Goal: Information Seeking & Learning: Compare options

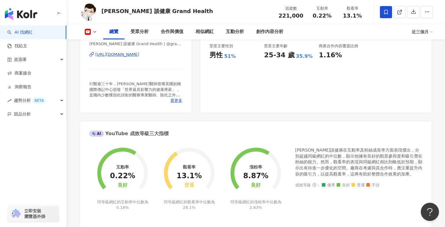
scroll to position [138, 0]
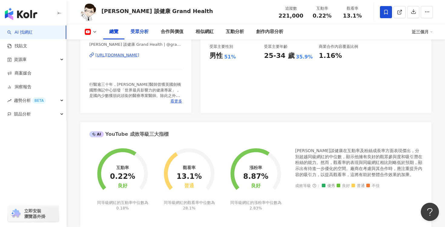
click at [143, 37] on div "受眾分析" at bounding box center [139, 31] width 30 height 15
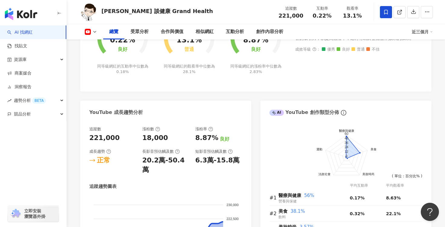
scroll to position [273, 0]
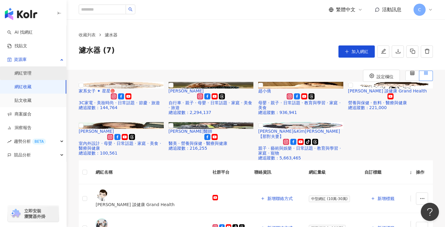
click at [31, 72] on link "網紅管理" at bounding box center [23, 73] width 17 height 6
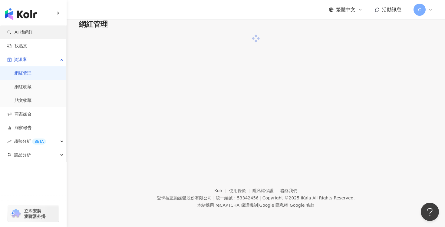
click at [33, 29] on link "AI 找網紅" at bounding box center [19, 32] width 25 height 6
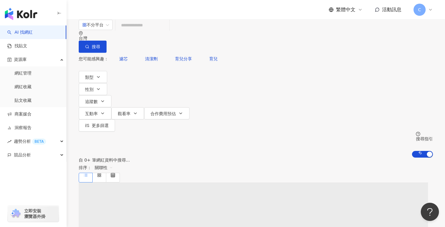
click at [161, 31] on input "search" at bounding box center [142, 25] width 49 height 12
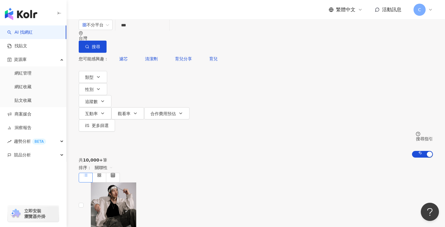
type input "*"
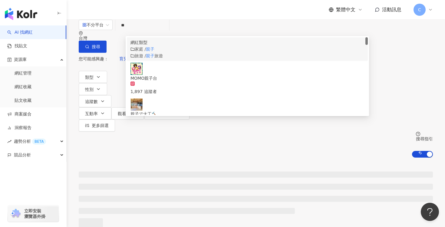
click at [170, 52] on div "家庭 / 親子" at bounding box center [247, 49] width 234 height 7
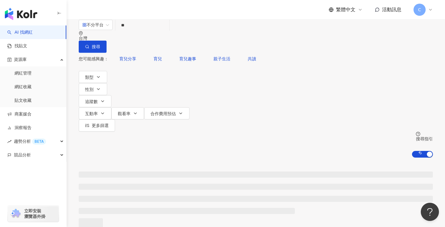
click at [167, 31] on input "**" at bounding box center [142, 25] width 49 height 12
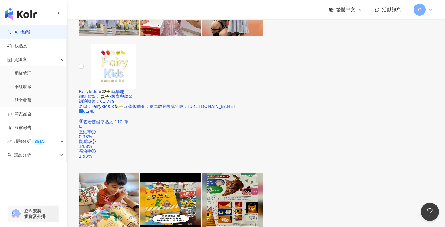
scroll to position [1164, 0]
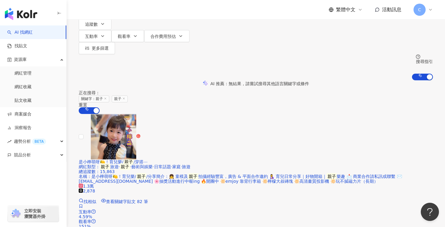
scroll to position [0, 0]
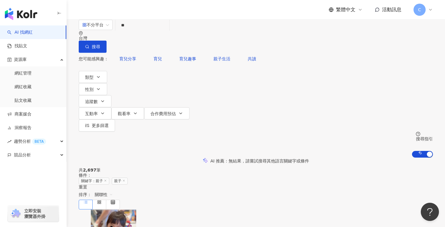
click at [163, 31] on input "**" at bounding box center [142, 25] width 49 height 12
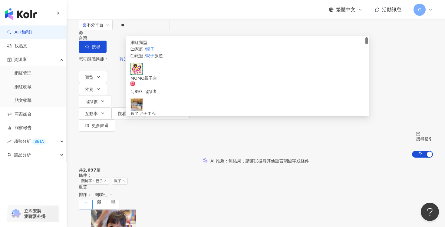
type input "*"
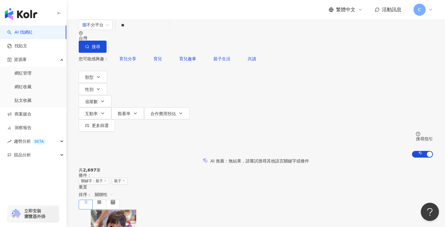
type input "**"
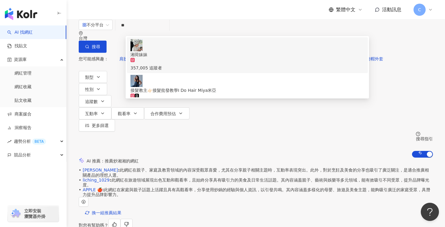
click at [244, 58] on div "357,005 追蹤者" at bounding box center [247, 64] width 234 height 13
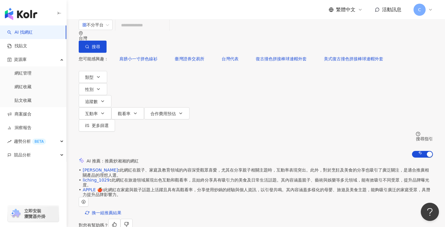
click at [167, 31] on input "search" at bounding box center [142, 25] width 49 height 12
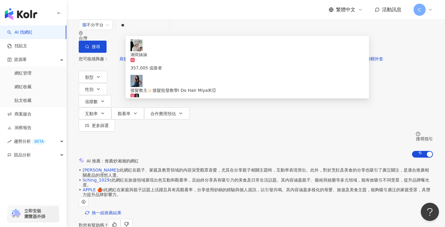
type input "*"
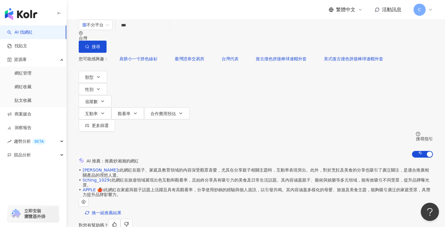
type input "*"
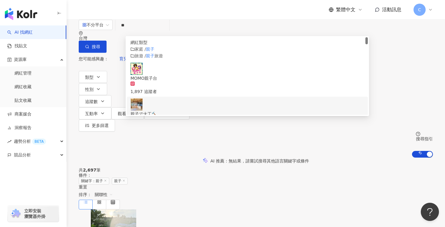
click at [273, 167] on div "共 2,697 筆 條件 ： 關鍵字：親子 親子 重置 排序： 關聯性" at bounding box center [256, 187] width 354 height 41
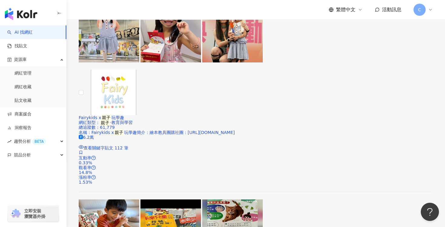
scroll to position [1132, 0]
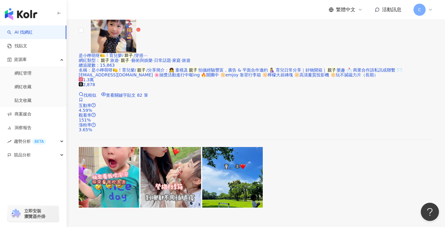
scroll to position [183, 0]
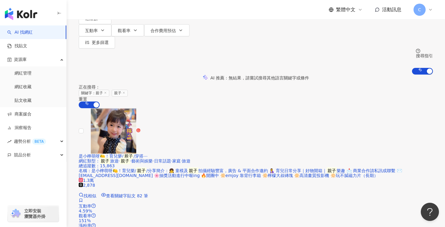
scroll to position [0, 0]
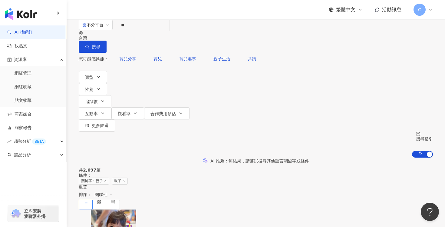
click at [113, 189] on span "關聯性" at bounding box center [104, 194] width 18 height 10
click at [391, 143] on div "追蹤數" at bounding box center [395, 142] width 15 height 7
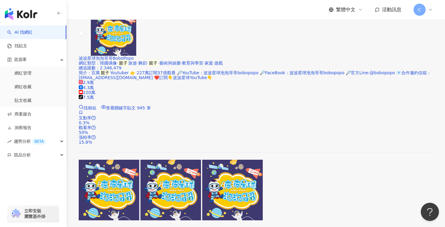
scroll to position [1249, 0]
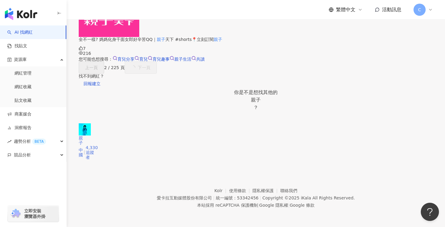
scroll to position [581, 0]
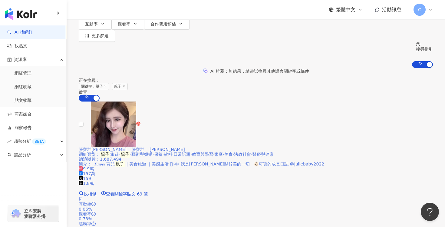
scroll to position [84, 0]
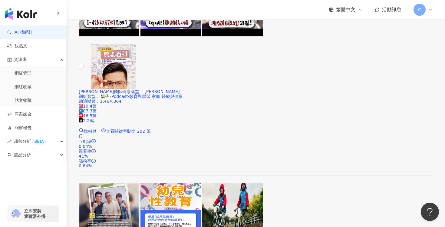
scroll to position [1188, 0]
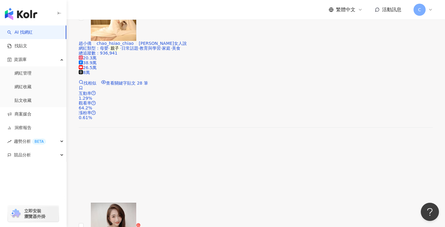
scroll to position [814, 0]
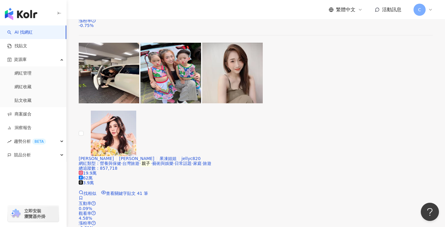
scroll to position [1124, 0]
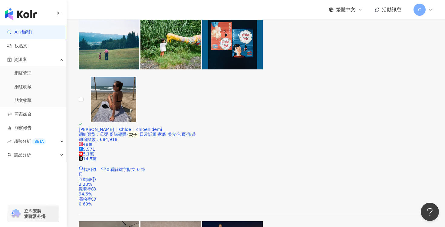
scroll to position [1145, 0]
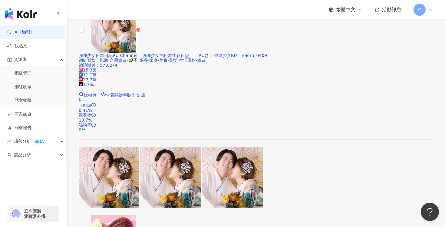
scroll to position [607, 0]
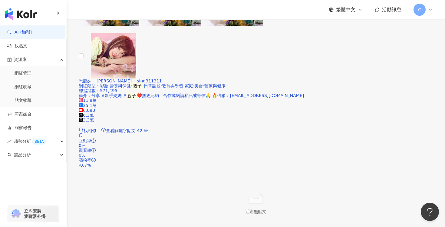
scroll to position [789, 0]
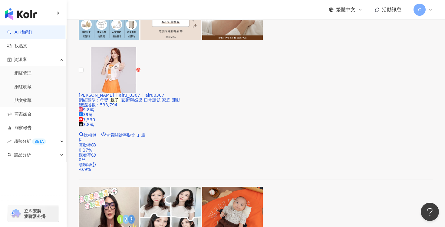
scroll to position [1181, 0]
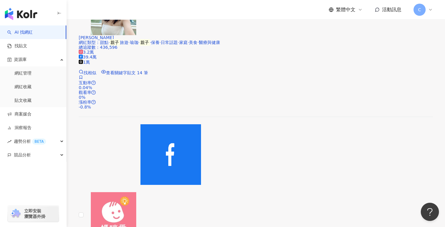
scroll to position [1019, 0]
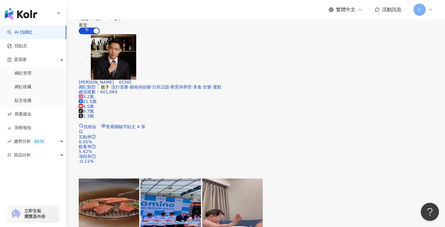
scroll to position [155, 0]
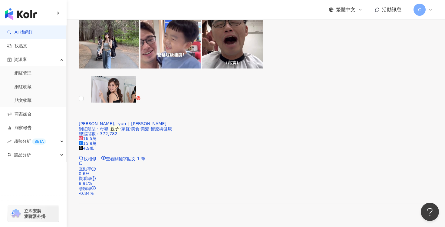
scroll to position [1136, 0]
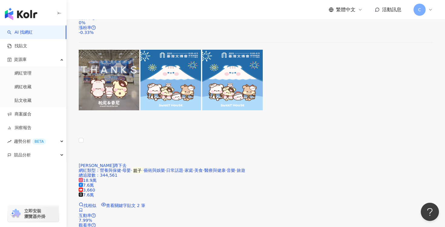
scroll to position [1137, 0]
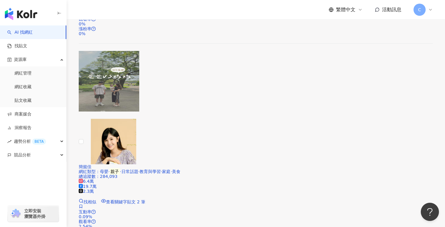
scroll to position [902, 0]
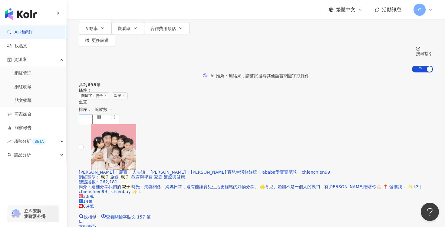
scroll to position [84, 0]
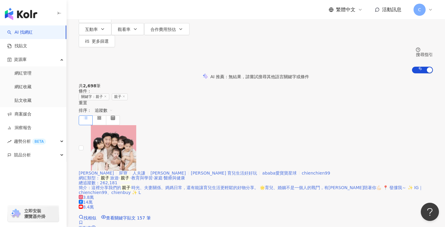
click at [282, 170] on div "茜茜 屁寶 人夫謙 Dee Dee 茜茜 育兒生活好好玩 ababa愛寶寶星球 chienchien99" at bounding box center [256, 172] width 354 height 5
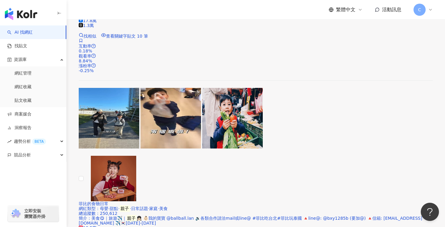
scroll to position [1249, 0]
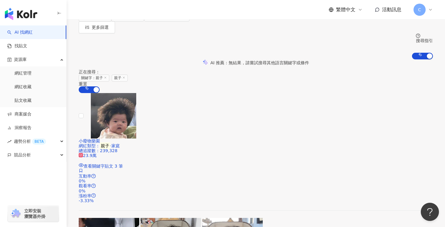
scroll to position [96, 0]
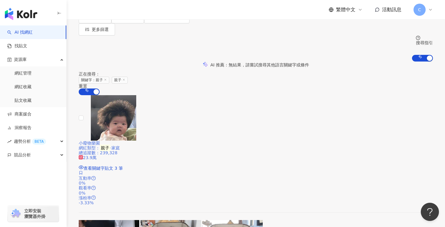
click at [250, 150] on div "總追蹤數 ： 239,328" at bounding box center [256, 152] width 354 height 5
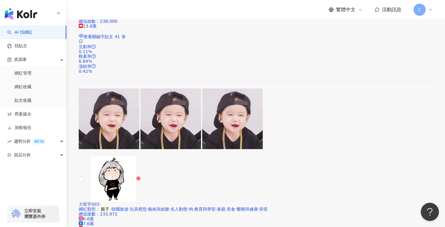
scroll to position [833, 0]
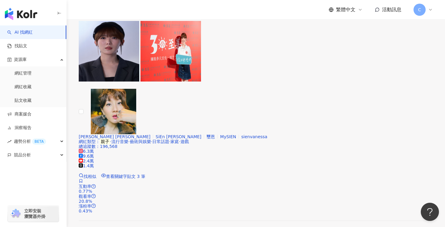
scroll to position [1133, 0]
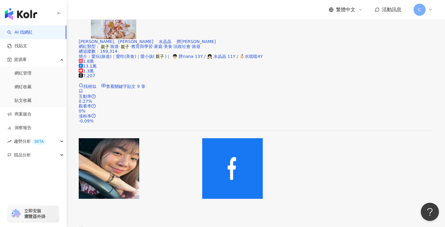
scroll to position [1213, 0]
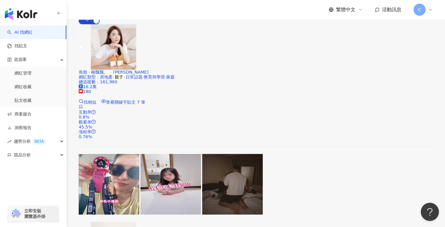
scroll to position [0, 0]
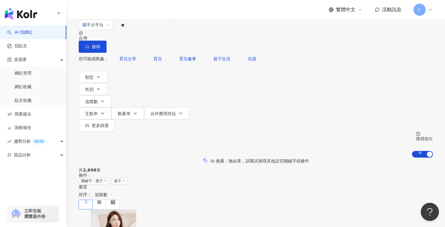
click at [203, 42] on div "不分平台 ** 台灣 搜尋 cbe2179b-2b8f-417a-9e2f-af77eca0f1f9 0bd840f0-81a5-4293-8fa6-d3b4…" at bounding box center [256, 35] width 354 height 33
click at [167, 31] on input "**" at bounding box center [142, 25] width 49 height 12
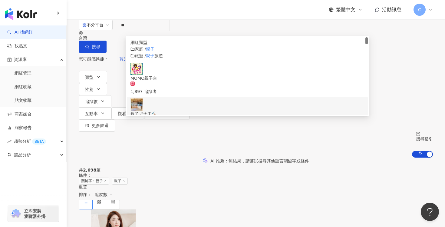
type input "*"
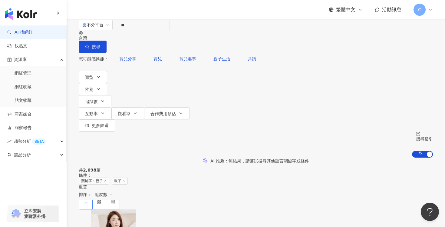
type input "**"
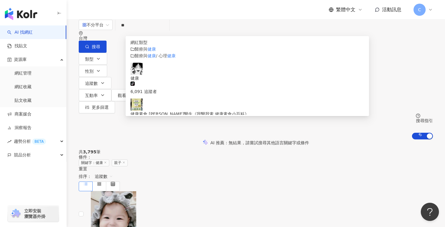
click at [395, 139] on div "AI 推薦 ： 無結果，請嘗試搜尋其他語言關鍵字或條件" at bounding box center [256, 142] width 354 height 6
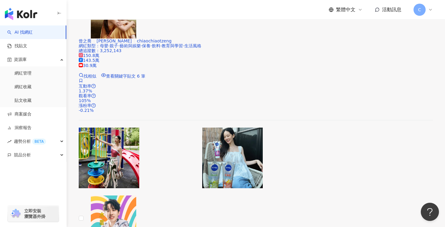
scroll to position [998, 0]
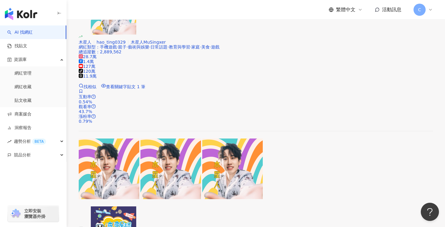
scroll to position [1172, 0]
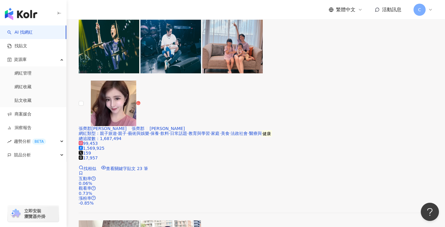
scroll to position [1153, 0]
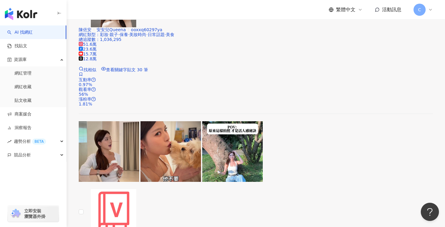
scroll to position [1000, 0]
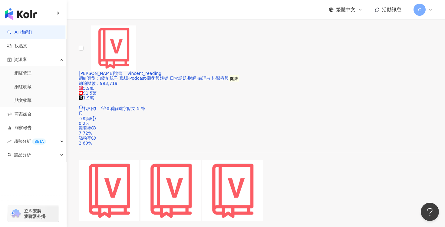
scroll to position [1090, 0]
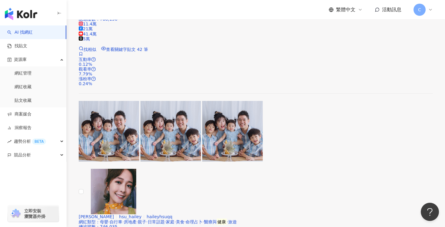
scroll to position [422, 0]
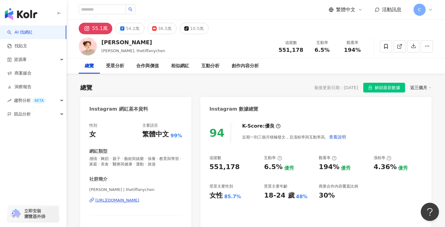
click at [138, 198] on div "[URL][DOMAIN_NAME]" at bounding box center [117, 199] width 44 height 5
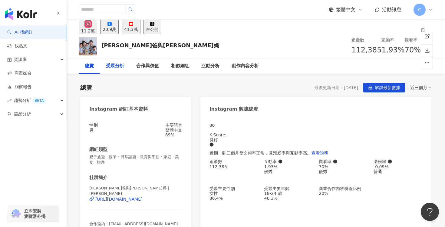
click at [123, 69] on div "受眾分析" at bounding box center [115, 65] width 18 height 7
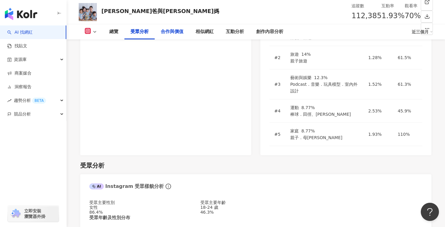
click at [182, 38] on div "合作與價值" at bounding box center [172, 31] width 35 height 15
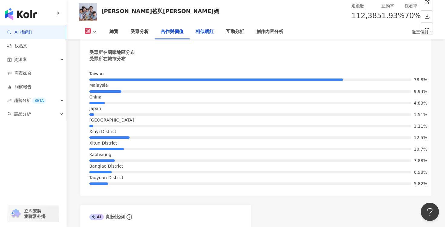
click at [213, 39] on div "相似網紅" at bounding box center [204, 31] width 30 height 15
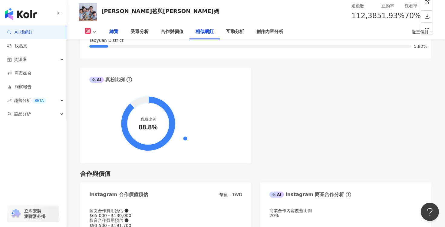
click at [118, 33] on div "總覽" at bounding box center [113, 31] width 9 height 7
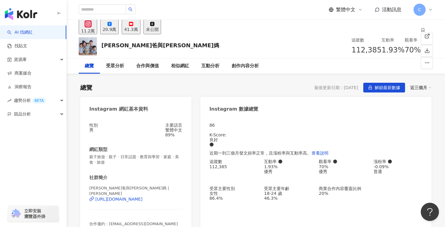
click at [138, 28] on div "41.3萬" at bounding box center [131, 29] width 14 height 5
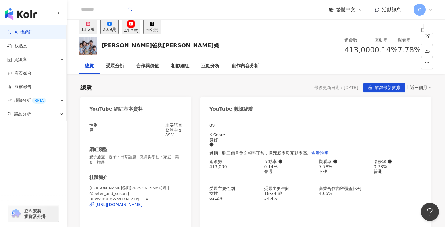
click at [116, 32] on div "20.9萬" at bounding box center [110, 29] width 14 height 5
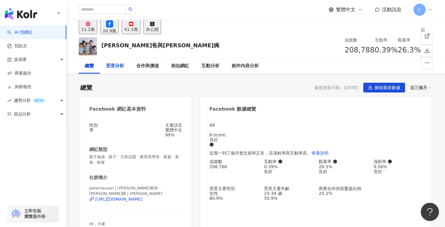
click at [121, 67] on div "受眾分析" at bounding box center [115, 65] width 18 height 7
click at [421, 33] on span at bounding box center [423, 30] width 4 height 5
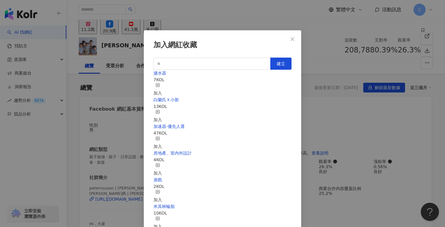
click at [162, 85] on div "加入" at bounding box center [157, 89] width 8 height 13
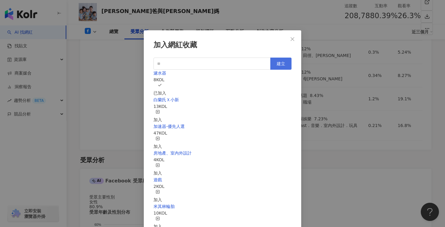
click at [282, 64] on span "建立" at bounding box center [281, 63] width 8 height 5
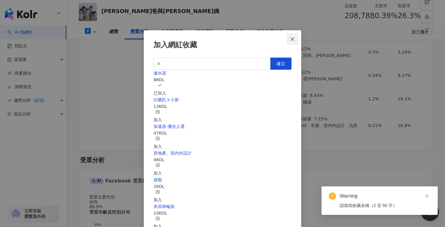
click at [291, 36] on button "Close" at bounding box center [292, 39] width 12 height 12
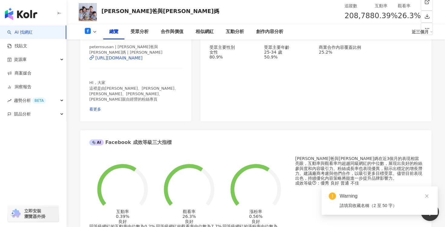
scroll to position [0, 0]
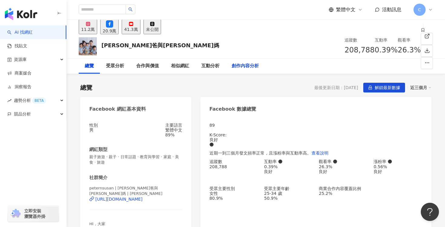
click at [246, 68] on div "創作內容分析" at bounding box center [245, 65] width 27 height 7
drag, startPoint x: 103, startPoint y: 46, endPoint x: 139, endPoint y: 43, distance: 36.1
click at [139, 44] on div "彼得爸與蘇珊媽" at bounding box center [160, 45] width 118 height 8
copy div "彼得爸與蘇珊媽"
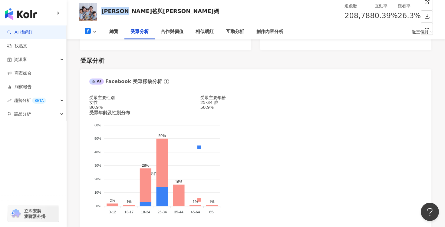
scroll to position [614, 0]
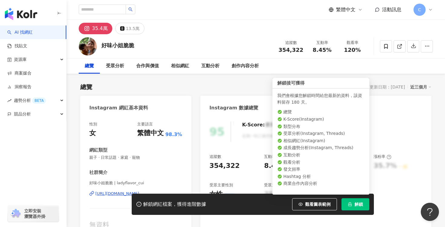
click at [356, 207] on button "解鎖" at bounding box center [355, 204] width 28 height 12
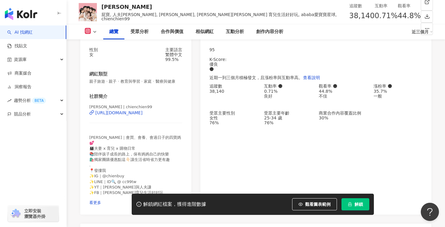
scroll to position [27, 0]
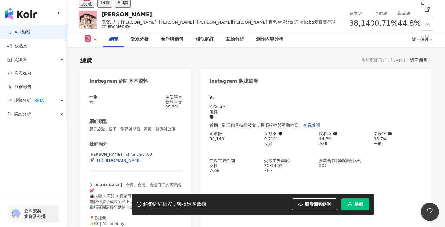
click at [356, 200] on button "解鎖" at bounding box center [355, 204] width 28 height 12
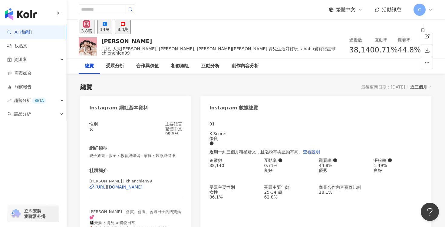
click at [107, 26] on icon at bounding box center [105, 24] width 4 height 4
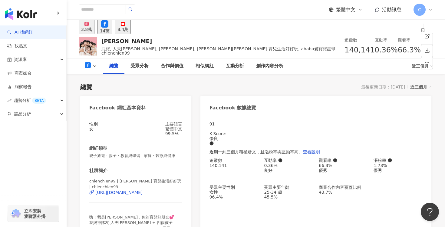
scroll to position [249, 0]
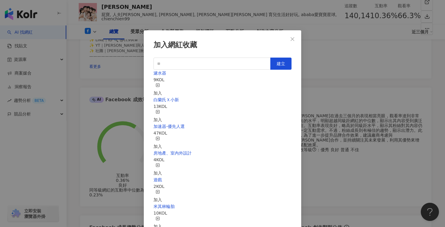
click at [162, 84] on div "加入" at bounding box center [157, 89] width 8 height 13
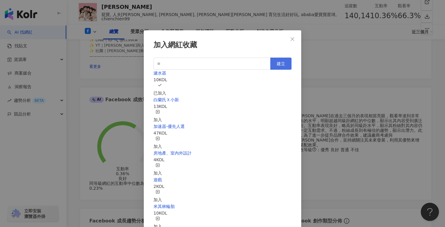
click at [286, 58] on button "建立" at bounding box center [280, 64] width 21 height 12
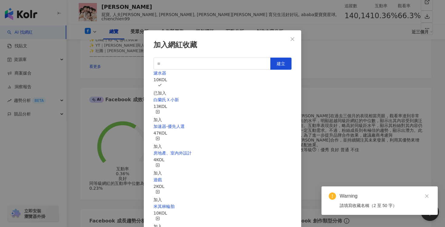
click at [382, 143] on div "加入網紅收藏 建立 濾水器 10 KOL 已加入 白蘭氏Ｘ小新 13 KOL 加入 加速器-優先人選 47 KOL 加入 房地產、室內外設計 4 KOL 加入…" at bounding box center [222, 113] width 445 height 227
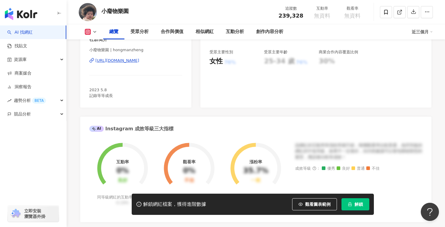
scroll to position [133, 0]
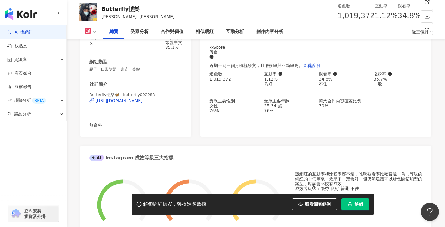
scroll to position [62, 0]
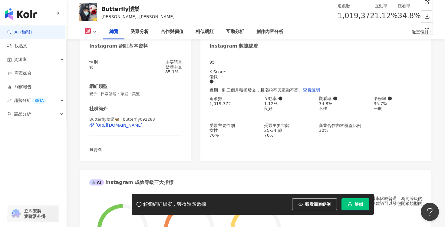
click at [361, 206] on span "解鎖" at bounding box center [358, 204] width 8 height 5
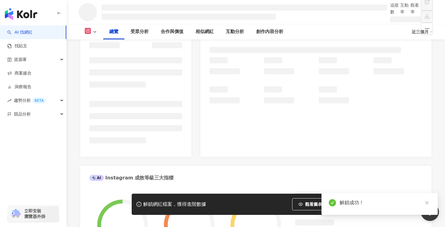
scroll to position [0, 0]
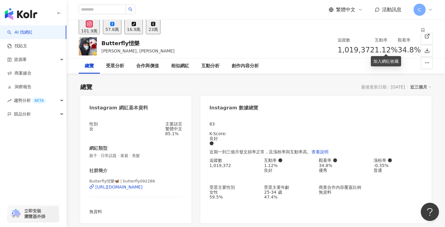
click at [421, 33] on span at bounding box center [423, 30] width 4 height 5
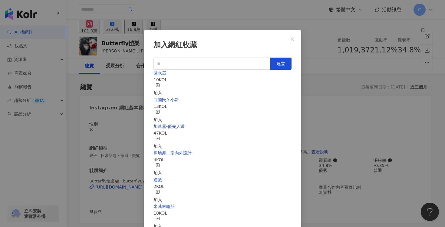
click at [162, 83] on div "加入" at bounding box center [157, 89] width 8 height 13
click at [293, 42] on button "Close" at bounding box center [292, 39] width 12 height 12
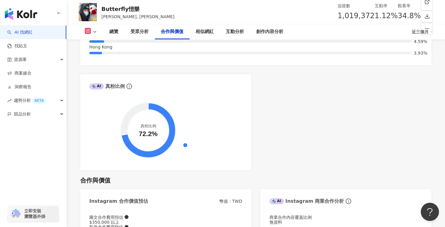
scroll to position [951, 0]
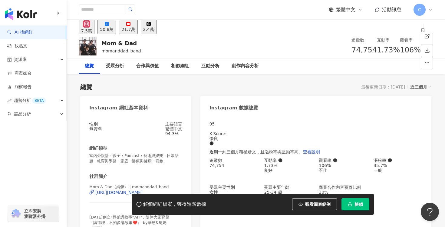
click at [113, 31] on div "50.8萬" at bounding box center [107, 29] width 14 height 5
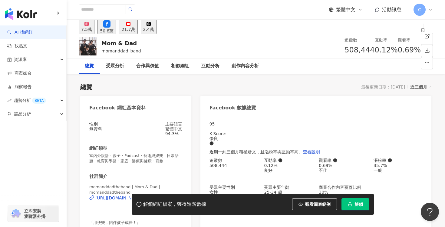
click at [348, 206] on icon "lock" at bounding box center [350, 204] width 4 height 4
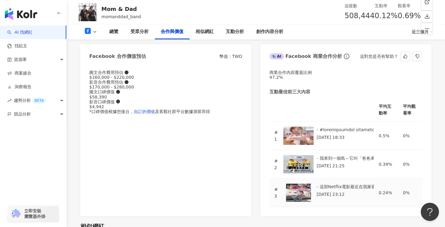
scroll to position [783, 0]
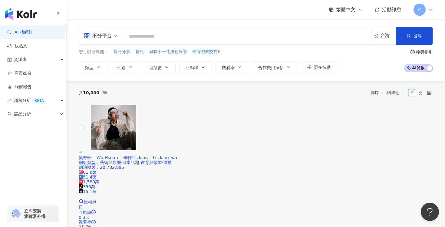
click at [253, 99] on div "共 10,000+ 筆 排序： 關聯性" at bounding box center [256, 93] width 354 height 24
click at [52, 58] on div "資源庫" at bounding box center [33, 60] width 66 height 14
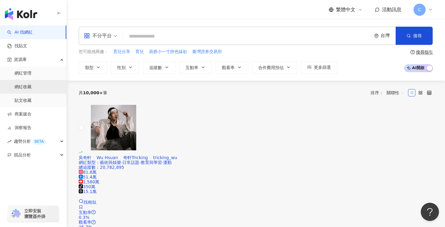
click at [31, 86] on link "網紅收藏" at bounding box center [23, 87] width 17 height 6
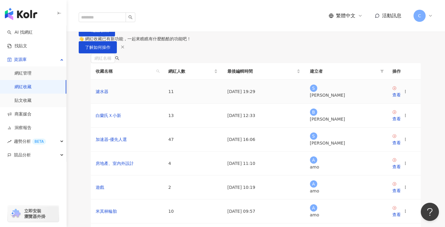
click at [130, 104] on td "濾水器" at bounding box center [127, 92] width 73 height 24
click at [398, 98] on div "查看" at bounding box center [396, 94] width 8 height 7
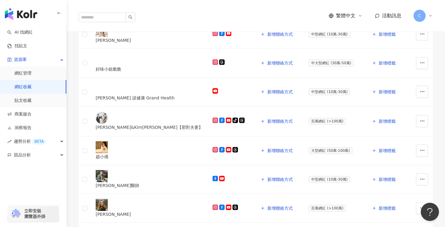
scroll to position [218, 0]
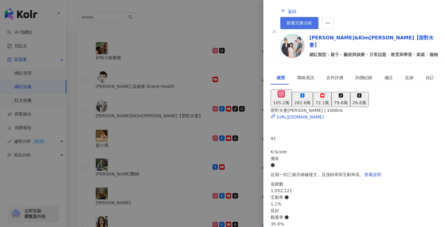
click at [318, 17] on link "觀看完整分析" at bounding box center [299, 23] width 38 height 12
click at [311, 99] on div "282.6萬" at bounding box center [302, 102] width 16 height 7
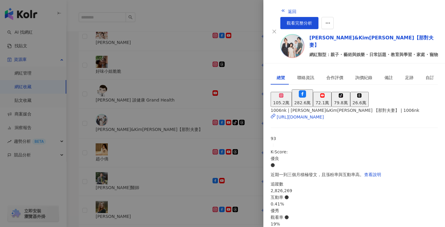
scroll to position [183, 0]
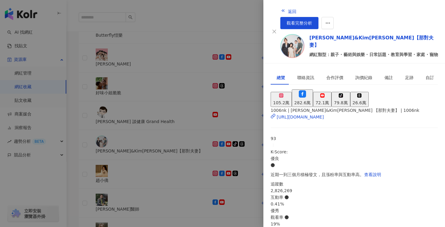
click at [227, 73] on div at bounding box center [222, 113] width 445 height 227
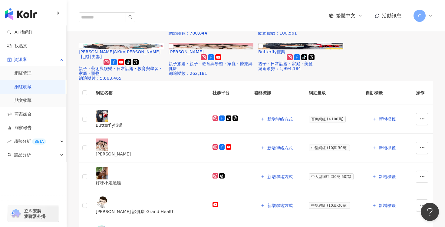
scroll to position [87, 0]
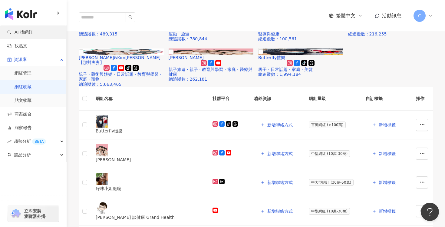
click at [33, 31] on link "AI 找網紅" at bounding box center [19, 32] width 25 height 6
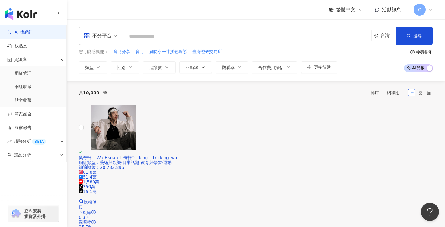
click at [148, 31] on input "search" at bounding box center [247, 37] width 243 height 12
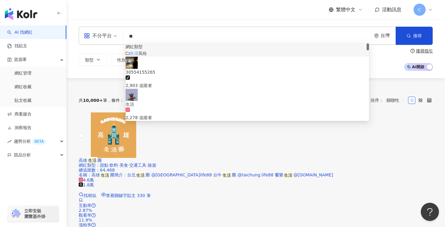
click at [234, 57] on div "生活 風格" at bounding box center [247, 53] width 243 height 7
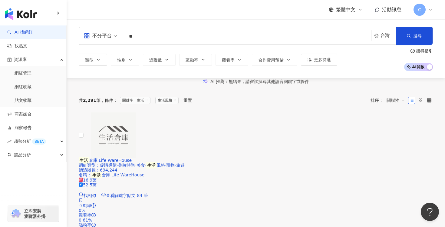
click at [396, 105] on span "關聯性" at bounding box center [395, 100] width 18 height 10
click at [391, 141] on div "追蹤數" at bounding box center [395, 140] width 15 height 7
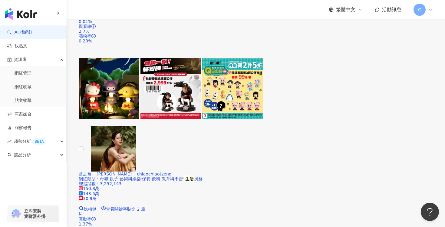
scroll to position [1015, 0]
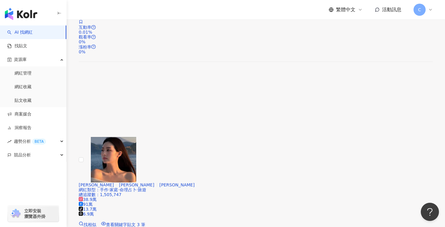
scroll to position [1004, 0]
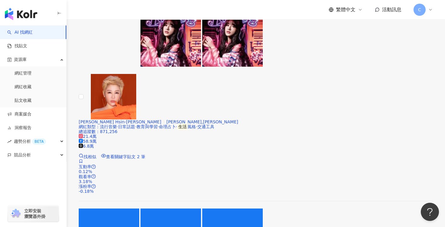
scroll to position [841, 0]
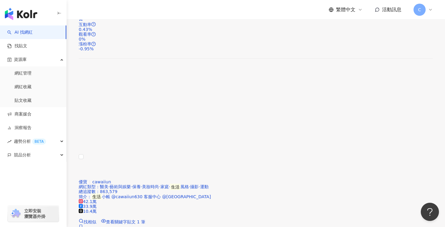
scroll to position [1186, 0]
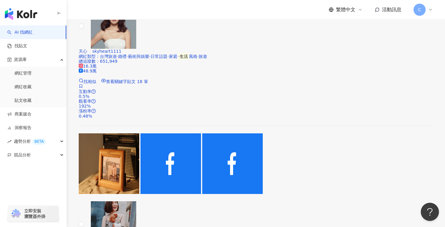
scroll to position [1142, 0]
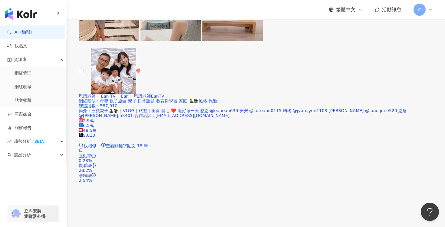
scroll to position [1030, 0]
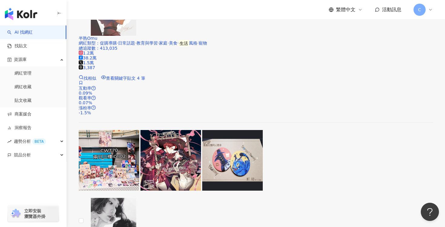
scroll to position [1202, 0]
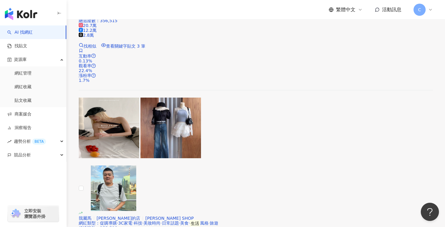
scroll to position [1155, 0]
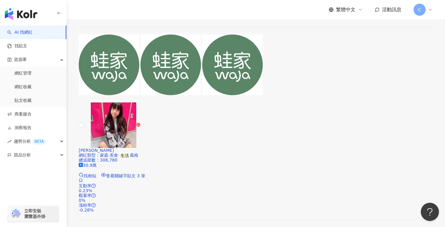
scroll to position [1028, 0]
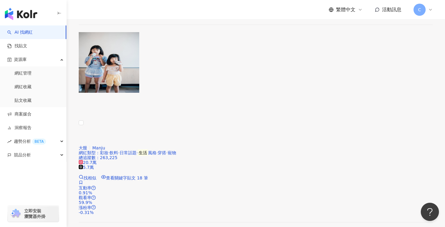
scroll to position [1236, 0]
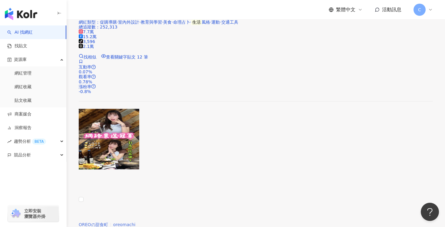
scroll to position [326, 0]
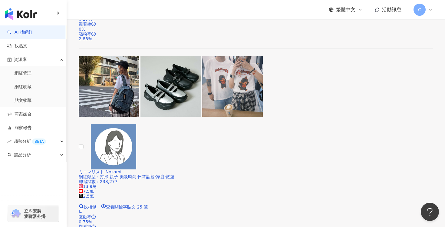
scroll to position [994, 0]
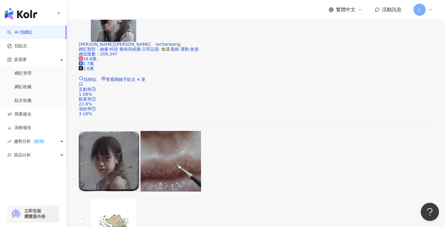
scroll to position [1121, 0]
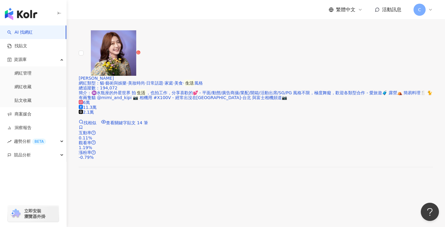
scroll to position [0, 0]
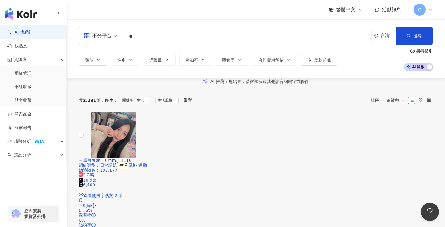
click at [180, 38] on input "**" at bounding box center [247, 37] width 243 height 12
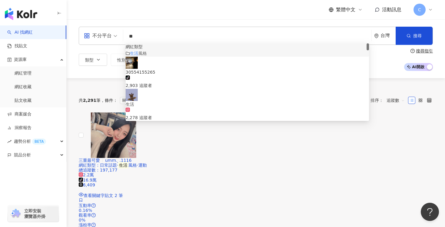
type input "*"
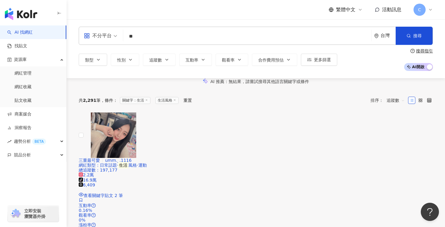
type input "*"
type input "**"
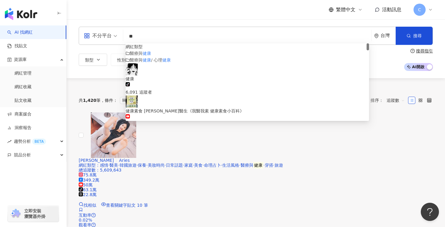
click at [277, 112] on div "共 1,420 筆 條件 ： 關鍵字：健康 生活風格 重置 排序： 追蹤數" at bounding box center [256, 100] width 354 height 24
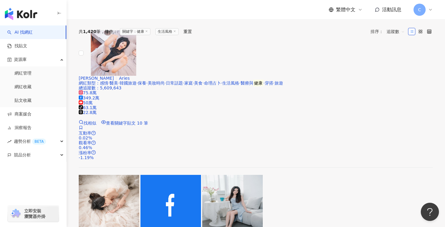
scroll to position [82, 0]
click at [197, 76] on div "艾瑞絲 Aries" at bounding box center [256, 78] width 354 height 5
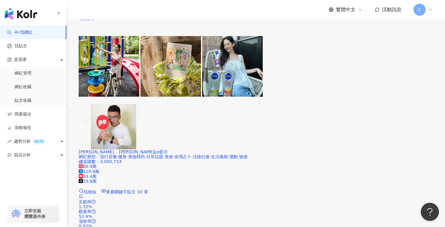
scroll to position [1007, 0]
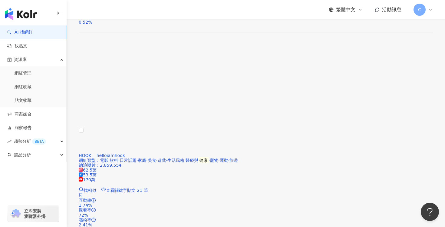
scroll to position [1204, 0]
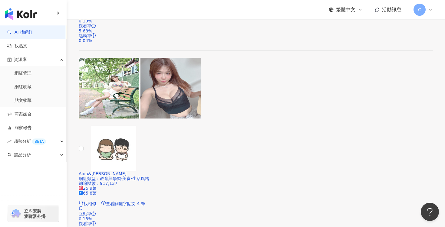
scroll to position [1222, 0]
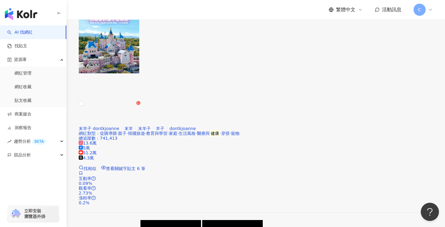
scroll to position [406, 0]
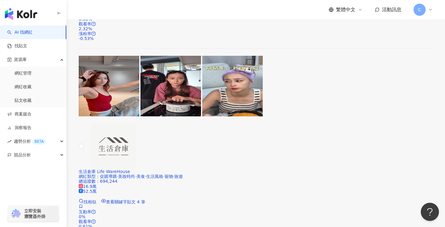
scroll to position [1011, 0]
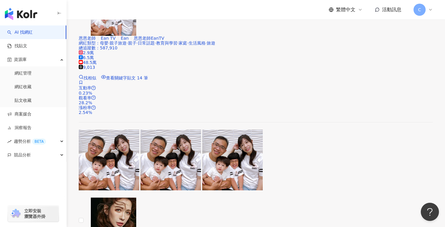
scroll to position [923, 0]
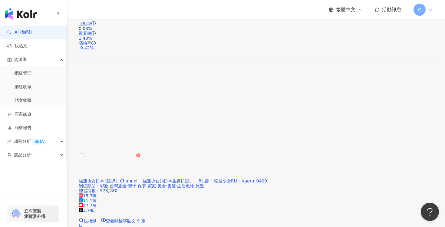
scroll to position [1186, 0]
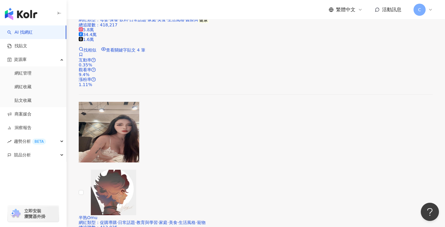
scroll to position [746, 0]
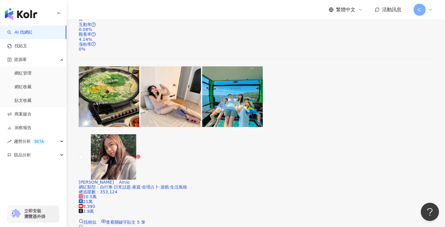
scroll to position [980, 0]
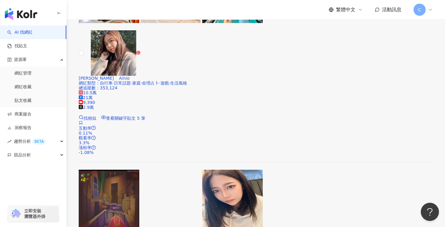
scroll to position [1111, 0]
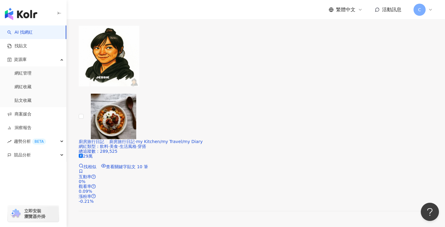
scroll to position [1004, 0]
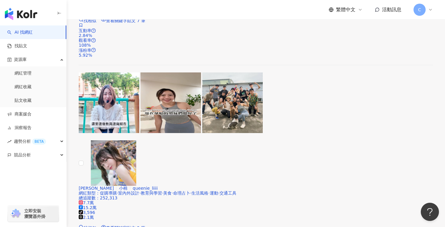
scroll to position [1151, 0]
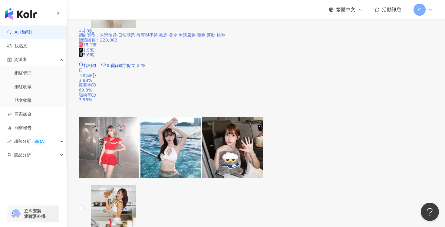
scroll to position [115, 0]
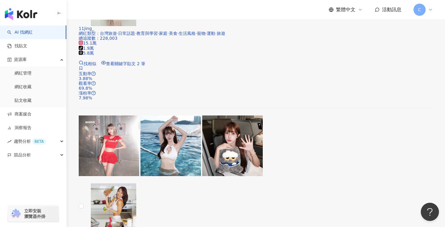
click at [284, 226] on div "Monica 小Mo monica_mo218" at bounding box center [256, 230] width 354 height 5
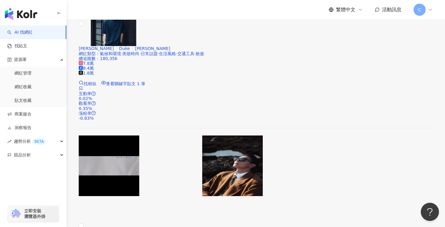
scroll to position [1101, 0]
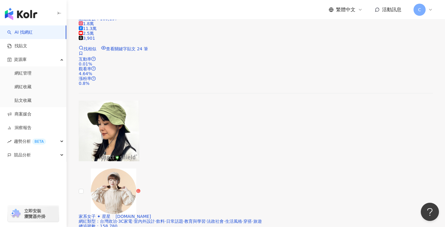
scroll to position [1146, 0]
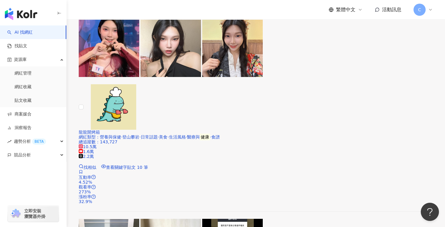
scroll to position [1211, 0]
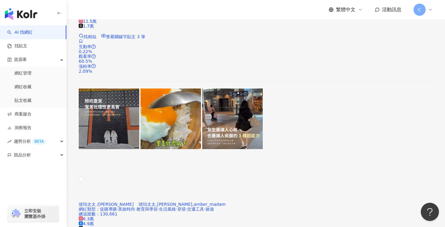
scroll to position [952, 0]
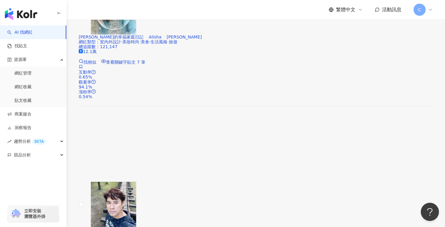
scroll to position [1143, 0]
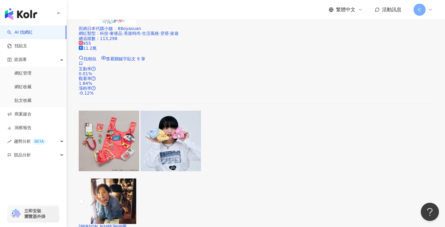
scroll to position [751, 0]
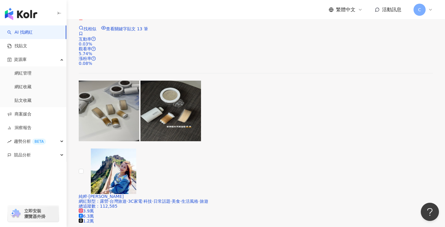
scroll to position [1166, 0]
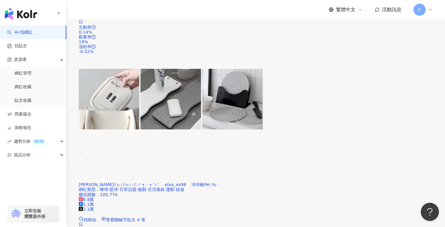
scroll to position [950, 0]
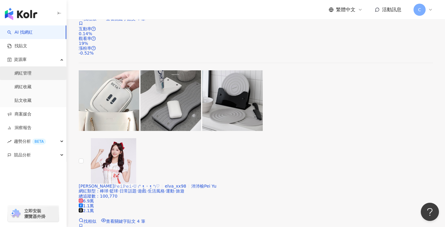
click at [31, 71] on link "網紅管理" at bounding box center [23, 73] width 17 height 6
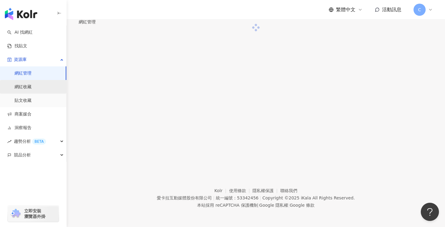
click at [31, 90] on link "網紅收藏" at bounding box center [23, 87] width 17 height 6
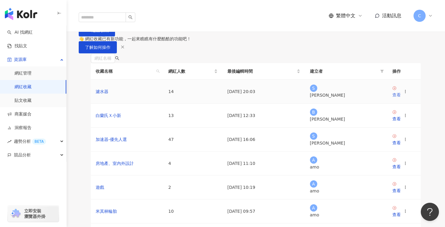
click at [401, 98] on div "查看" at bounding box center [396, 94] width 8 height 7
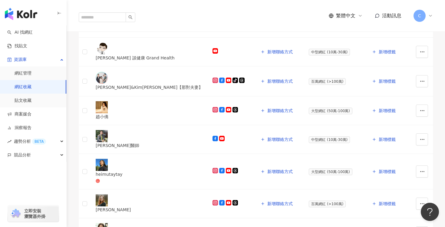
scroll to position [317, 0]
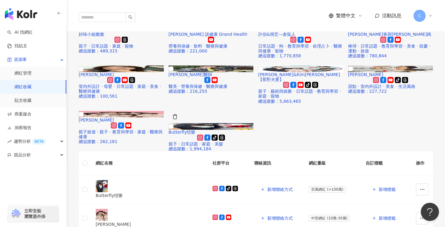
scroll to position [0, 0]
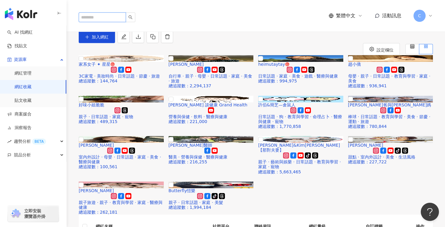
click at [97, 12] on input "search" at bounding box center [102, 17] width 47 height 10
type input "***"
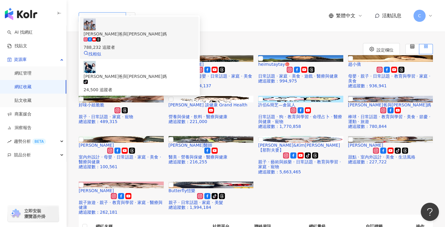
click at [159, 37] on div "788,232 追蹤者" at bounding box center [139, 43] width 111 height 13
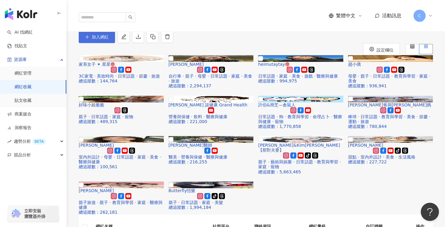
click at [115, 43] on button "加入網紅" at bounding box center [97, 37] width 36 height 12
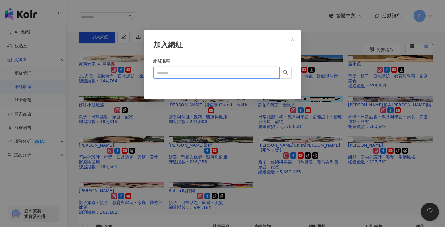
click at [207, 73] on input "網紅名稱" at bounding box center [216, 73] width 126 height 12
type input "***"
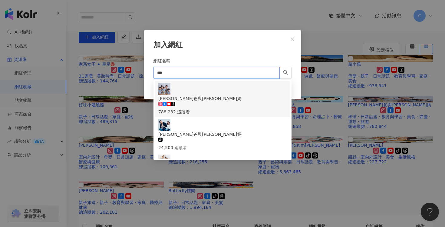
click at [249, 90] on div "彼得爸與蘇珊媽 788,232 追蹤者" at bounding box center [222, 99] width 128 height 32
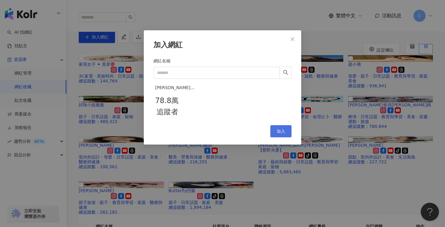
click at [279, 133] on span "加入" at bounding box center [281, 131] width 8 height 5
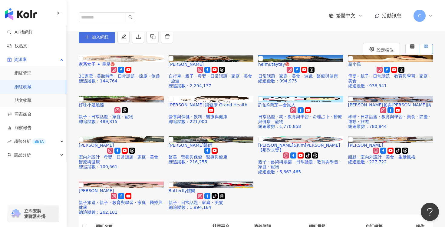
click at [109, 39] on span "加入網紅" at bounding box center [100, 37] width 17 height 5
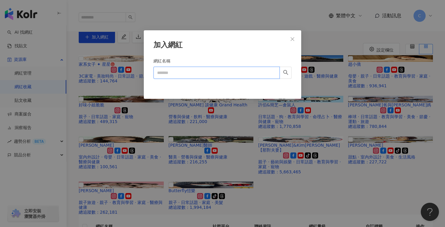
click at [217, 72] on input "網紅名稱" at bounding box center [216, 73] width 126 height 12
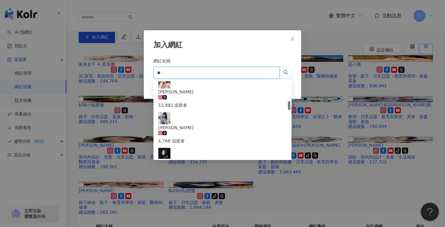
scroll to position [172, 0]
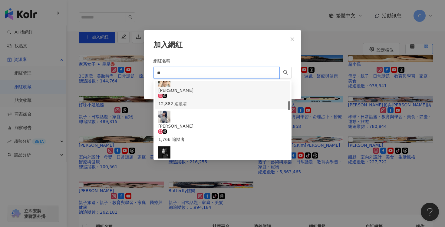
type input "**"
click at [323, 64] on div "加入網紅 網紅名稱 ** Cancel 加入" at bounding box center [222, 113] width 445 height 227
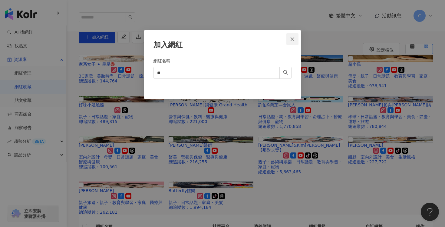
click at [294, 41] on button "Close" at bounding box center [292, 39] width 12 height 12
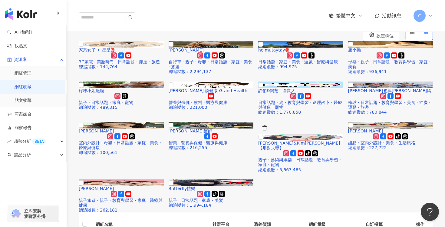
scroll to position [0, 0]
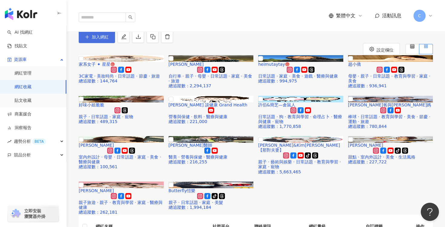
click at [115, 43] on button "加入網紅" at bounding box center [97, 37] width 36 height 12
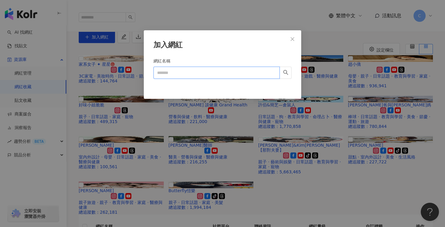
click at [190, 78] on input "網紅名稱" at bounding box center [216, 73] width 126 height 12
type input "**"
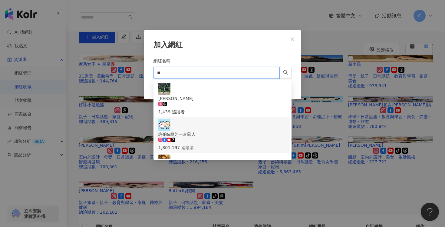
click at [232, 119] on div "許伯&簡芝—倉鼠人 1,801,197 追蹤者" at bounding box center [222, 135] width 128 height 32
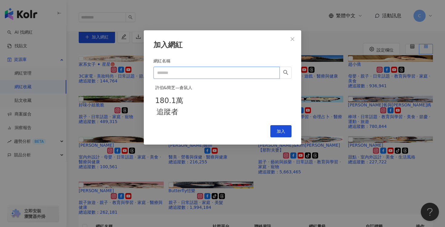
click at [226, 75] on input "網紅名稱" at bounding box center [216, 73] width 126 height 12
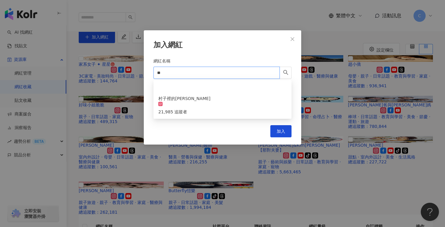
type input "*"
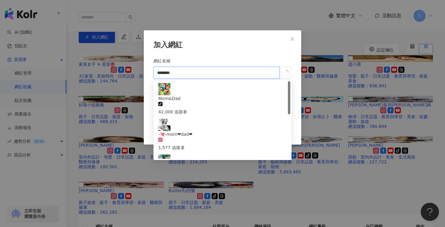
type input "*******"
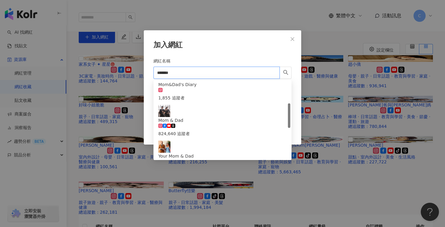
scroll to position [68, 0]
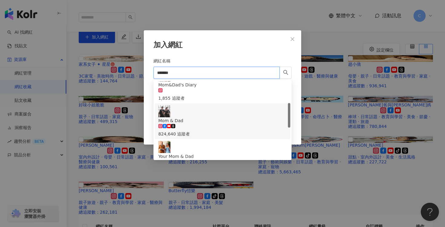
click at [224, 105] on div "Mom & Dad 824,640 追蹤者" at bounding box center [222, 121] width 128 height 32
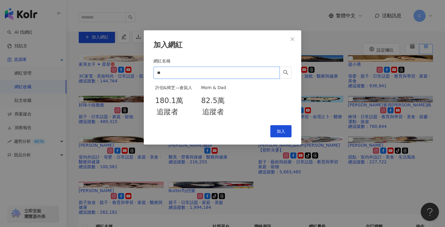
type input "*"
type input "**"
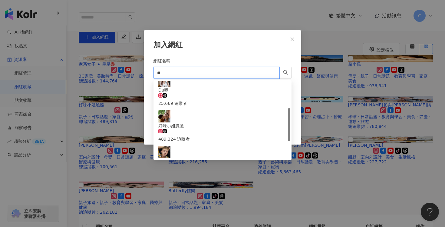
scroll to position [65, 0]
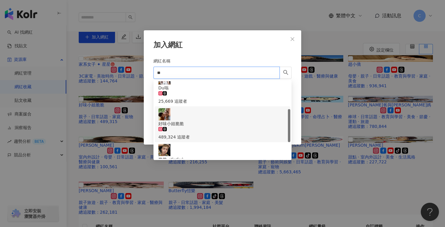
click at [229, 108] on div "好味小姐脆脆 489,324 追蹤者" at bounding box center [222, 124] width 128 height 32
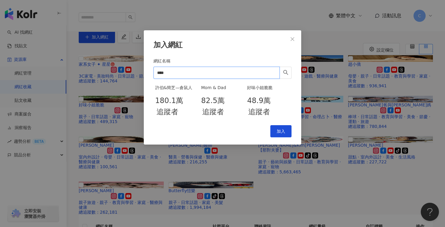
type input "***"
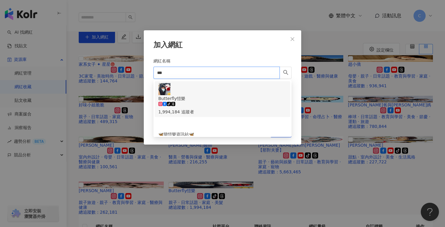
click at [235, 90] on div "Butterfly愷樂 tiktok-icon 1,994,184 追蹤者" at bounding box center [222, 99] width 128 height 32
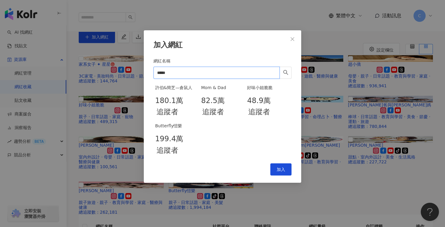
type input "****"
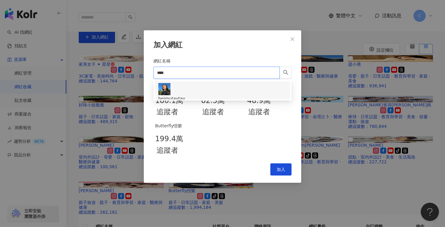
click at [218, 95] on div "heimutaytay 1,049,035 追蹤者" at bounding box center [222, 108] width 128 height 27
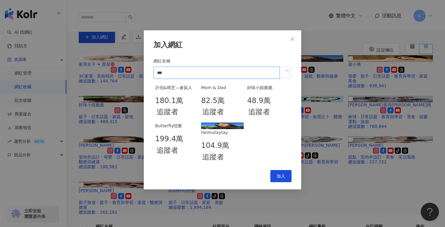
type input "***"
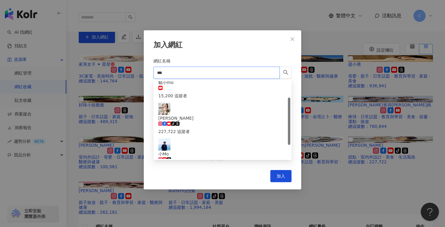
scroll to position [12, 0]
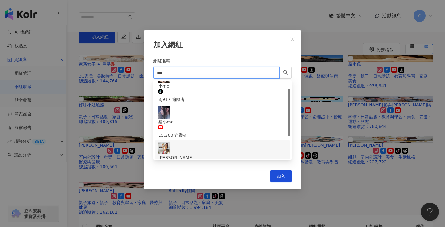
click at [224, 154] on div "Monica 小Mo tiktok-icon 227,722 追蹤者" at bounding box center [222, 164] width 128 height 20
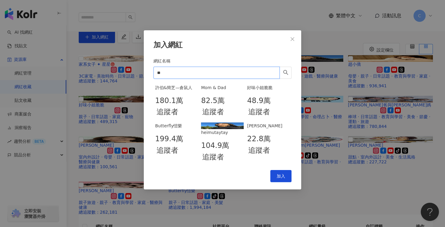
type input "*"
type input "****"
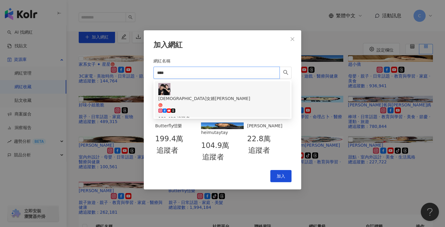
click at [235, 92] on div "韓國女婿阿燦아찬 121,438 追蹤者" at bounding box center [222, 102] width 128 height 39
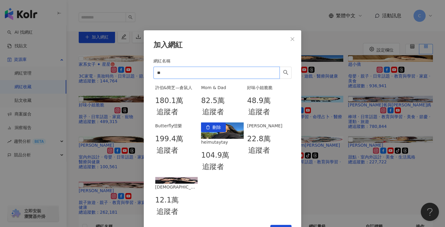
scroll to position [40, 0]
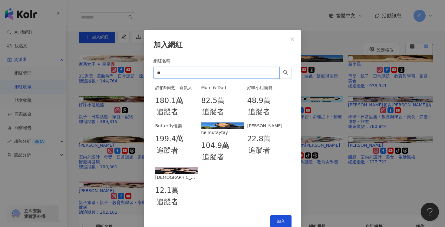
click at [196, 75] on input "**" at bounding box center [216, 73] width 126 height 12
click at [283, 76] on button "button" at bounding box center [285, 73] width 12 height 12
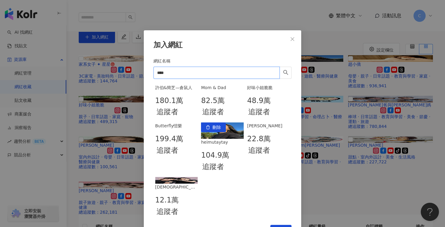
scroll to position [0, 0]
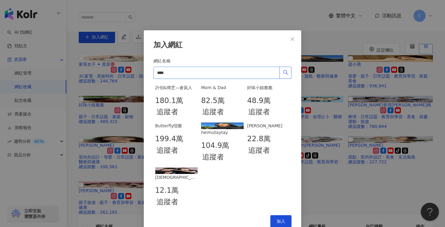
click at [283, 71] on icon "search" at bounding box center [285, 72] width 5 height 5
type input "*"
type input "**"
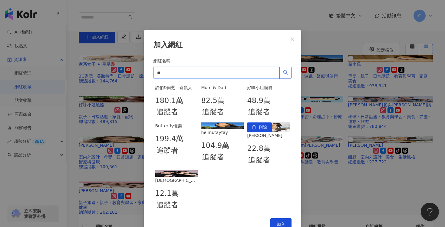
scroll to position [54, 0]
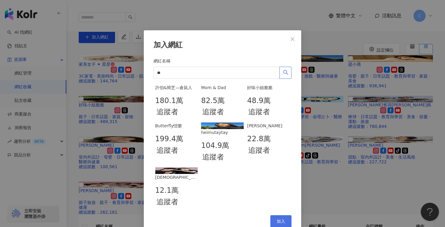
click at [280, 215] on button "加入" at bounding box center [280, 221] width 21 height 12
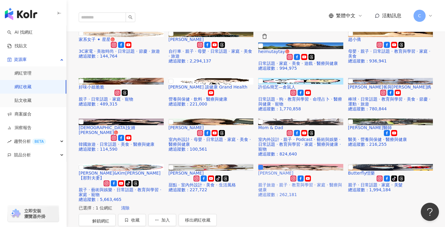
scroll to position [48, 0]
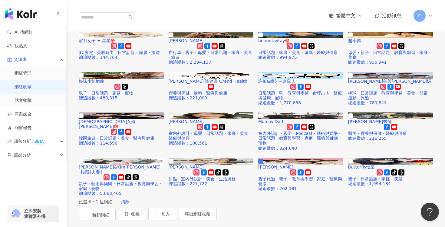
click at [217, 31] on button "移出網紅收藏" at bounding box center [198, 25] width 38 height 12
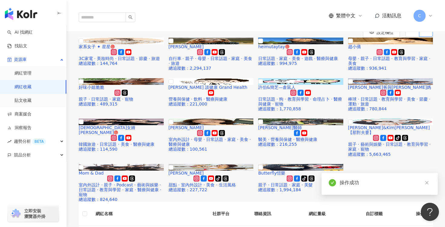
scroll to position [0, 0]
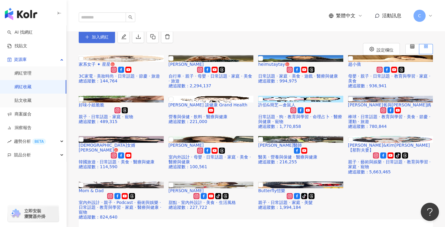
click at [89, 39] on icon "plus" at bounding box center [87, 37] width 4 height 4
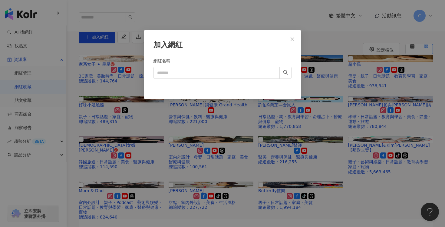
click at [228, 81] on form "網紅名稱" at bounding box center [222, 71] width 138 height 27
click at [235, 74] on input "網紅名稱" at bounding box center [216, 73] width 126 height 12
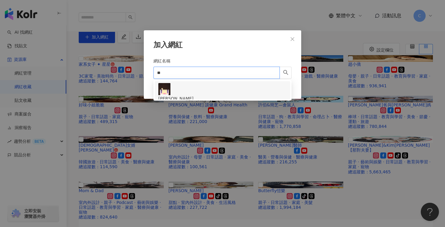
type input "*"
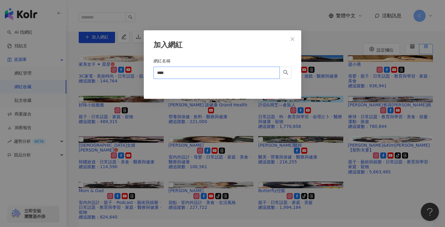
type input "***"
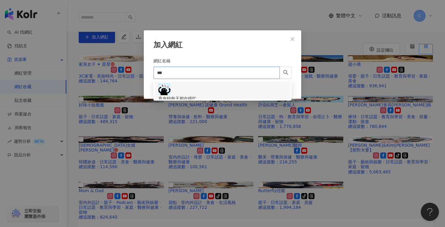
click at [246, 85] on div "真奈特每天都在瞎忙 226,750 追蹤者" at bounding box center [222, 102] width 128 height 39
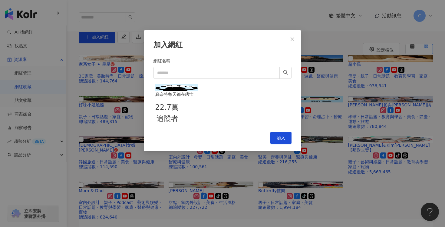
click at [252, 124] on div "真奈特每天都在瞎忙 22.7萬 追蹤者" at bounding box center [222, 104] width 138 height 40
click at [279, 140] on span "加入" at bounding box center [281, 137] width 8 height 5
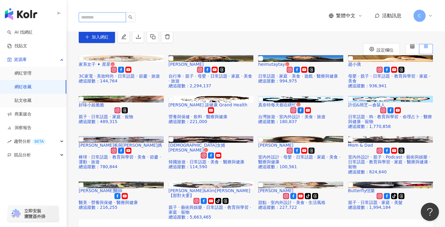
click at [103, 12] on input "search" at bounding box center [102, 17] width 47 height 10
type input "*"
click at [89, 39] on icon "plus" at bounding box center [87, 37] width 4 height 4
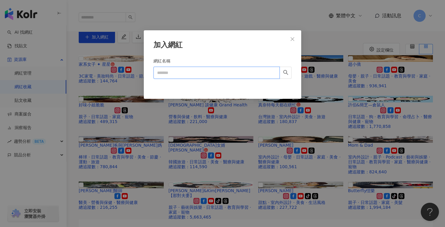
click at [218, 71] on input "網紅名稱" at bounding box center [216, 73] width 126 height 12
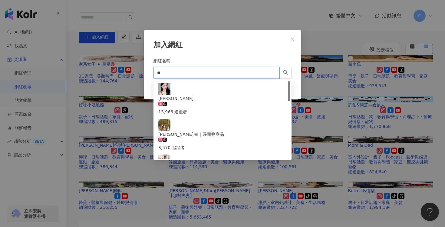
type input "**"
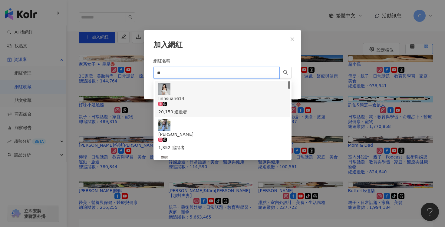
click at [240, 90] on div "linhsuan614 20,150 追蹤者" at bounding box center [222, 99] width 128 height 32
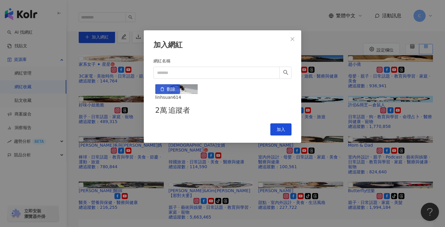
click at [174, 94] on button "刪除" at bounding box center [167, 89] width 25 height 10
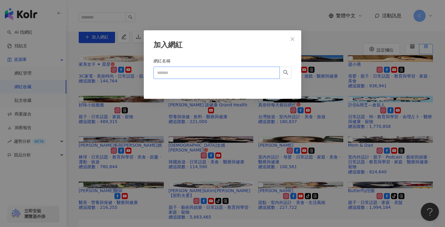
click at [204, 68] on input "網紅名稱" at bounding box center [216, 73] width 126 height 12
type input "**"
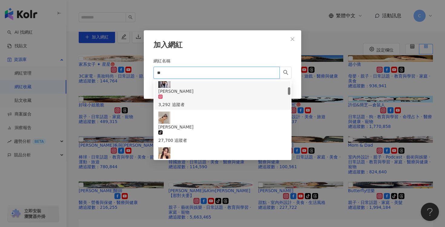
scroll to position [61, 0]
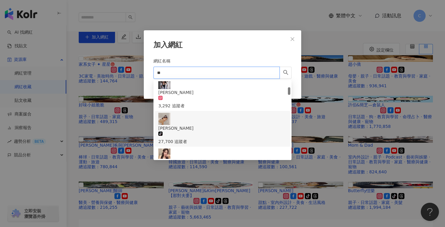
click at [231, 113] on div "林萱 tiktok-icon 27,700 追蹤者" at bounding box center [222, 129] width 128 height 32
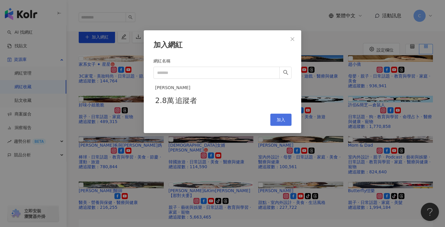
click at [281, 122] on span "加入" at bounding box center [281, 119] width 8 height 5
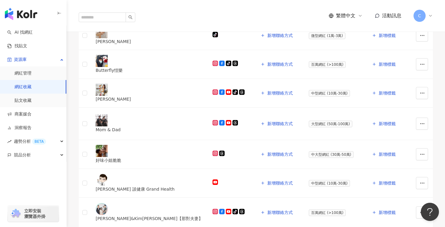
scroll to position [122, 0]
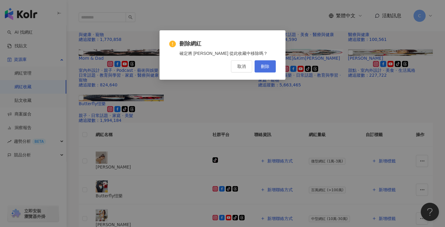
click at [267, 65] on span "刪除" at bounding box center [265, 66] width 8 height 5
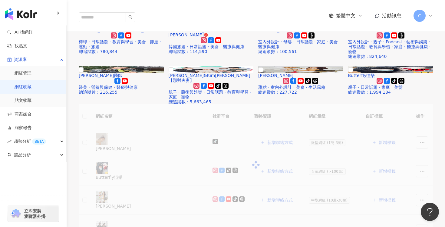
scroll to position [0, 0]
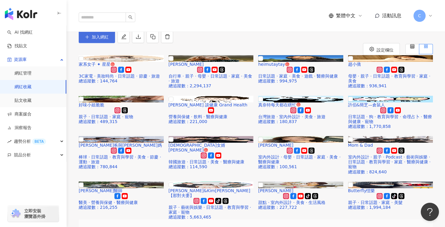
click at [109, 39] on span "加入網紅" at bounding box center [100, 37] width 17 height 5
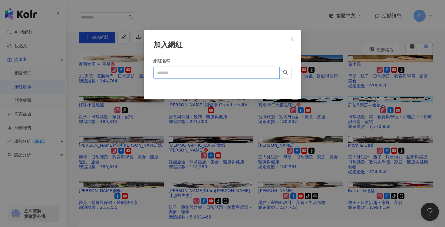
click at [232, 75] on input "網紅名稱" at bounding box center [216, 73] width 126 height 12
type input "**"
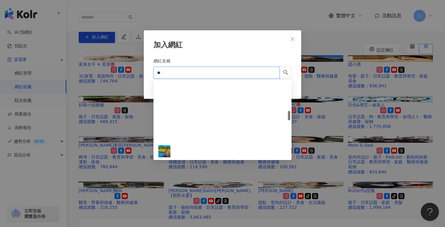
scroll to position [255, 0]
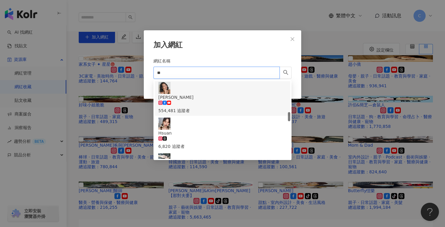
click at [227, 93] on div "Michelle Lin 554,481 追蹤者" at bounding box center [222, 98] width 128 height 32
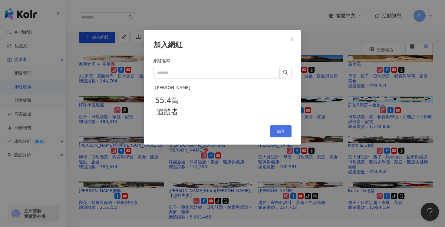
click at [284, 137] on button "加入" at bounding box center [280, 131] width 21 height 12
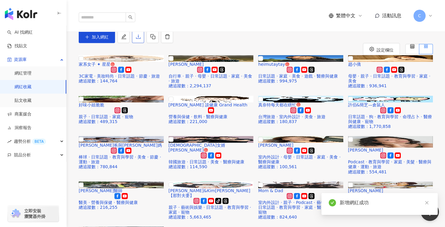
click at [144, 43] on button "button" at bounding box center [138, 37] width 12 height 12
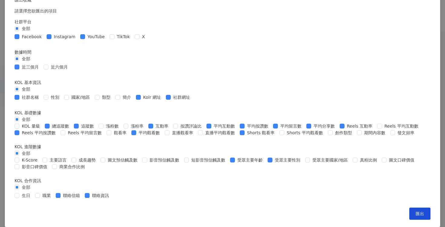
scroll to position [171, 0]
click at [129, 129] on span "觀看率" at bounding box center [120, 132] width 18 height 7
click at [245, 123] on span "平均按讚數" at bounding box center [258, 126] width 26 height 7
click at [311, 123] on span "平均分享數" at bounding box center [324, 126] width 26 height 7
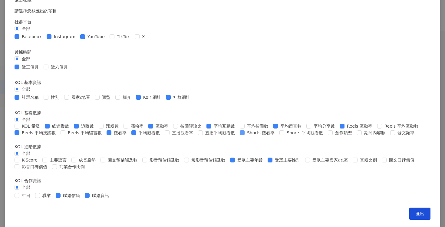
click at [245, 129] on span "Shorts 觀看率" at bounding box center [261, 132] width 32 height 7
click at [58, 129] on span "Reels 平均按讚數" at bounding box center [38, 132] width 39 height 7
click at [90, 193] on span at bounding box center [87, 195] width 5 height 5
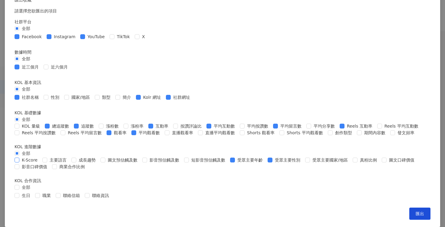
click at [40, 156] on span "K-Score" at bounding box center [29, 159] width 21 height 7
click at [409, 209] on button "匯出" at bounding box center [419, 213] width 21 height 12
click at [353, 168] on div "匯出收藏 請選擇您欲匯出的項目 社群平台 全部 Facebook Instagram YouTube TikTok X 數據時間 全部 近三個月 近六個月 K…" at bounding box center [222, 107] width 435 height 240
click at [376, 169] on div "匯出收藏 請選擇您欲匯出的項目 社群平台 全部 Facebook Instagram YouTube TikTok X 數據時間 全部 近三個月 近六個月 K…" at bounding box center [222, 113] width 445 height 227
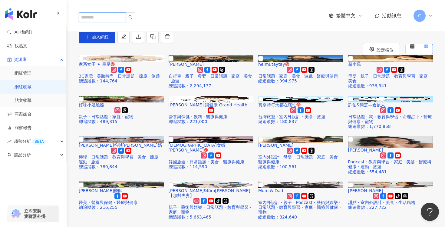
click at [97, 12] on input "search" at bounding box center [102, 17] width 47 height 10
type input "****"
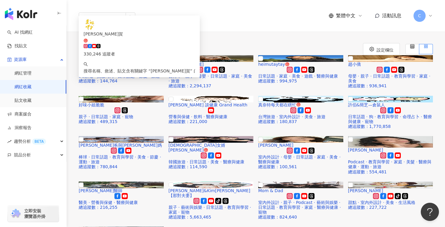
click at [358, 43] on div "收藏列表 濾水器 濾水器 (17) 加入網紅" at bounding box center [256, 31] width 378 height 24
click at [109, 39] on span "加入網紅" at bounding box center [100, 37] width 17 height 5
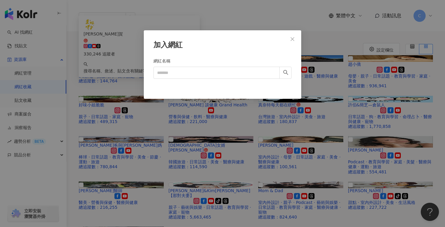
click at [222, 80] on form "網紅名稱" at bounding box center [222, 71] width 138 height 27
click at [232, 75] on input "網紅名稱" at bounding box center [216, 73] width 126 height 12
type input "****"
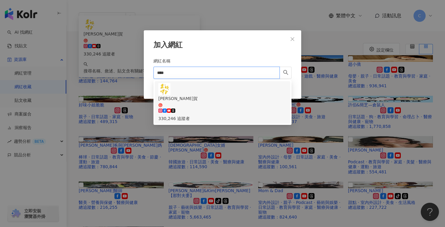
click at [238, 89] on div "李好哩賀 330,246 追蹤者" at bounding box center [222, 102] width 128 height 39
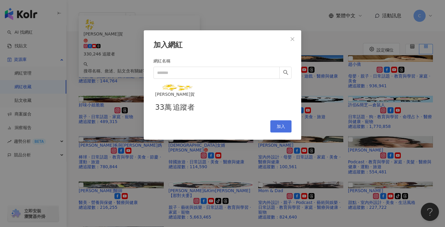
click at [277, 132] on button "加入" at bounding box center [280, 126] width 21 height 12
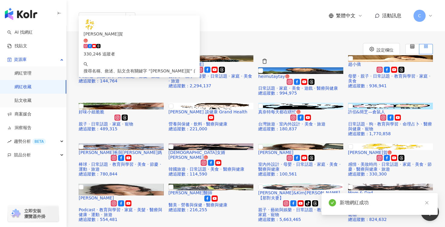
click at [277, 74] on img at bounding box center [300, 70] width 85 height 7
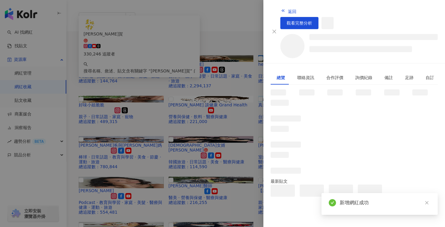
click at [229, 79] on div at bounding box center [222, 113] width 445 height 227
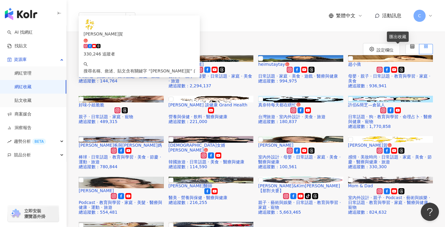
click at [144, 43] on button "button" at bounding box center [138, 37] width 12 height 12
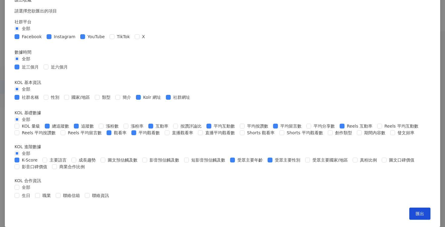
scroll to position [205, 0]
click at [383, 111] on div "匯出收藏 請選擇您欲匯出的項目 社群平台 全部 Facebook Instagram YouTube TikTok X 數據時間 全部 近三個月 近六個月 K…" at bounding box center [222, 113] width 445 height 227
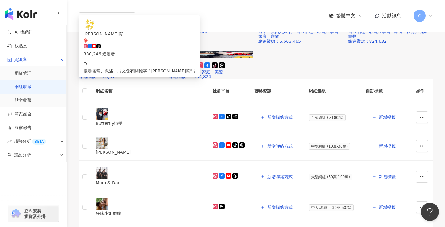
scroll to position [144, 0]
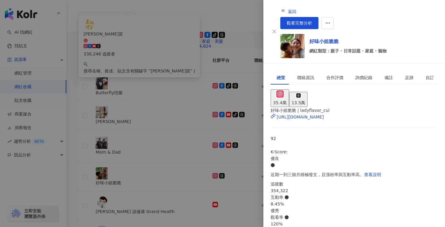
scroll to position [0, 0]
click at [312, 21] on span "觀看完整分析" at bounding box center [299, 23] width 25 height 5
click at [219, 61] on div at bounding box center [222, 113] width 445 height 227
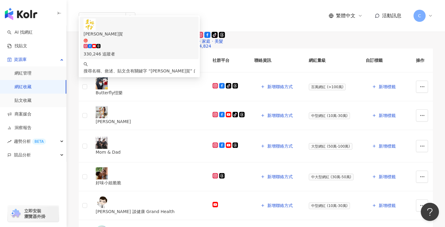
click at [264, 7] on div "**** 李好哩賀 330,246 追蹤者 搜尋名稱、敘述、貼文含有關鍵字 “ 李好哩賀 ” 的網紅 繁體中文 活動訊息 C" at bounding box center [256, 15] width 354 height 31
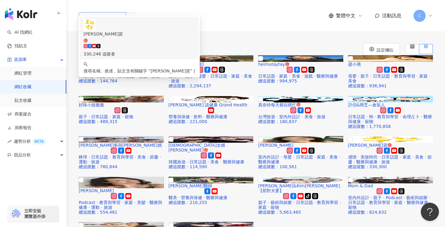
click at [110, 12] on input "****" at bounding box center [102, 17] width 47 height 10
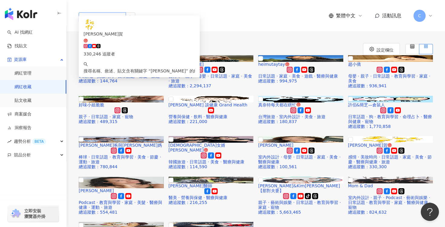
type input "*"
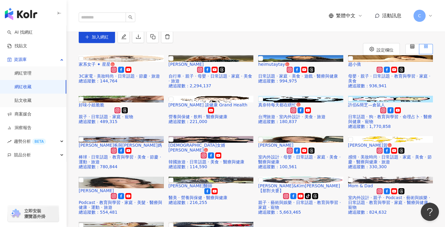
click at [231, 43] on div "濾水器 (18) 加入網紅" at bounding box center [256, 34] width 354 height 17
click at [144, 43] on button "button" at bounding box center [138, 37] width 12 height 12
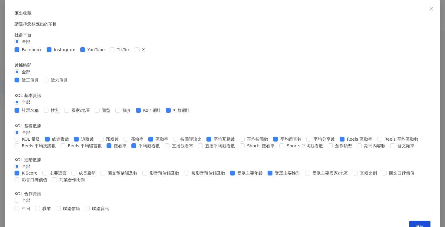
click at [386, 129] on div "匯出收藏 請選擇您欲匯出的項目 社群平台 全部 Facebook Instagram YouTube TikTok X 數據時間 全部 近三個月 近六個月 K…" at bounding box center [222, 113] width 445 height 227
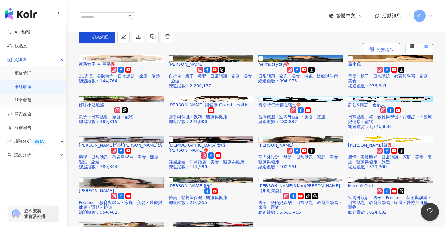
click at [385, 52] on span "設定欄位" at bounding box center [384, 50] width 17 height 5
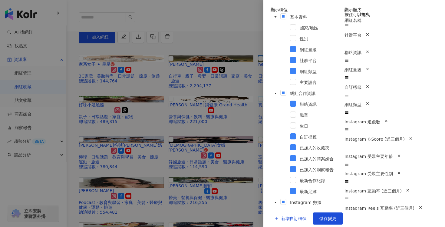
scroll to position [8, 0]
click at [370, 54] on icon "button" at bounding box center [367, 52] width 4 height 4
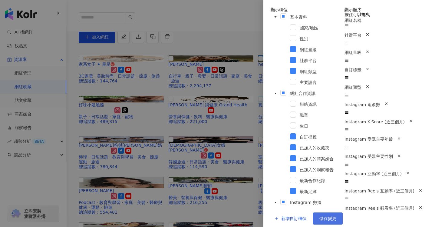
click at [343, 212] on button "儲存變更" at bounding box center [328, 218] width 30 height 12
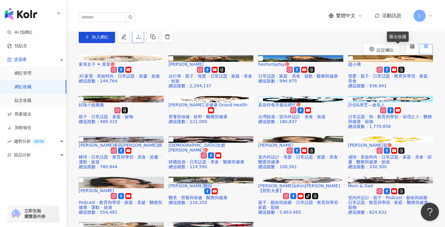
click at [140, 39] on icon "download" at bounding box center [138, 37] width 5 height 4
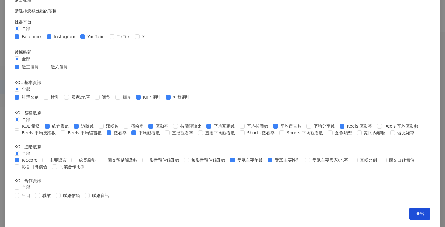
scroll to position [243, 0]
click at [371, 142] on div "匯出收藏 請選擇您欲匯出的項目 社群平台 全部 Facebook Instagram YouTube TikTok X 數據時間 全部 近三個月 近六個月 K…" at bounding box center [222, 113] width 445 height 227
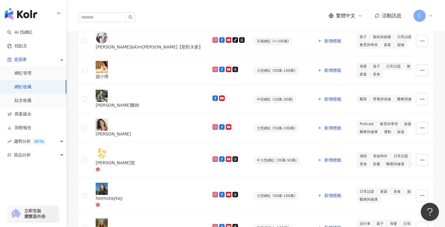
scroll to position [394, 0]
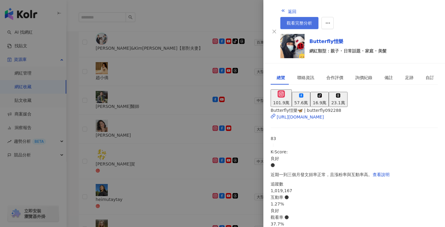
click at [312, 21] on span "觀看完整分析" at bounding box center [299, 23] width 25 height 5
click at [178, 97] on div at bounding box center [222, 113] width 445 height 227
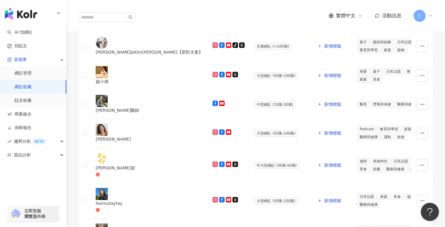
scroll to position [391, 0]
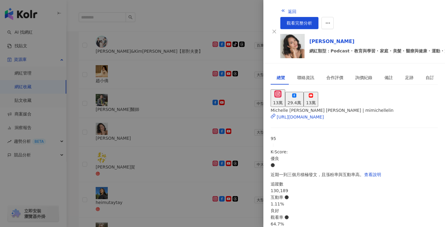
scroll to position [127, 0]
click at [225, 149] on div at bounding box center [222, 113] width 445 height 227
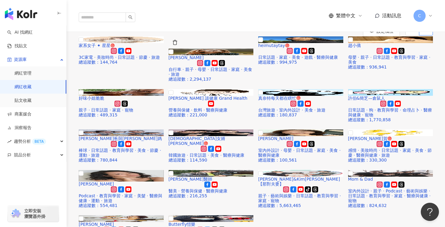
scroll to position [31, 0]
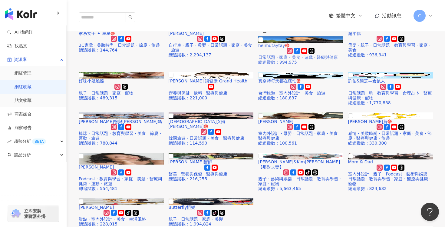
click at [286, 65] on link "heimutaytay 日常話題 · 家庭 · 美食 · 遊戲 · 醫療與健康 總追蹤數 ： 994,975" at bounding box center [300, 46] width 85 height 37
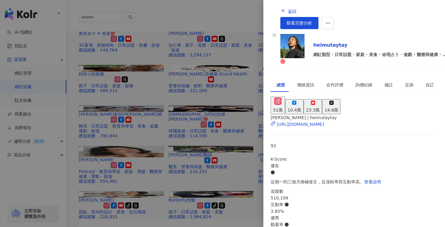
scroll to position [87, 0]
click at [312, 21] on span "觀看完整分析" at bounding box center [299, 23] width 25 height 5
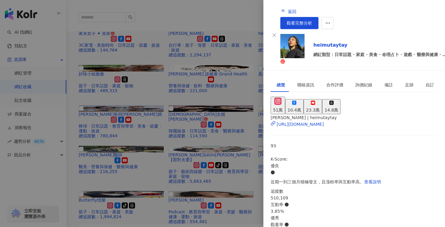
click at [244, 73] on div at bounding box center [222, 113] width 445 height 227
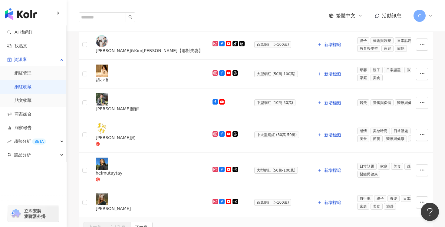
scroll to position [444, 0]
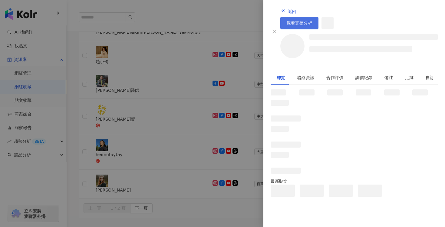
click at [312, 21] on span "觀看完整分析" at bounding box center [299, 23] width 25 height 5
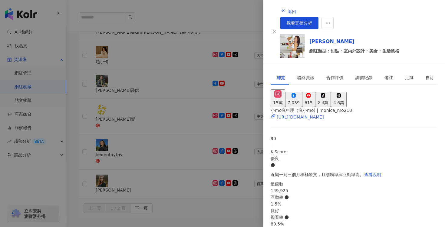
click at [239, 127] on div at bounding box center [222, 113] width 445 height 227
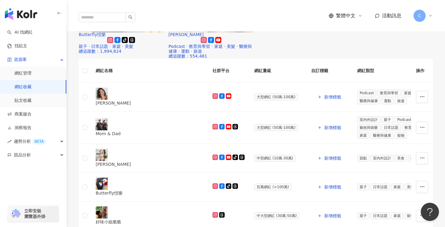
scroll to position [202, 0]
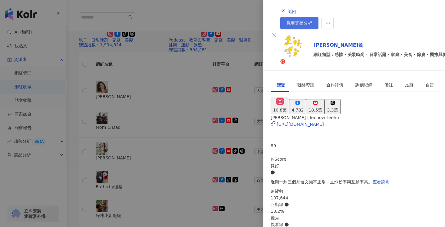
click at [318, 17] on link "觀看完整分析" at bounding box center [299, 23] width 38 height 12
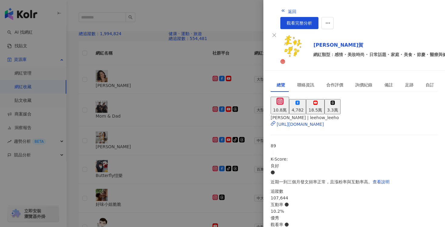
scroll to position [217, 0]
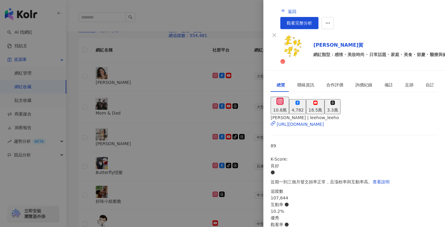
click at [245, 98] on div at bounding box center [222, 113] width 445 height 227
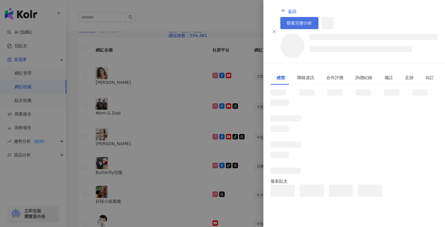
click at [312, 21] on span "觀看完整分析" at bounding box center [299, 23] width 25 height 5
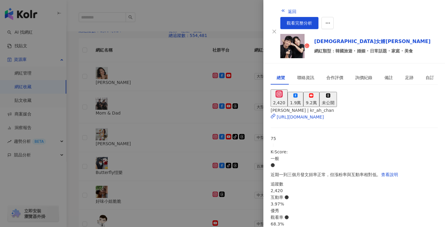
click at [219, 38] on div at bounding box center [222, 113] width 445 height 227
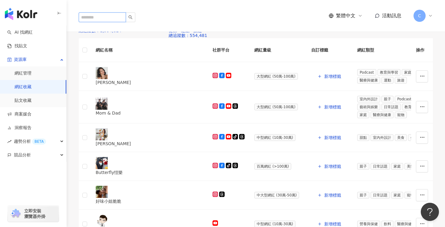
click at [111, 12] on input "search" at bounding box center [102, 17] width 47 height 10
type input "*"
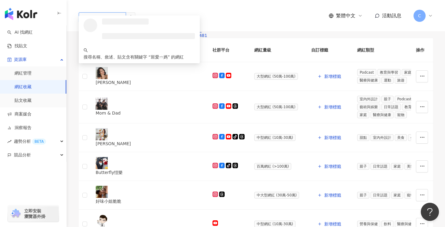
type input "****"
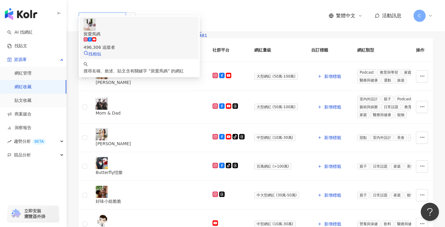
click at [129, 44] on div "496,306 追蹤者" at bounding box center [139, 47] width 111 height 7
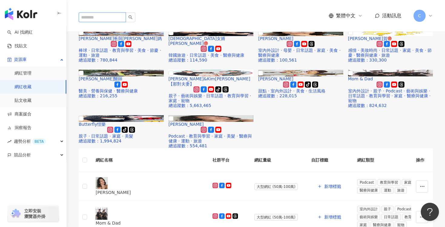
scroll to position [114, 0]
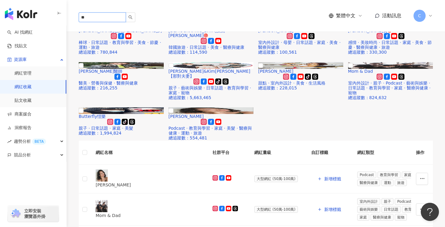
type input "*"
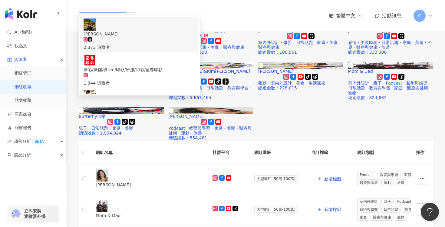
click at [112, 12] on input "*" at bounding box center [102, 17] width 47 height 10
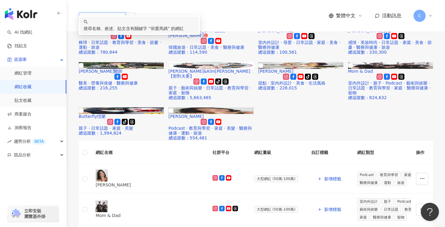
type input "****"
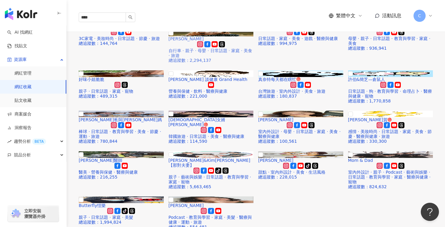
scroll to position [0, 0]
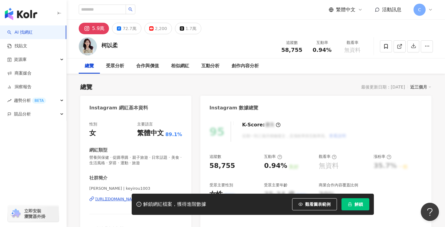
scroll to position [33, 0]
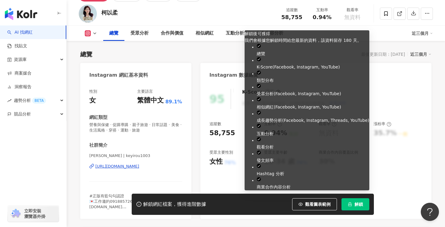
click at [354, 204] on button "解鎖" at bounding box center [355, 204] width 28 height 12
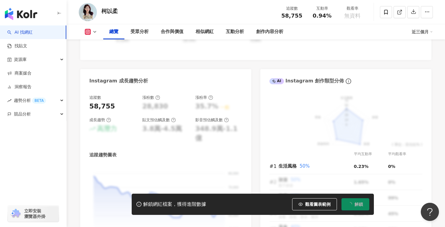
scroll to position [318, 0]
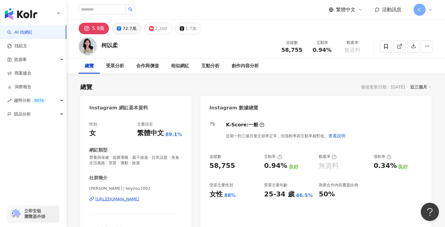
click at [128, 28] on div "72.7萬" at bounding box center [130, 28] width 14 height 8
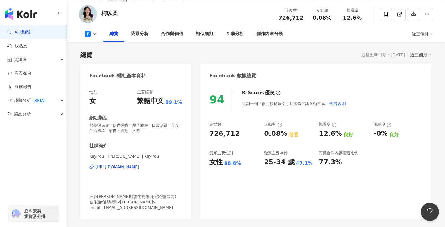
scroll to position [8, 0]
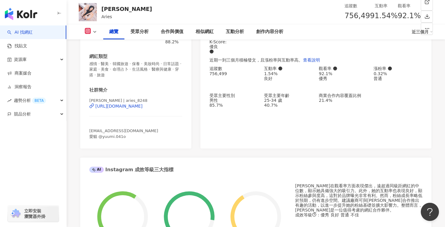
scroll to position [66, 0]
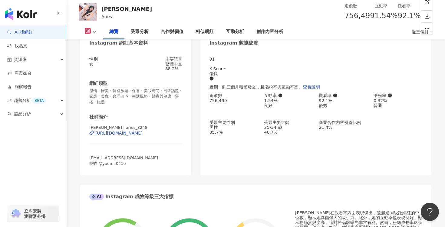
click at [140, 136] on div "[PERSON_NAME] | aries_8248 [URL][DOMAIN_NAME]" at bounding box center [135, 138] width 93 height 26
click at [141, 135] on div "https://www.instagram.com/aries_8248/" at bounding box center [118, 132] width 47 height 5
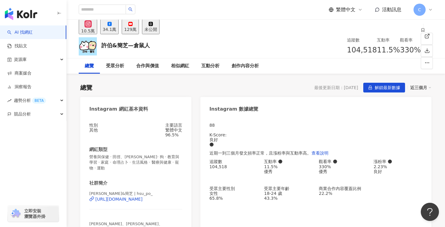
click at [119, 29] on button "34.1萬" at bounding box center [109, 26] width 18 height 15
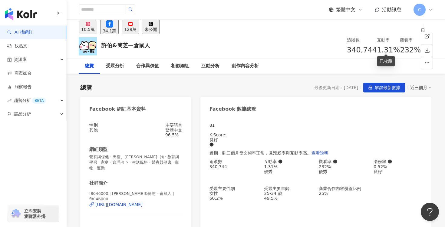
click at [421, 32] on icon at bounding box center [423, 30] width 4 height 4
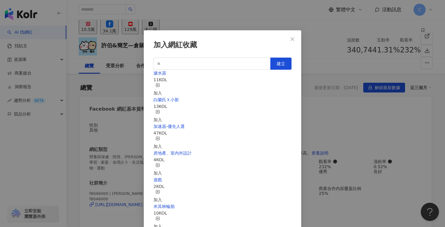
click at [162, 85] on div "加入" at bounding box center [157, 89] width 8 height 13
click at [294, 40] on icon "close" at bounding box center [292, 39] width 5 height 5
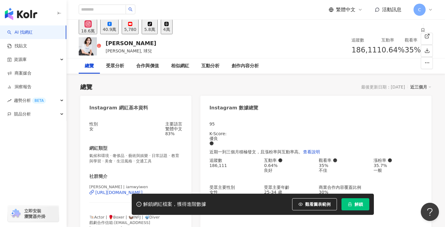
click at [353, 204] on button "解鎖" at bounding box center [355, 204] width 28 height 12
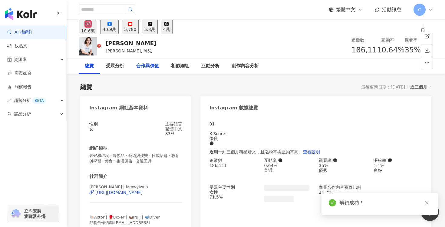
click at [116, 31] on div "40.9萬" at bounding box center [110, 29] width 14 height 5
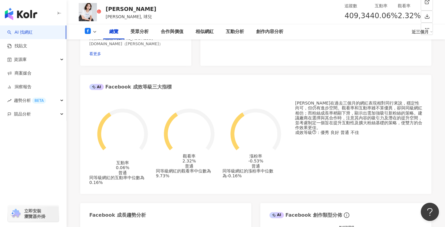
scroll to position [196, 0]
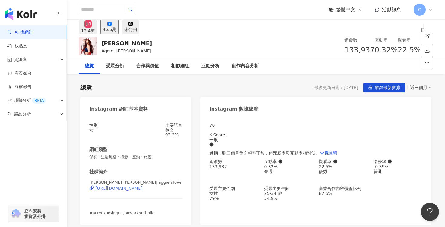
click at [124, 190] on div "[URL][DOMAIN_NAME]" at bounding box center [118, 188] width 47 height 5
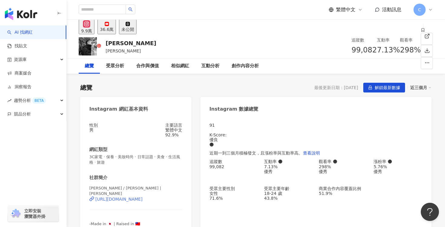
click at [143, 201] on div "https://www.instagram.com/yoshihikoshindo/" at bounding box center [118, 198] width 47 height 5
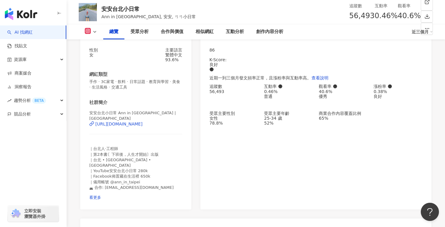
scroll to position [58, 0]
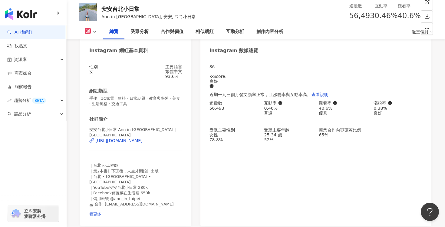
click at [159, 144] on div "安安台北小日常 Ann in Taipei | taipei_serenade https://www.instagram.com/taipei_serena…" at bounding box center [135, 142] width 93 height 31
click at [143, 143] on div "https://www.instagram.com/taipei_serenade/" at bounding box center [118, 140] width 47 height 5
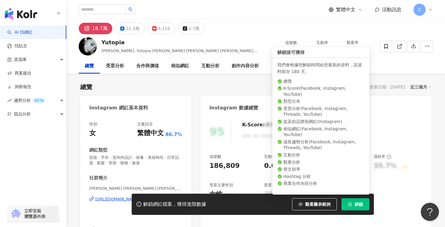
click at [359, 207] on button "解鎖" at bounding box center [355, 204] width 28 height 12
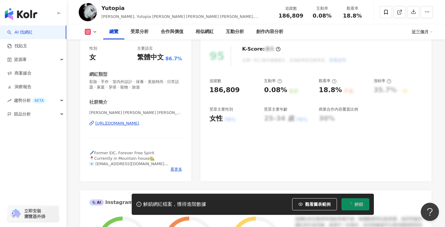
scroll to position [83, 0]
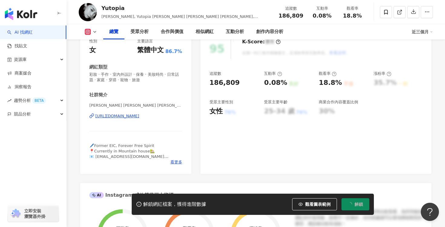
click at [135, 117] on div "[URL][DOMAIN_NAME]" at bounding box center [117, 115] width 44 height 5
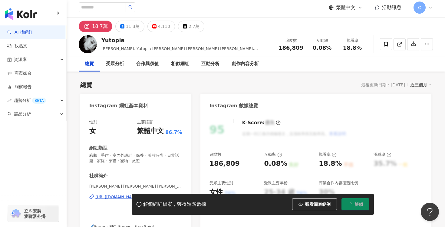
scroll to position [0, 0]
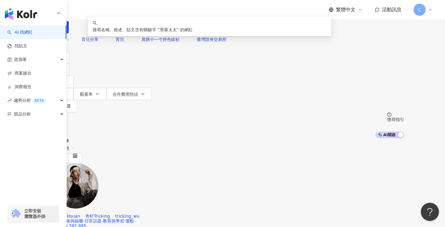
type input "****"
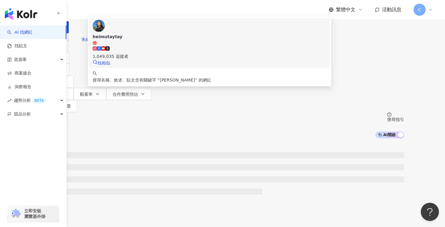
click at [247, 59] on div "1,049,035 追蹤者" at bounding box center [210, 52] width 234 height 13
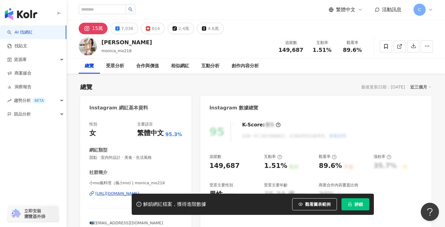
scroll to position [50, 0]
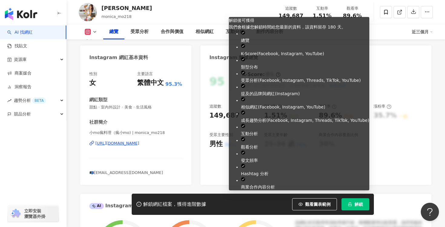
click at [353, 202] on button "解鎖" at bounding box center [355, 204] width 28 height 12
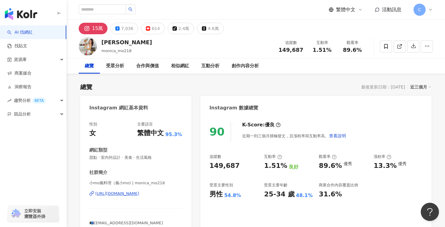
click at [139, 194] on div "https://www.instagram.com/monica_mo218/" at bounding box center [117, 193] width 44 height 5
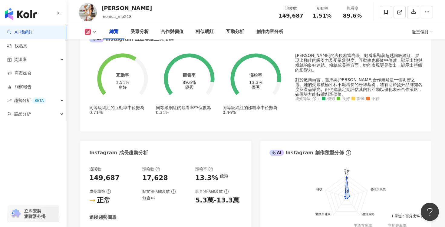
scroll to position [218, 0]
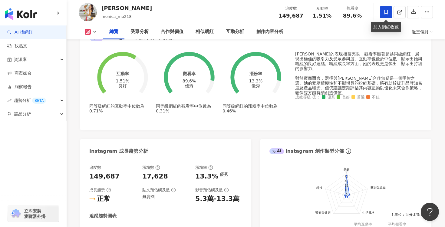
click at [385, 10] on icon at bounding box center [385, 11] width 5 height 5
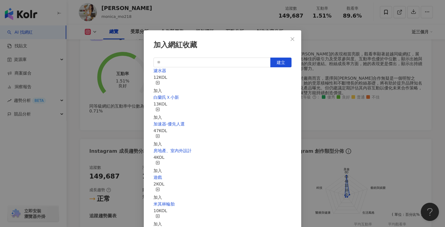
click at [162, 82] on div "加入" at bounding box center [157, 87] width 8 height 13
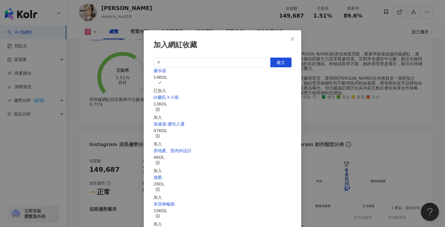
click at [292, 40] on icon "close" at bounding box center [292, 39] width 5 height 5
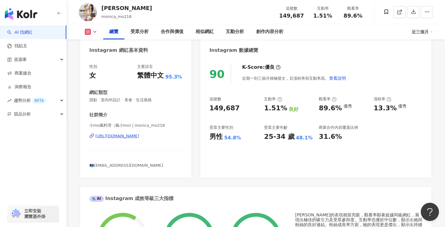
scroll to position [0, 0]
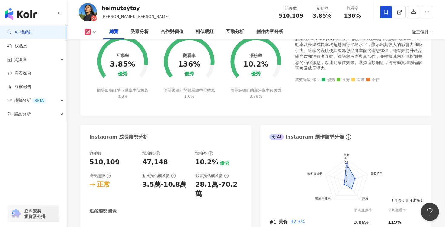
scroll to position [258, 0]
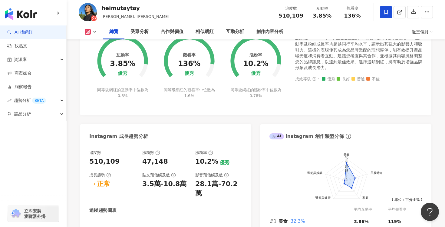
click at [386, 13] on icon at bounding box center [386, 12] width 4 height 5
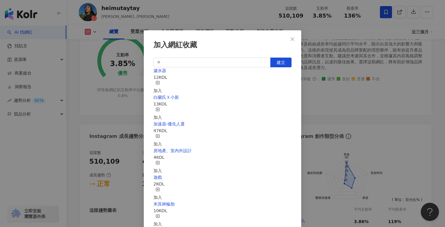
click at [162, 81] on div "加入" at bounding box center [157, 87] width 8 height 13
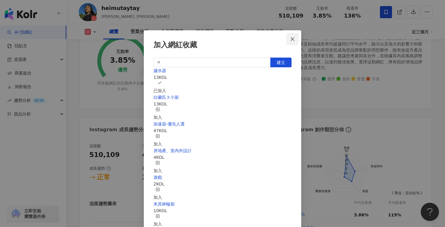
click at [291, 38] on icon "close" at bounding box center [292, 39] width 5 height 5
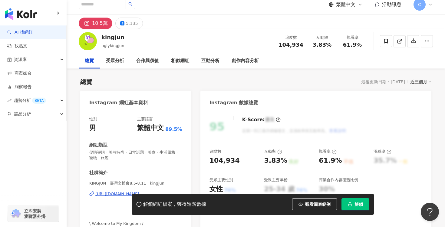
scroll to position [5, 0]
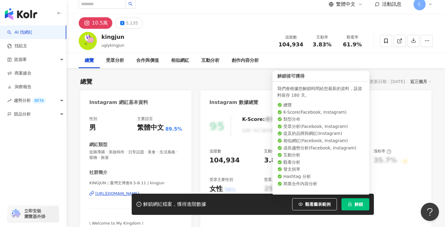
click at [360, 206] on button "解鎖" at bounding box center [355, 204] width 28 height 12
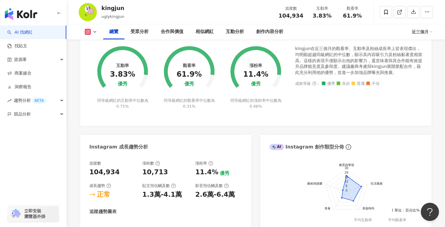
scroll to position [245, 0]
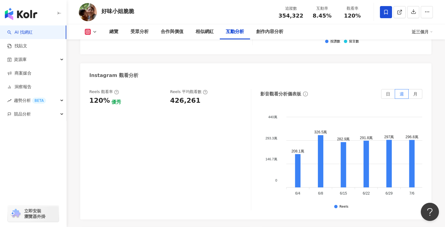
scroll to position [1353, 0]
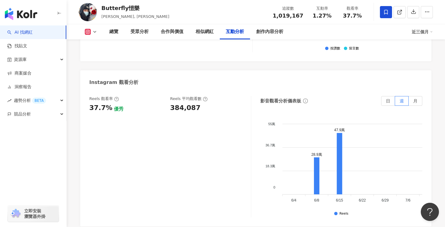
scroll to position [1356, 0]
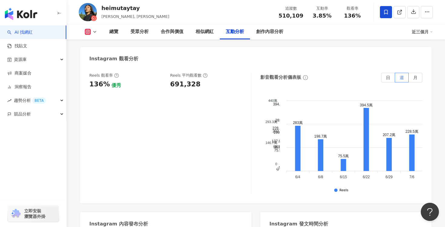
scroll to position [1374, 0]
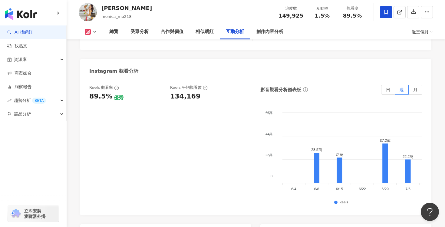
scroll to position [1337, 0]
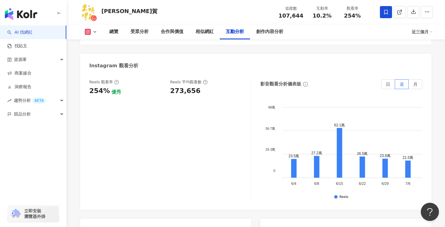
scroll to position [1329, 0]
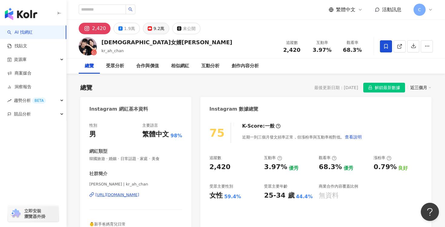
click at [153, 27] on div "9.2萬" at bounding box center [158, 28] width 11 height 8
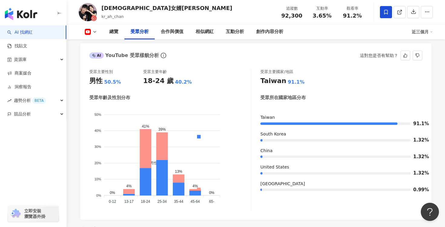
scroll to position [499, 0]
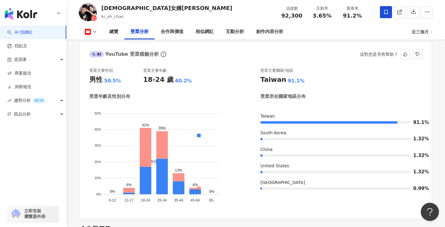
click at [113, 77] on div "50.5%" at bounding box center [112, 80] width 17 height 7
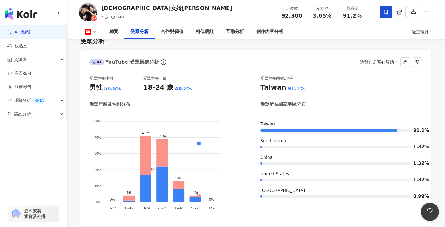
scroll to position [488, 0]
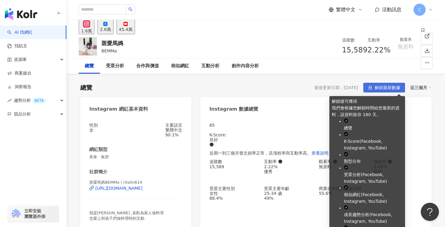
click at [389, 90] on span "解鎖最新數據" at bounding box center [387, 88] width 25 height 10
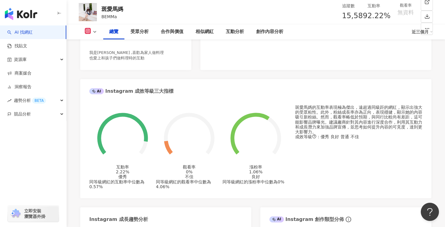
scroll to position [1, 0]
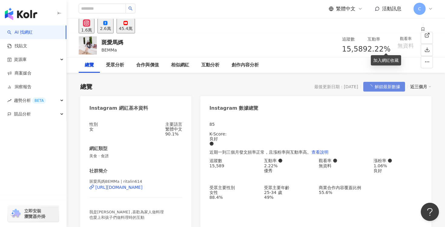
click at [421, 31] on icon at bounding box center [423, 29] width 4 height 4
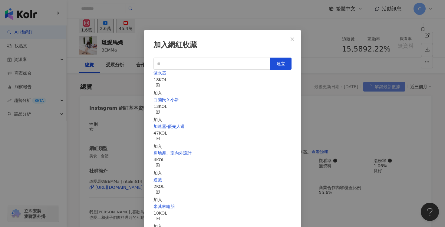
click at [162, 83] on div "加入" at bounding box center [157, 89] width 8 height 13
click at [293, 40] on icon "close" at bounding box center [292, 39] width 5 height 5
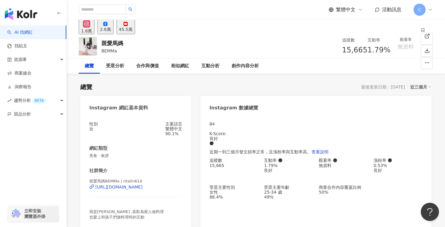
click at [135, 32] on button "45.5萬" at bounding box center [126, 26] width 18 height 15
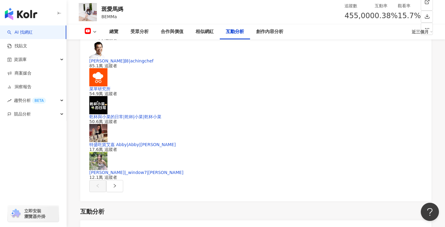
scroll to position [1067, 0]
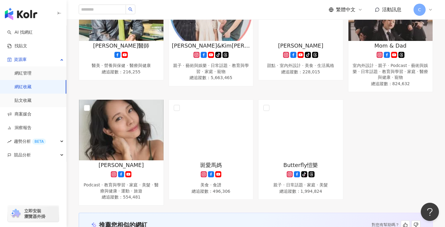
scroll to position [460, 0]
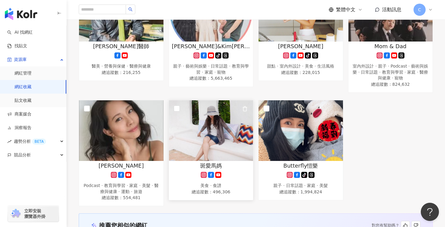
click at [223, 134] on img at bounding box center [211, 130] width 84 height 61
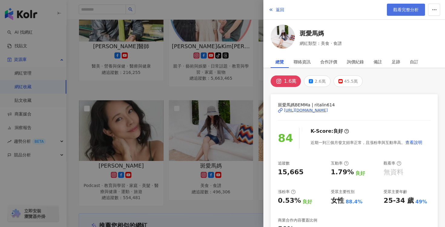
click at [399, 5] on link "觀看完整分析" at bounding box center [406, 10] width 38 height 12
click at [242, 55] on div at bounding box center [222, 113] width 445 height 227
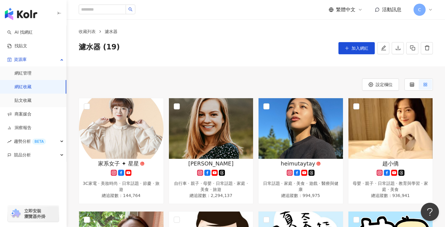
scroll to position [0, 0]
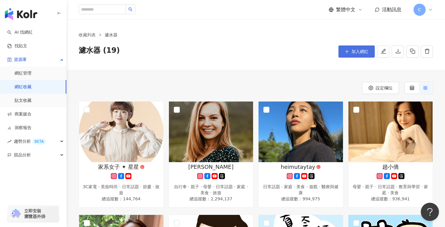
click at [357, 51] on span "加入網紅" at bounding box center [359, 51] width 17 height 5
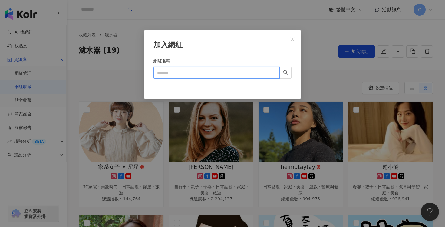
click at [214, 73] on input "網紅名稱" at bounding box center [216, 73] width 126 height 12
paste input "****"
type input "****"
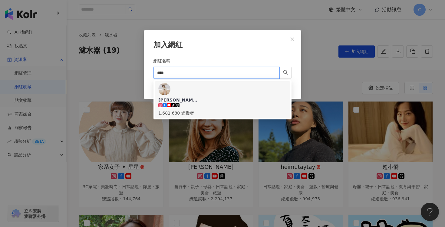
click at [234, 87] on div "[PERSON_NAME] tiktok-icon 1,681,680 追蹤者" at bounding box center [222, 99] width 128 height 33
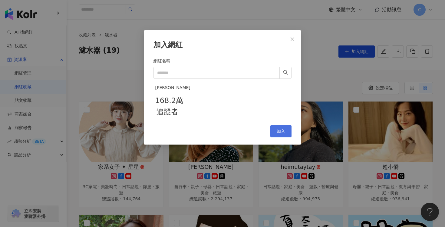
click at [285, 137] on button "加入" at bounding box center [280, 131] width 21 height 12
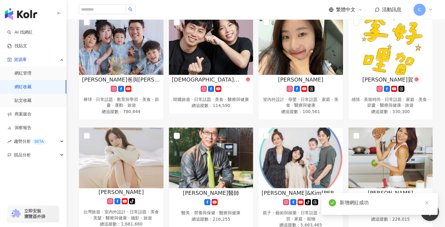
scroll to position [313, 0]
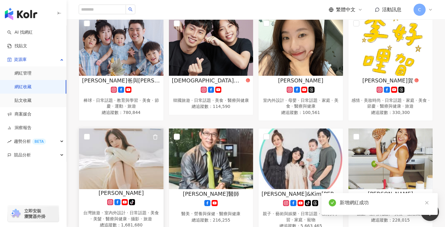
click at [115, 142] on img at bounding box center [121, 158] width 84 height 61
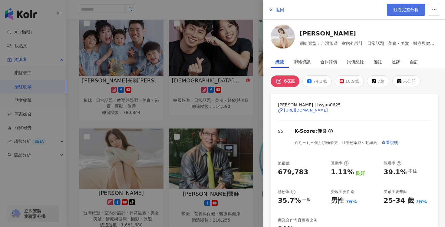
click at [409, 12] on link "觀看完整分析" at bounding box center [406, 10] width 38 height 12
click at [211, 112] on div at bounding box center [222, 113] width 445 height 227
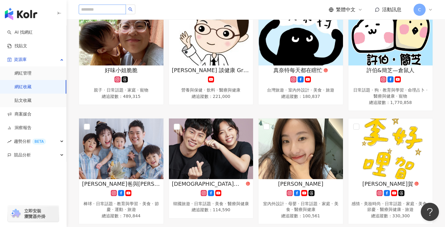
scroll to position [221, 0]
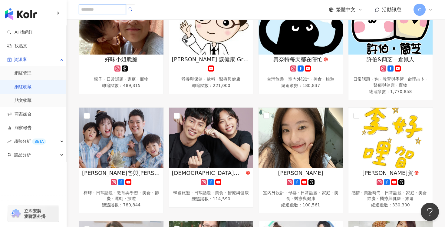
click at [96, 13] on input "search" at bounding box center [102, 10] width 47 height 10
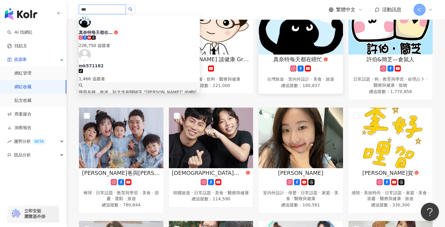
type input "***"
click at [270, 85] on span "總追蹤數 ： 180,837" at bounding box center [300, 85] width 78 height 6
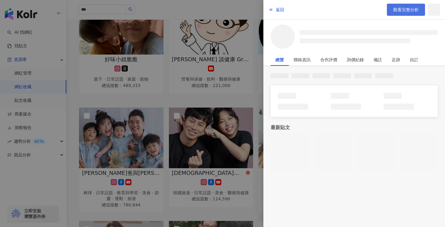
click at [409, 13] on link "觀看完整分析" at bounding box center [406, 10] width 38 height 12
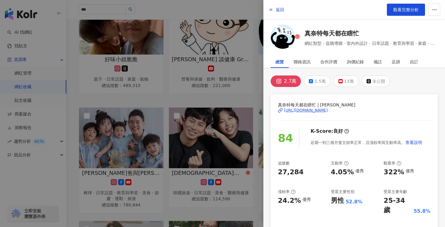
click at [235, 78] on div at bounding box center [222, 113] width 445 height 227
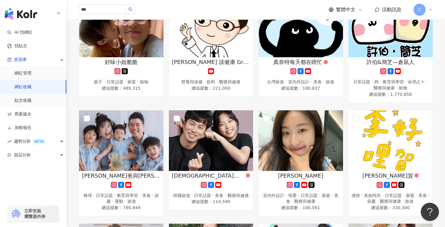
scroll to position [219, 0]
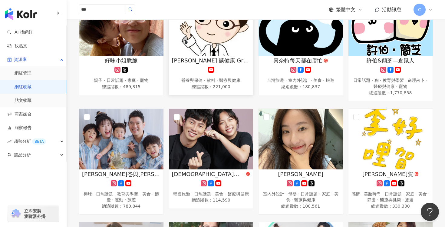
click at [231, 56] on link "邱正宏 談健康 Grand Health 營養與保健 · 飲料 · 醫療與健康 總追蹤數 ： 221,000" at bounding box center [211, 45] width 85 height 100
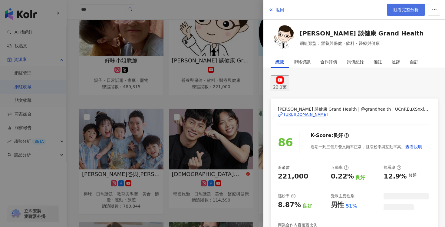
click at [402, 8] on span "觀看完整分析" at bounding box center [405, 9] width 25 height 5
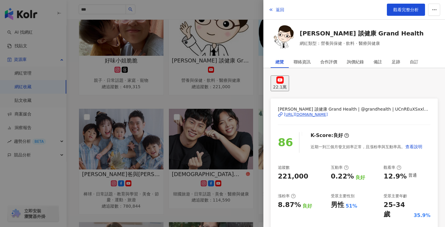
click at [242, 91] on div at bounding box center [222, 113] width 445 height 227
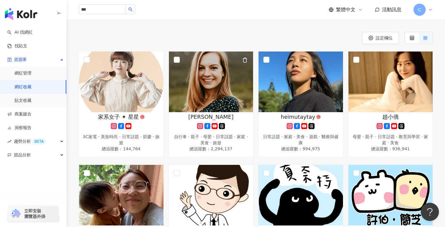
scroll to position [85, 0]
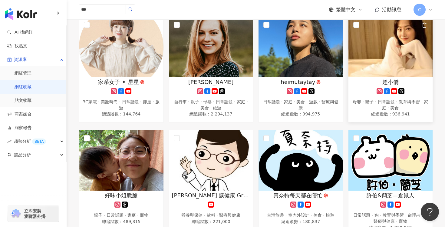
click at [409, 51] on img at bounding box center [390, 47] width 84 height 61
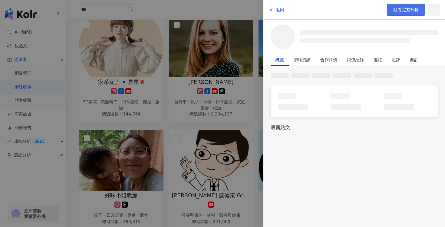
click at [410, 6] on link "觀看完整分析" at bounding box center [406, 10] width 38 height 12
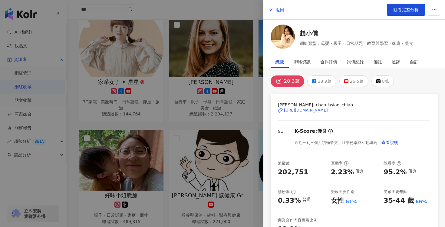
click at [241, 117] on div at bounding box center [222, 113] width 445 height 227
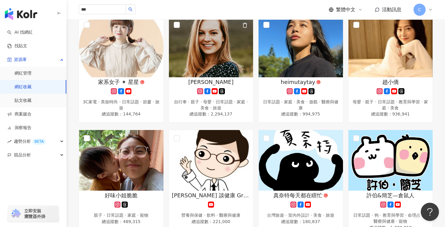
click at [242, 91] on div at bounding box center [211, 91] width 78 height 6
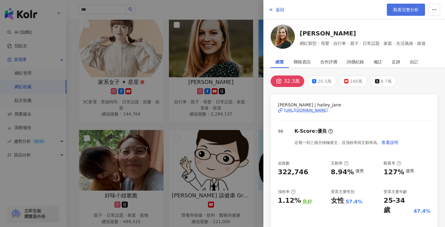
click at [393, 14] on link "觀看完整分析" at bounding box center [406, 10] width 38 height 12
click at [231, 102] on div at bounding box center [222, 113] width 445 height 227
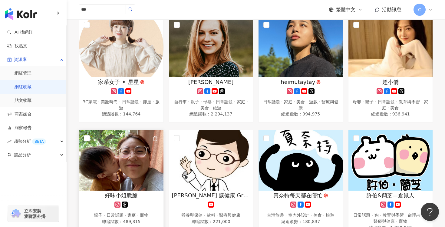
click at [139, 179] on img at bounding box center [121, 160] width 84 height 61
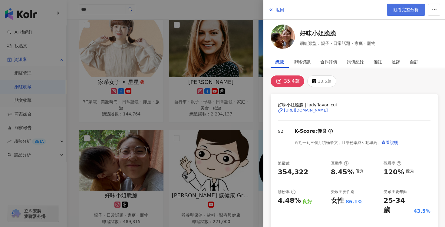
click at [409, 15] on link "觀看完整分析" at bounding box center [406, 10] width 38 height 12
click at [209, 85] on div at bounding box center [222, 113] width 445 height 227
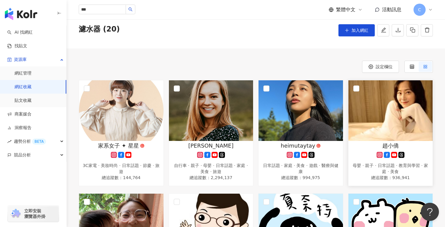
scroll to position [9, 0]
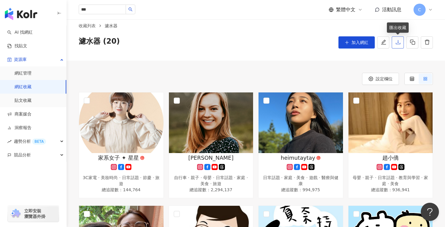
click at [399, 41] on icon "download" at bounding box center [397, 41] width 5 height 5
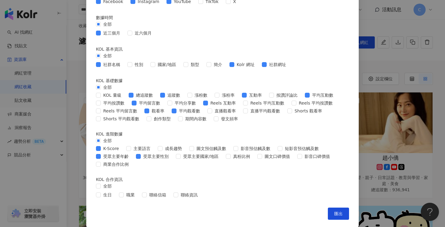
scroll to position [243, 0]
click at [399, 110] on div "匯出收藏 請選擇您欲匯出的項目 社群平台 全部 Facebook Instagram YouTube TikTok X 數據時間 全部 近三個月 近六個月 K…" at bounding box center [222, 113] width 445 height 227
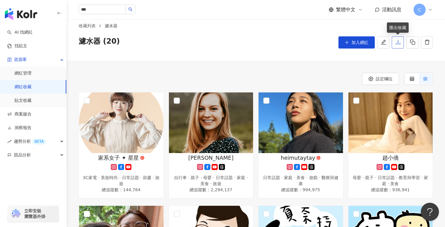
click at [396, 41] on icon "download" at bounding box center [397, 41] width 5 height 5
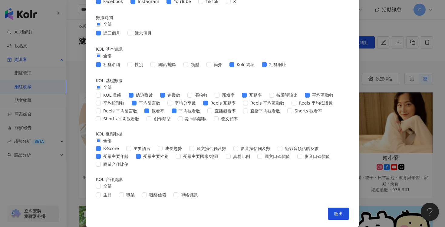
click at [398, 98] on div "匯出收藏 請選擇您欲匯出的項目 社群平台 全部 Facebook Instagram YouTube TikTok X 數據時間 全部 近三個月 近六個月 K…" at bounding box center [222, 113] width 445 height 227
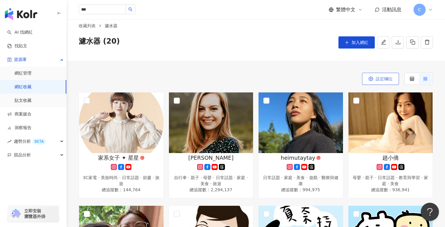
click at [381, 79] on span "設定欄位" at bounding box center [384, 78] width 17 height 5
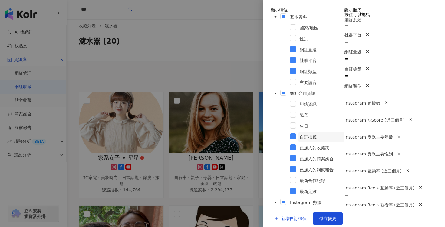
scroll to position [357, 0]
click at [288, 216] on button "新增自訂欄位" at bounding box center [290, 218] width 45 height 12
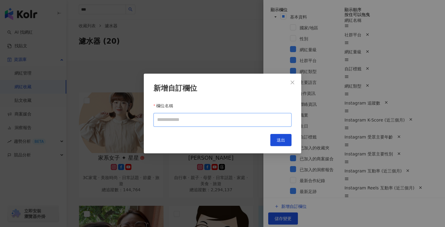
click at [251, 122] on input "欄位名稱" at bounding box center [222, 120] width 138 height 14
click at [293, 81] on icon "close" at bounding box center [293, 83] width 4 height 4
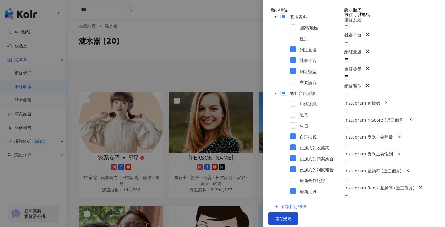
click at [296, 209] on span "新增自訂欄位" at bounding box center [293, 206] width 25 height 5
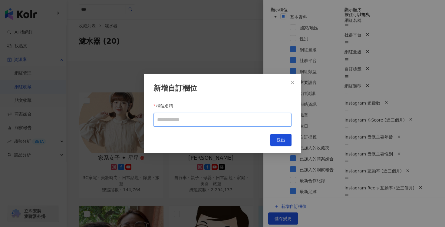
click at [211, 120] on input "欄位名稱" at bounding box center [222, 120] width 138 height 14
type input "******"
click at [282, 140] on span "送出" at bounding box center [281, 139] width 8 height 5
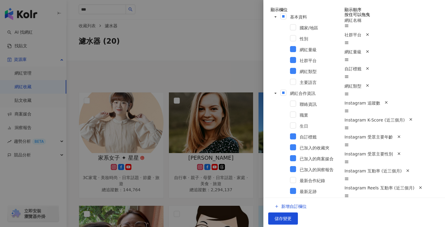
scroll to position [145, 0]
click at [236, 67] on div at bounding box center [222, 113] width 445 height 227
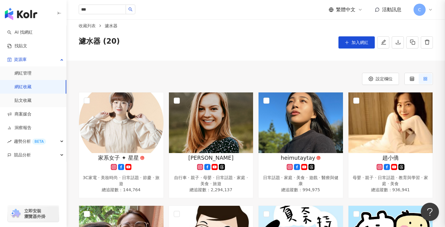
click at [236, 67] on div at bounding box center [222, 113] width 445 height 227
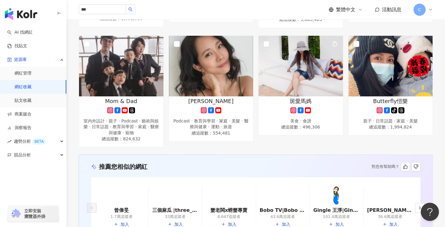
scroll to position [520, 0]
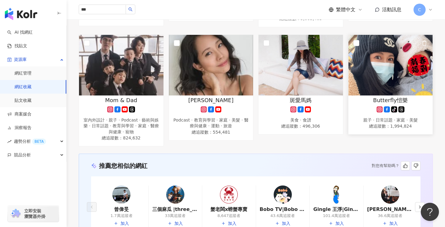
click at [377, 127] on span "總追蹤數 ： 1,994,824" at bounding box center [390, 126] width 78 height 6
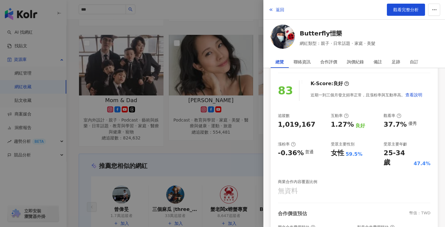
scroll to position [47, 0]
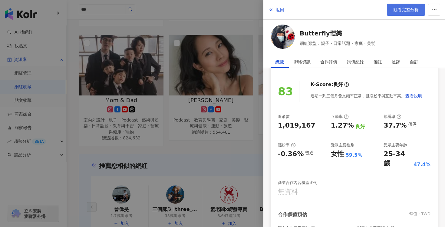
click at [412, 8] on span "觀看完整分析" at bounding box center [405, 9] width 25 height 5
click at [249, 45] on div at bounding box center [222, 113] width 445 height 227
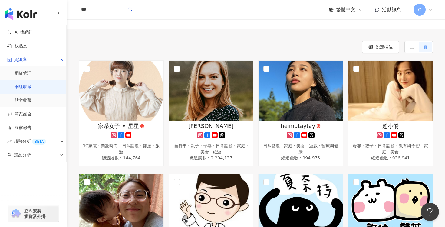
scroll to position [36, 0]
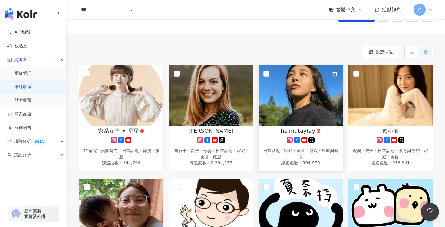
click at [307, 107] on img at bounding box center [300, 95] width 84 height 61
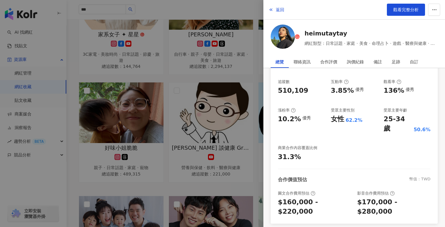
scroll to position [70, 0]
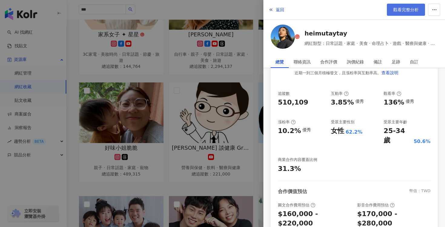
click at [403, 7] on span "觀看完整分析" at bounding box center [405, 9] width 25 height 5
click at [239, 88] on div at bounding box center [222, 113] width 445 height 227
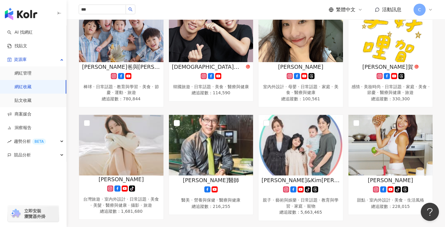
scroll to position [348, 0]
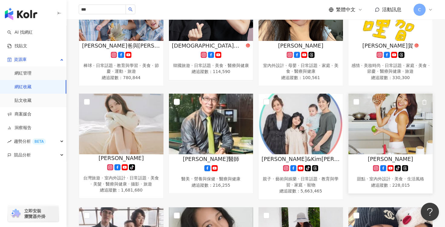
click at [384, 118] on img at bounding box center [390, 124] width 84 height 61
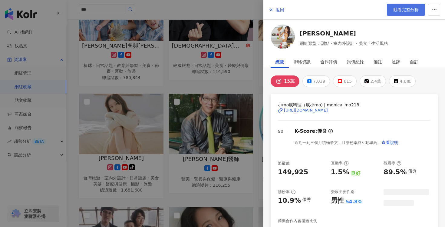
click at [392, 5] on link "觀看完整分析" at bounding box center [406, 10] width 38 height 12
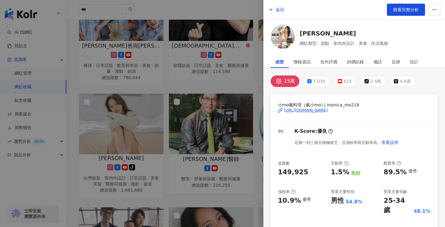
click at [216, 85] on div at bounding box center [222, 113] width 445 height 227
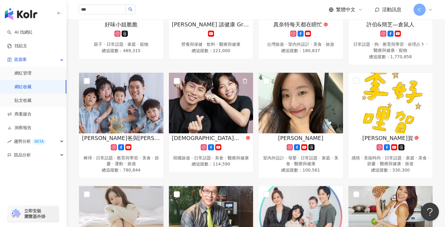
scroll to position [254, 0]
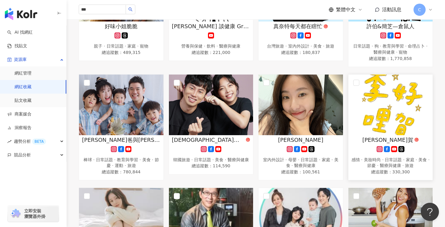
click at [389, 102] on img at bounding box center [390, 104] width 84 height 61
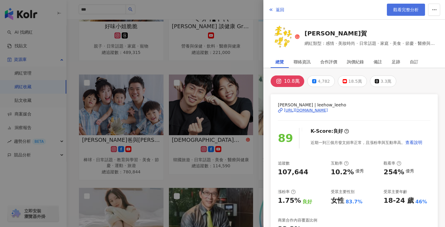
click at [400, 6] on link "觀看完整分析" at bounding box center [406, 10] width 38 height 12
click at [229, 70] on div at bounding box center [222, 113] width 445 height 227
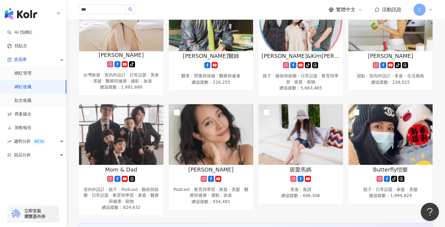
scroll to position [378, 0]
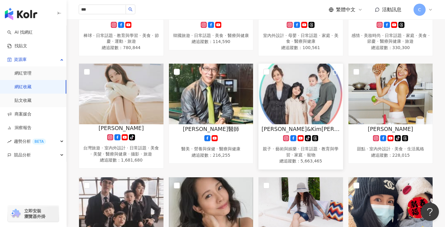
click at [297, 84] on img at bounding box center [300, 94] width 84 height 61
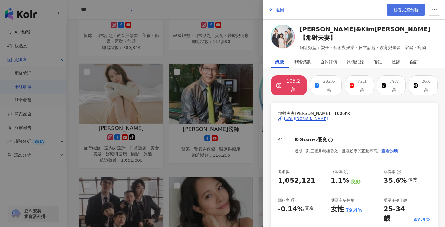
click at [404, 12] on link "觀看完整分析" at bounding box center [406, 10] width 38 height 12
click at [235, 118] on div at bounding box center [222, 113] width 445 height 227
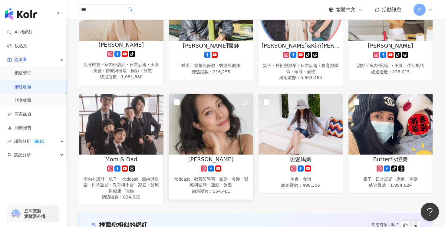
scroll to position [466, 0]
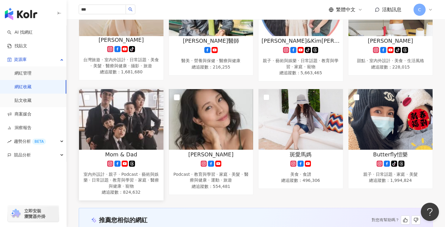
click at [126, 108] on img at bounding box center [121, 119] width 84 height 61
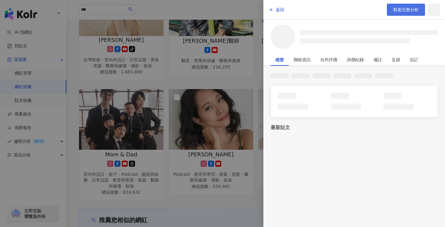
click at [402, 14] on link "觀看完整分析" at bounding box center [406, 10] width 38 height 12
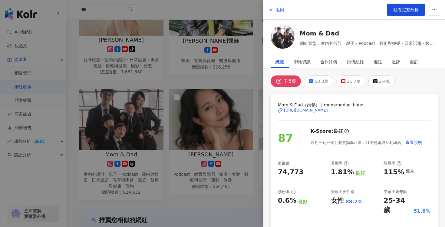
click at [245, 110] on div at bounding box center [222, 113] width 445 height 227
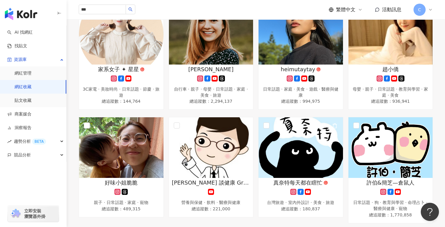
scroll to position [99, 0]
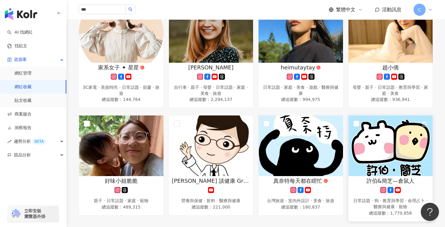
click at [390, 145] on img at bounding box center [390, 145] width 84 height 61
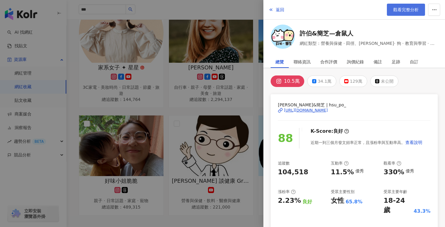
click at [405, 5] on link "觀看完整分析" at bounding box center [406, 10] width 38 height 12
click at [240, 85] on div at bounding box center [222, 113] width 445 height 227
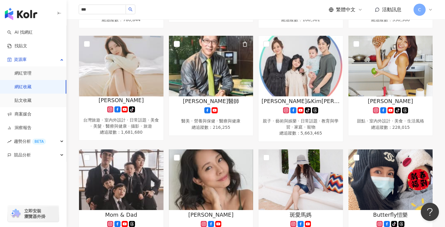
scroll to position [427, 0]
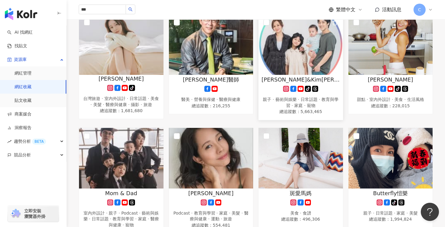
click at [305, 62] on img at bounding box center [300, 44] width 84 height 61
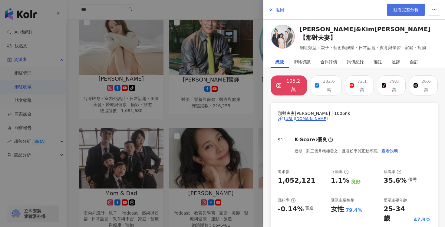
click at [408, 10] on span "觀看完整分析" at bounding box center [405, 9] width 25 height 5
click at [237, 98] on div at bounding box center [222, 113] width 445 height 227
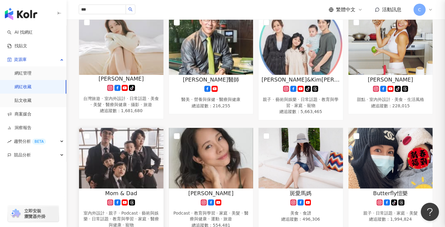
click at [124, 162] on img at bounding box center [121, 158] width 84 height 61
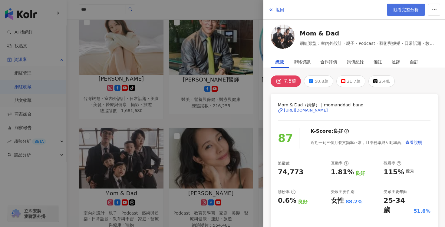
click at [398, 9] on span "觀看完整分析" at bounding box center [405, 9] width 25 height 5
click at [215, 119] on div at bounding box center [222, 113] width 445 height 227
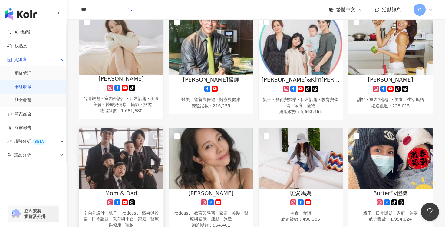
click at [123, 138] on img at bounding box center [121, 158] width 84 height 61
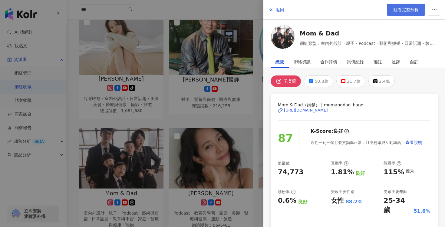
click at [411, 12] on span "觀看完整分析" at bounding box center [405, 9] width 25 height 5
click at [210, 130] on div at bounding box center [222, 113] width 445 height 227
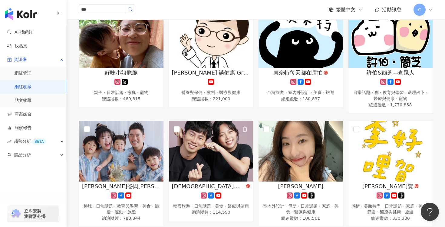
scroll to position [203, 0]
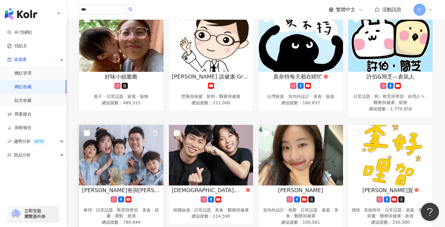
click at [111, 151] on img at bounding box center [121, 155] width 84 height 61
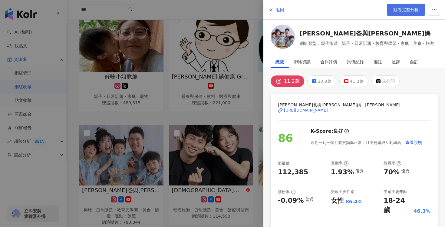
click at [404, 12] on span "觀看完整分析" at bounding box center [405, 9] width 25 height 5
click at [237, 129] on div at bounding box center [222, 113] width 445 height 227
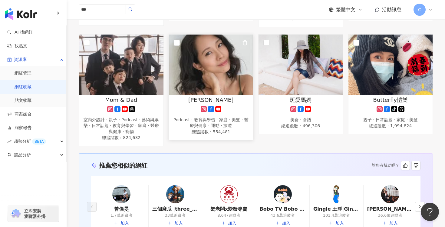
scroll to position [442, 0]
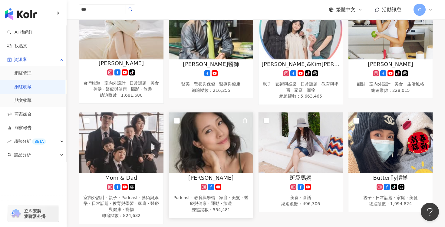
click at [235, 117] on img at bounding box center [211, 142] width 84 height 61
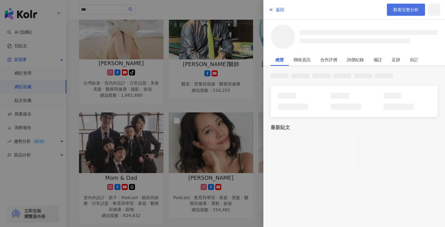
click at [393, 12] on link "觀看完整分析" at bounding box center [406, 10] width 38 height 12
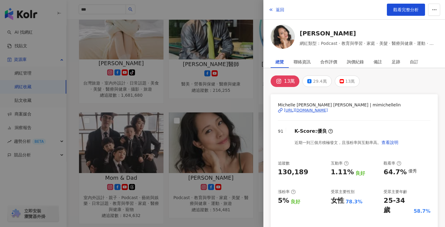
click at [257, 74] on div at bounding box center [222, 113] width 445 height 227
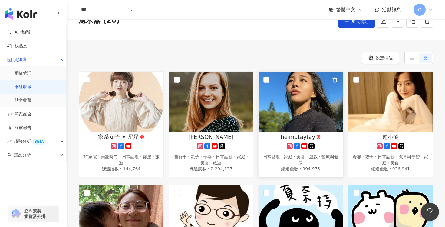
scroll to position [0, 0]
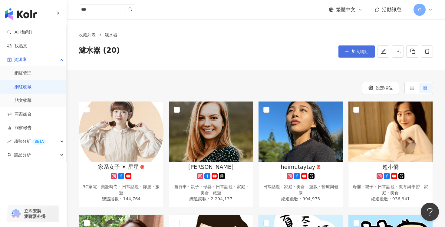
click at [357, 55] on button "加入網紅" at bounding box center [356, 51] width 36 height 12
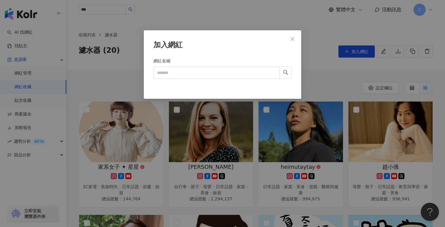
click at [218, 79] on form "網紅名稱" at bounding box center [222, 71] width 138 height 27
click at [225, 74] on input "網紅名稱" at bounding box center [216, 73] width 126 height 12
type input "*"
type input "****"
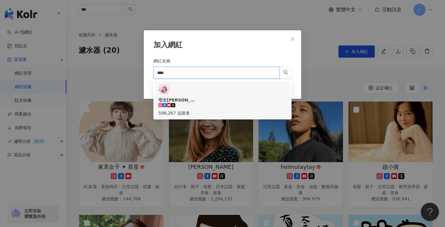
click at [239, 91] on div "宅女小紅 598,267 追蹤者" at bounding box center [222, 99] width 128 height 33
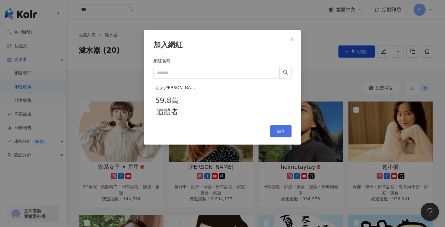
click at [281, 133] on span "加入" at bounding box center [281, 131] width 8 height 5
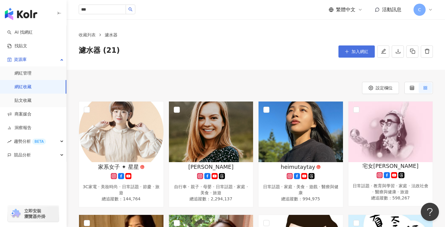
click at [348, 52] on icon "plus" at bounding box center [347, 51] width 4 height 4
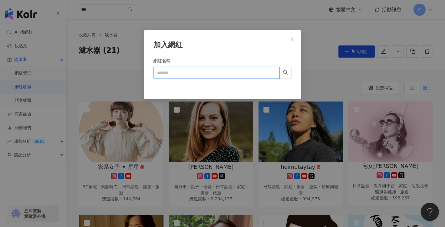
click at [183, 73] on input "網紅名稱" at bounding box center [216, 73] width 126 height 12
type input "****"
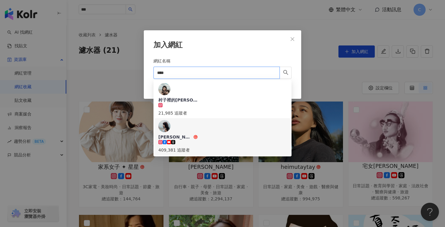
click at [223, 120] on div "凱莉哥 409,381 追蹤者" at bounding box center [222, 136] width 128 height 33
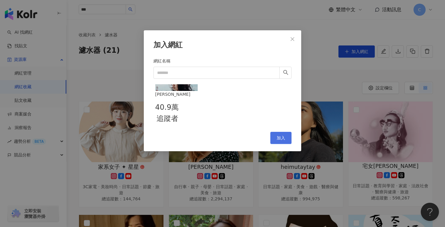
click at [281, 144] on button "加入" at bounding box center [280, 138] width 21 height 12
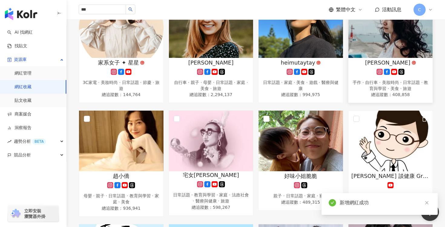
scroll to position [123, 0]
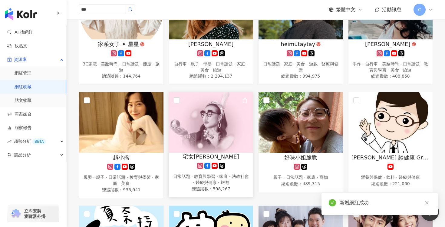
click at [220, 127] on img at bounding box center [211, 122] width 84 height 61
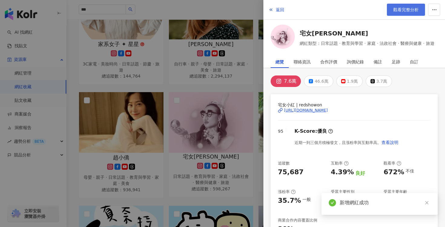
click at [410, 12] on link "觀看完整分析" at bounding box center [406, 10] width 38 height 12
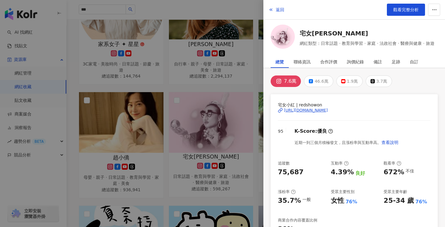
click at [236, 100] on div at bounding box center [222, 113] width 445 height 227
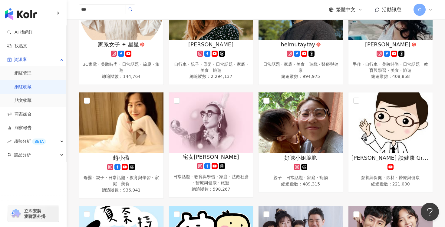
scroll to position [100, 0]
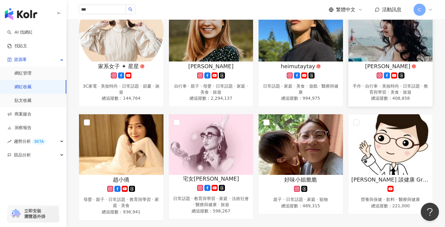
click at [385, 38] on img at bounding box center [390, 31] width 84 height 61
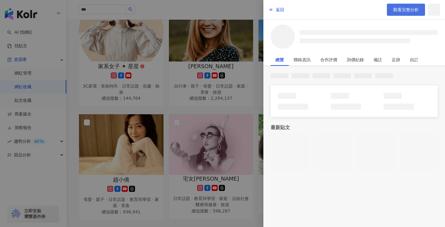
click at [405, 13] on link "觀看完整分析" at bounding box center [406, 10] width 38 height 12
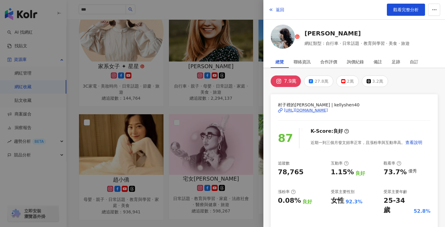
click at [239, 117] on div at bounding box center [222, 113] width 445 height 227
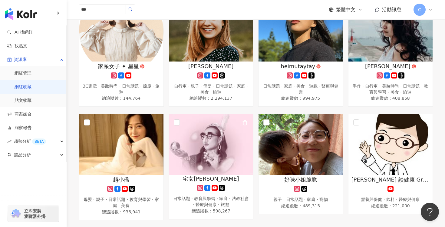
scroll to position [0, 0]
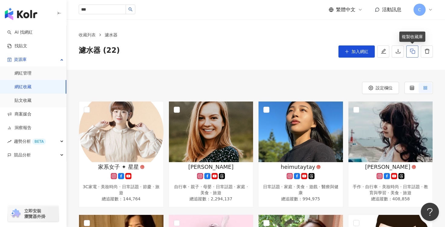
click at [413, 51] on icon "button" at bounding box center [412, 50] width 5 height 5
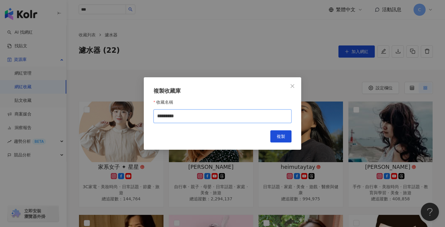
click at [236, 116] on input "*********" at bounding box center [222, 116] width 138 height 14
type input "*******"
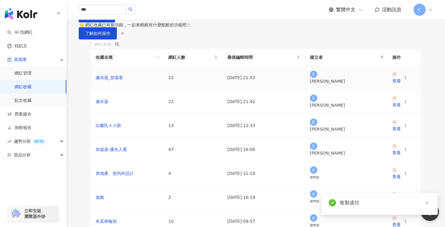
scroll to position [35, 0]
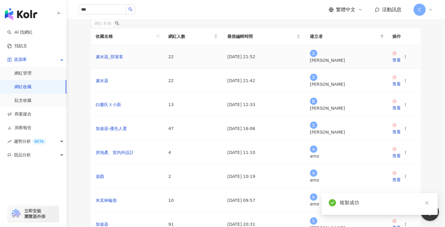
click at [136, 69] on td "濾水器_部落客" at bounding box center [127, 57] width 73 height 24
click at [396, 55] on icon at bounding box center [395, 53] width 4 height 4
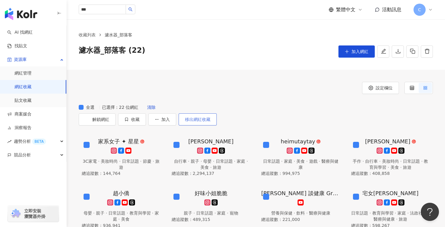
click at [210, 117] on span "移出網紅收藏" at bounding box center [197, 119] width 25 height 5
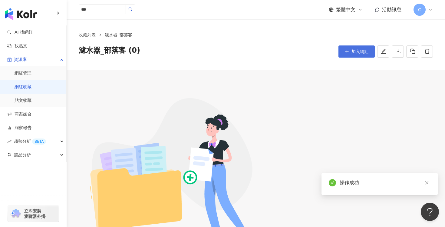
click at [365, 53] on span "加入網紅" at bounding box center [359, 51] width 17 height 5
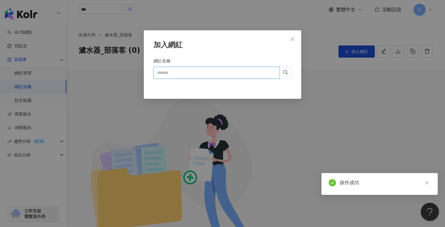
click at [216, 68] on input "網紅名稱" at bounding box center [216, 73] width 126 height 12
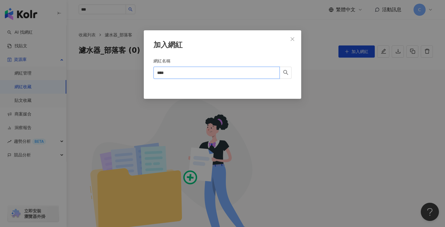
click at [219, 72] on input "****" at bounding box center [216, 73] width 126 height 12
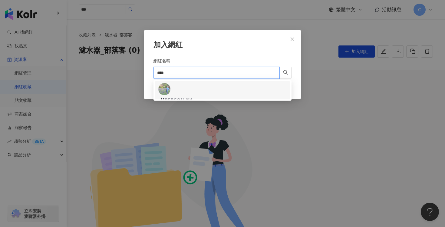
type input "***"
click at [232, 91] on div "【吉米】 旅行攝 649,393 追蹤者" at bounding box center [222, 99] width 128 height 33
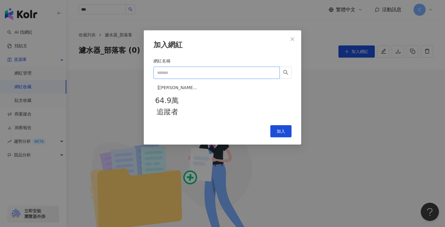
paste input "**********"
type input "**********"
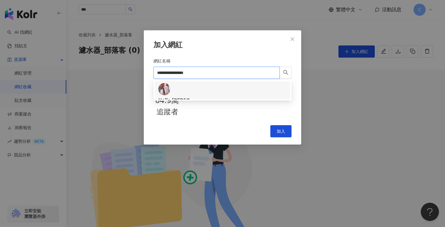
click at [245, 85] on div "Hello Cutie 吃貨小姐姐。 15,193 追蹤者" at bounding box center [222, 99] width 128 height 33
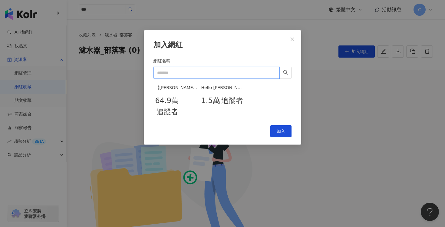
paste input "**********"
type input "**********"
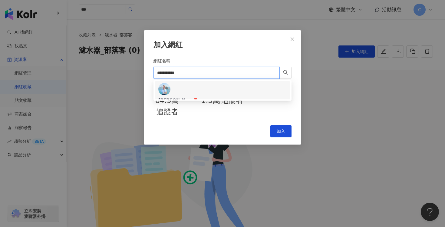
click at [259, 91] on div "Linda カフェ巡リ／Linda Lu 19,998 追蹤者" at bounding box center [222, 99] width 128 height 33
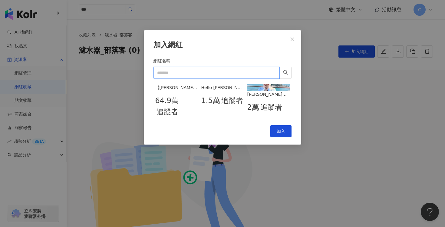
paste input "**********"
type input "**********"
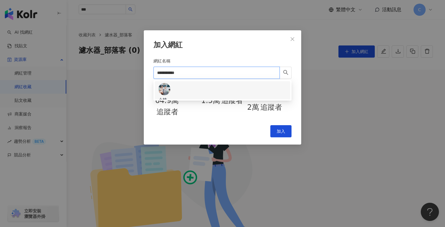
click at [248, 90] on div "小林 270,917 追蹤者" at bounding box center [222, 99] width 128 height 33
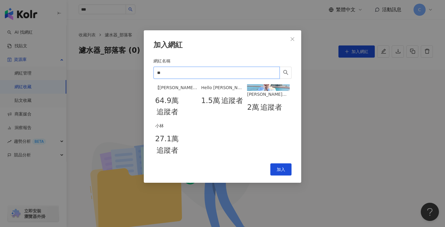
type input "*"
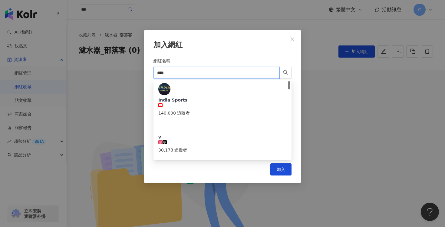
type input "****"
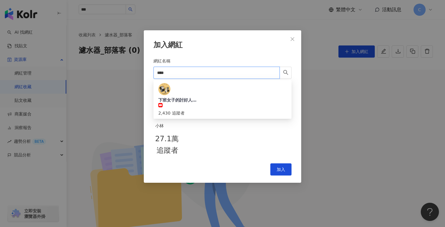
click at [226, 120] on div "下班女子的討好人生 204,693 追蹤者" at bounding box center [222, 136] width 128 height 33
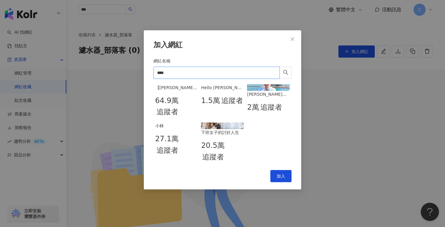
type input "***"
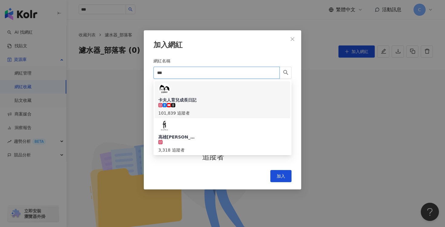
click at [227, 90] on div "卡夫人育兒成長日記 101,839 追蹤者" at bounding box center [222, 99] width 128 height 33
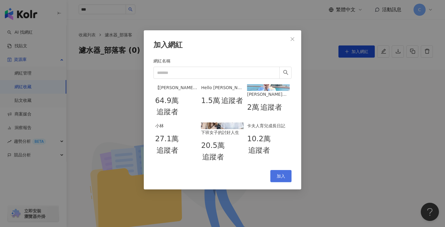
click at [280, 178] on span "加入" at bounding box center [281, 175] width 8 height 5
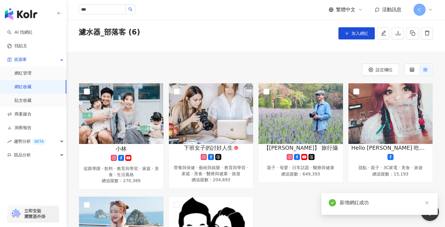
scroll to position [33, 0]
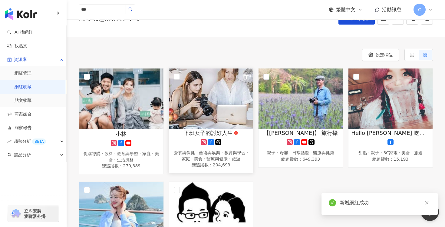
click at [201, 126] on div "解鎖網紅檔案，獲得進階數據" at bounding box center [198, 98] width 59 height 61
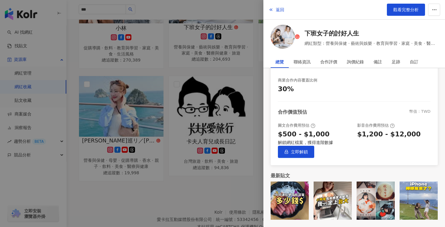
scroll to position [152, 0]
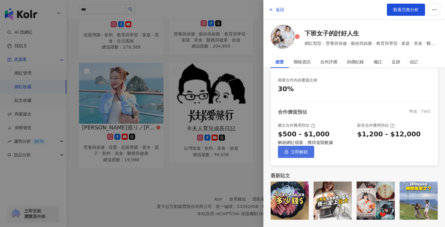
click at [308, 149] on span "立即解鎖" at bounding box center [299, 151] width 17 height 5
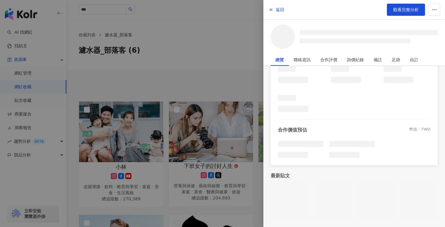
scroll to position [126, 0]
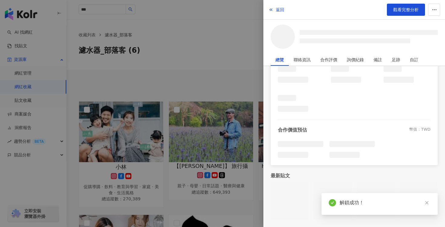
click at [248, 87] on div at bounding box center [222, 113] width 445 height 227
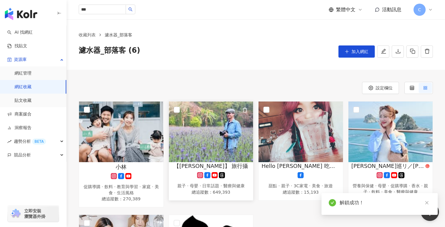
click at [222, 157] on div "解鎖網紅檔案，獲得進階數據" at bounding box center [198, 131] width 59 height 61
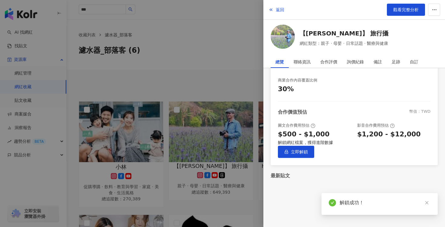
scroll to position [44, 0]
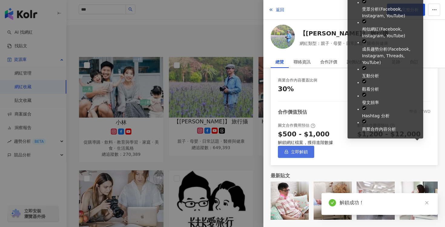
click at [308, 150] on span "立即解鎖" at bounding box center [299, 151] width 17 height 5
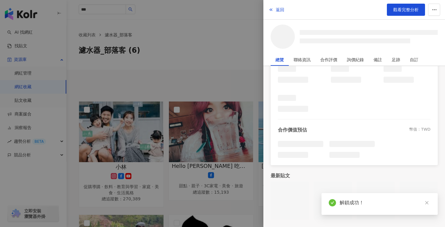
scroll to position [126, 0]
click at [240, 80] on div at bounding box center [222, 113] width 445 height 227
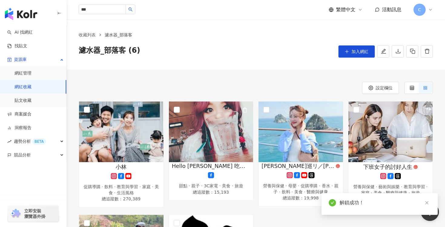
click at [229, 125] on img at bounding box center [211, 131] width 84 height 61
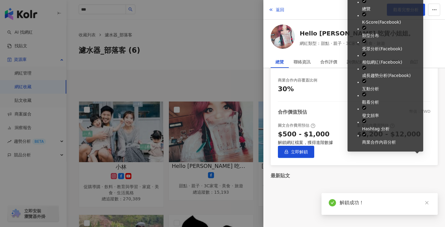
scroll to position [149, 0]
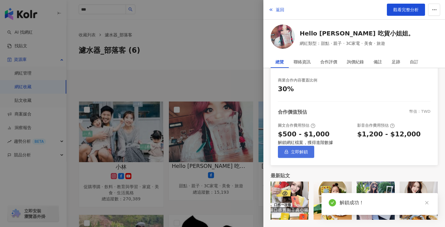
click at [314, 146] on button "立即解鎖" at bounding box center [296, 152] width 36 height 12
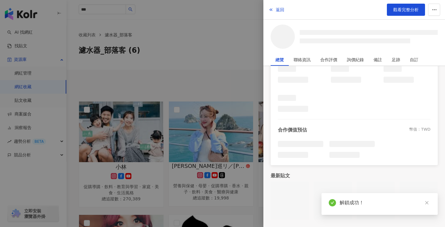
scroll to position [126, 0]
click at [233, 69] on div at bounding box center [222, 113] width 445 height 227
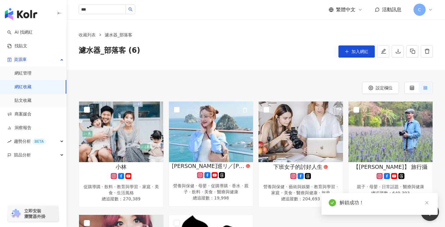
click at [226, 123] on img at bounding box center [211, 131] width 84 height 61
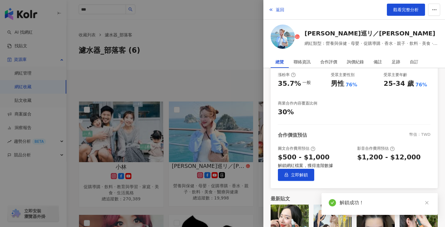
scroll to position [135, 0]
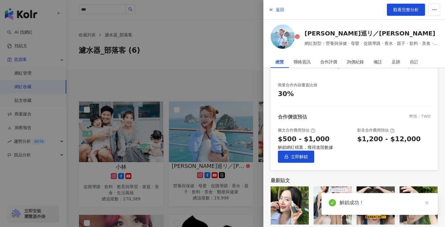
click at [399, 163] on div "解鎖網紅檔案，獲得進階數據 立即解鎖" at bounding box center [354, 153] width 153 height 19
click at [308, 159] on span "立即解鎖" at bounding box center [299, 156] width 17 height 5
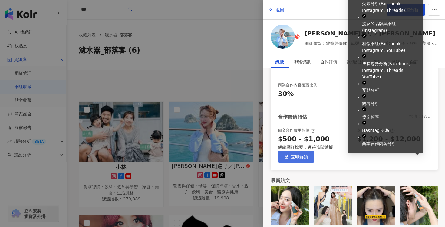
click at [308, 159] on span "立即解鎖" at bounding box center [299, 156] width 17 height 5
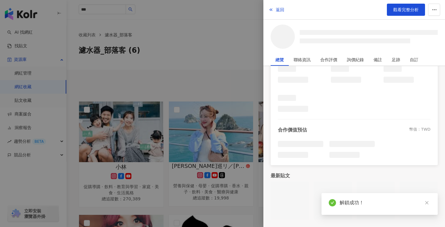
scroll to position [126, 0]
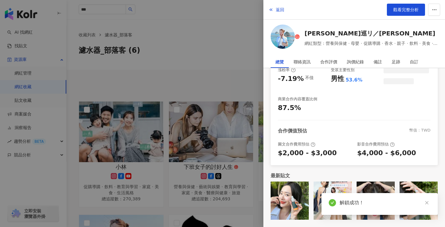
click at [232, 62] on div at bounding box center [222, 113] width 445 height 227
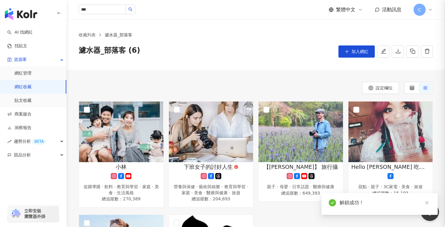
scroll to position [121, 0]
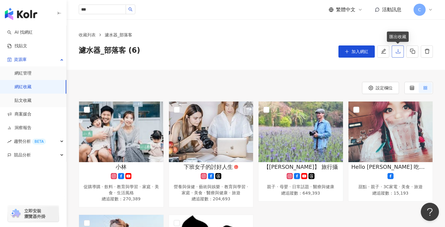
click at [393, 55] on button "button" at bounding box center [398, 51] width 12 height 12
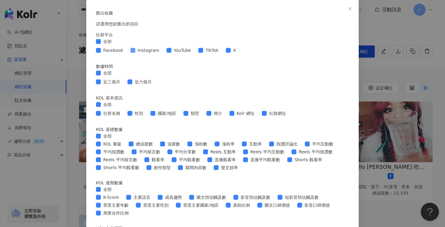
click at [153, 54] on span "Instagram" at bounding box center [148, 50] width 26 height 7
click at [203, 53] on span at bounding box center [200, 50] width 5 height 5
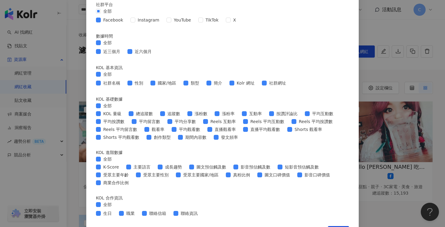
scroll to position [35, 0]
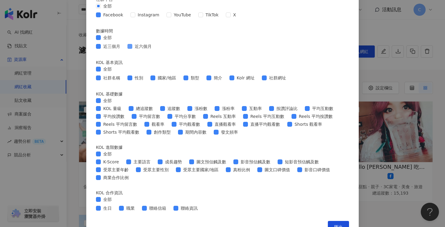
click at [139, 50] on label "近六個月" at bounding box center [140, 46] width 27 height 7
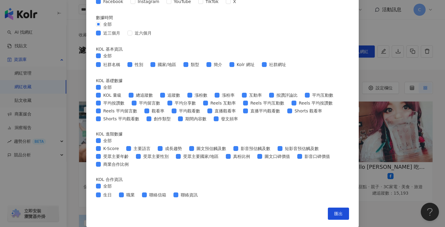
scroll to position [85, 0]
click at [132, 67] on span at bounding box center [129, 64] width 5 height 5
click at [111, 90] on span "全部" at bounding box center [107, 87] width 13 height 7
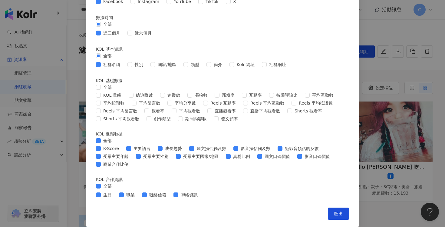
scroll to position [139, 0]
click at [247, 97] on span at bounding box center [244, 95] width 5 height 5
click at [310, 98] on span "平均互動數" at bounding box center [323, 95] width 26 height 7
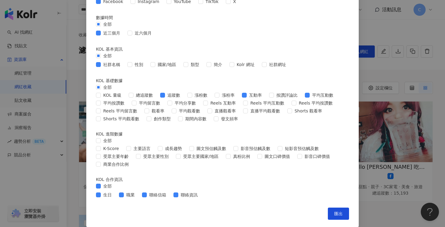
scroll to position [242, 0]
click at [109, 182] on span "全部" at bounding box center [107, 185] width 13 height 7
click at [343, 217] on button "匯出" at bounding box center [338, 213] width 21 height 12
click at [320, 84] on div "全部" at bounding box center [222, 88] width 253 height 8
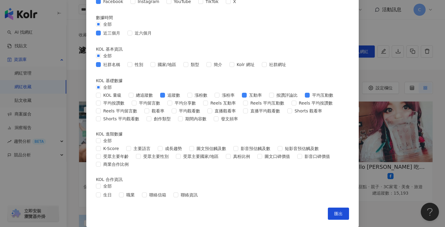
click at [380, 144] on div "匯出收藏 請選擇您欲匯出的項目 社群平台 全部 Facebook Instagram YouTube TikTok X 數據時間 全部 近三個月 近六個月 K…" at bounding box center [222, 113] width 445 height 227
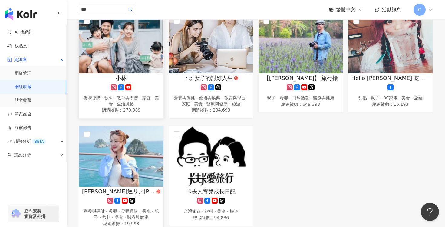
scroll to position [96, 0]
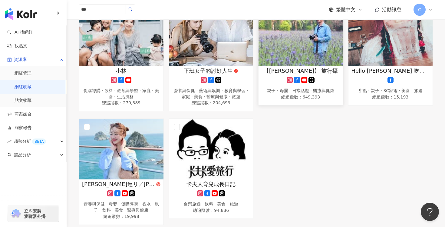
click at [295, 39] on img at bounding box center [300, 35] width 84 height 61
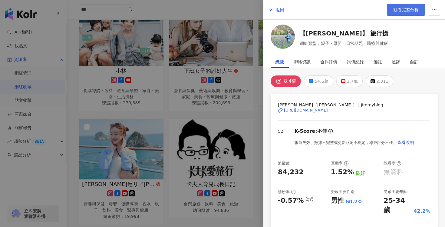
click at [402, 11] on span "觀看完整分析" at bounding box center [405, 9] width 25 height 5
click at [237, 115] on div at bounding box center [222, 113] width 445 height 227
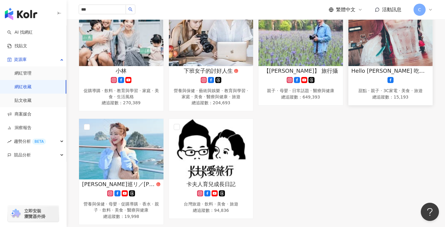
click at [373, 46] on img at bounding box center [390, 35] width 84 height 61
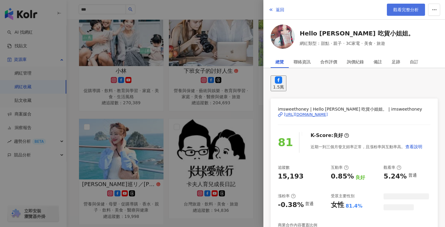
click at [401, 12] on span "觀看完整分析" at bounding box center [405, 9] width 25 height 5
click at [251, 96] on div at bounding box center [222, 113] width 445 height 227
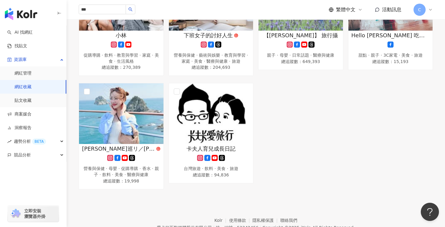
scroll to position [132, 0]
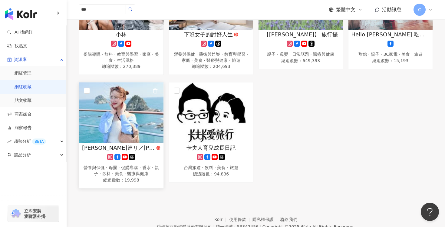
click at [117, 116] on img at bounding box center [121, 112] width 84 height 61
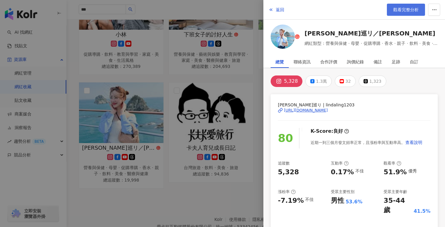
click at [408, 6] on link "觀看完整分析" at bounding box center [406, 10] width 38 height 12
click at [236, 114] on div at bounding box center [222, 113] width 445 height 227
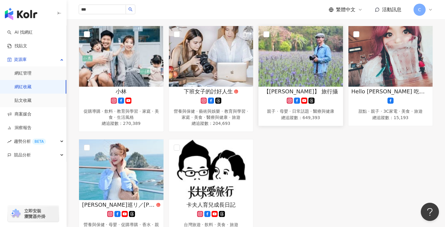
scroll to position [74, 0]
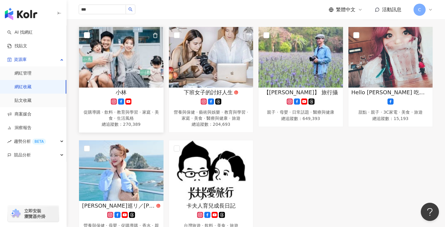
click at [144, 67] on img at bounding box center [121, 57] width 84 height 61
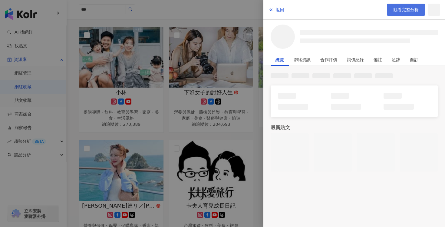
click at [402, 9] on span "觀看完整分析" at bounding box center [405, 9] width 25 height 5
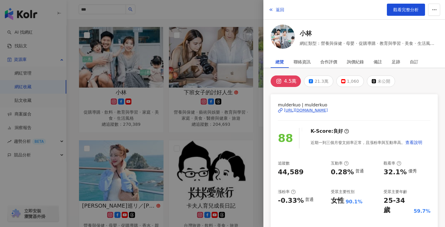
click at [231, 116] on div at bounding box center [222, 113] width 445 height 227
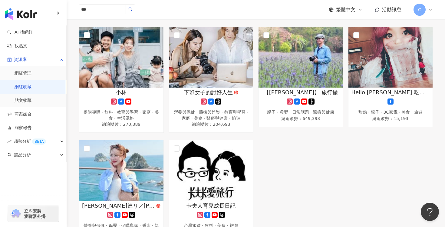
click at [230, 89] on span "下班女子的討好人生" at bounding box center [208, 92] width 49 height 8
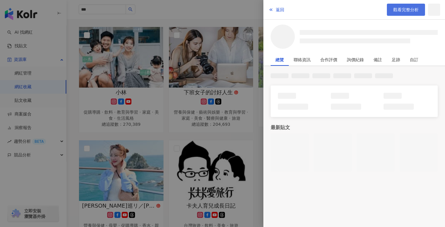
click at [401, 12] on link "觀看完整分析" at bounding box center [406, 10] width 38 height 12
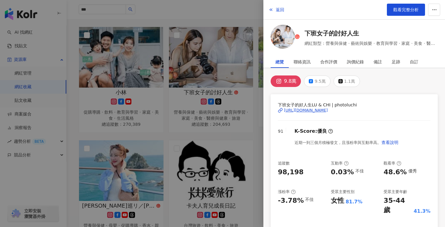
click at [251, 154] on div at bounding box center [222, 113] width 445 height 227
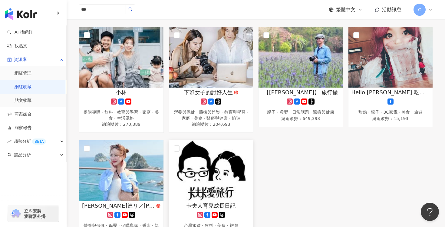
click at [228, 155] on img at bounding box center [211, 170] width 84 height 61
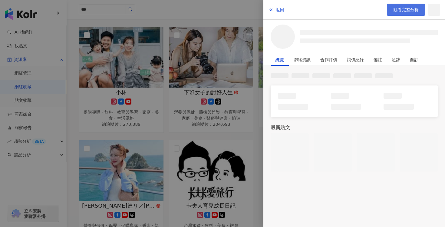
click at [400, 10] on span "觀看完整分析" at bounding box center [405, 9] width 25 height 5
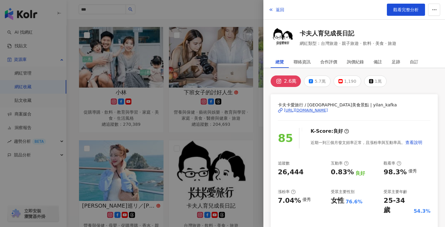
click at [213, 113] on div at bounding box center [222, 113] width 445 height 227
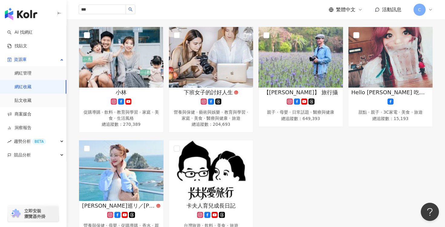
click at [221, 62] on img at bounding box center [211, 57] width 84 height 61
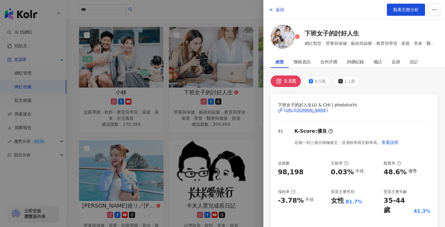
click at [222, 108] on div at bounding box center [222, 113] width 445 height 227
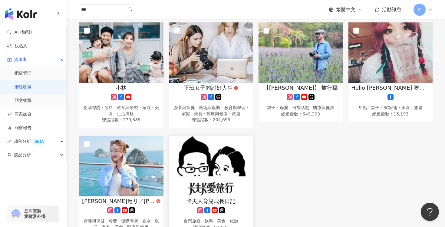
scroll to position [66, 0]
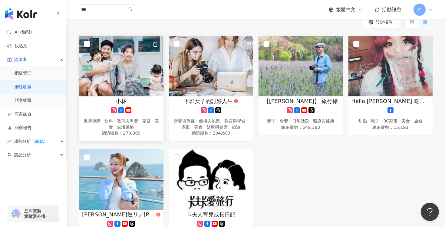
click at [139, 77] on img at bounding box center [121, 66] width 84 height 61
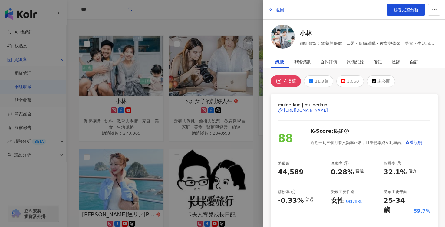
click at [225, 122] on div at bounding box center [222, 113] width 445 height 227
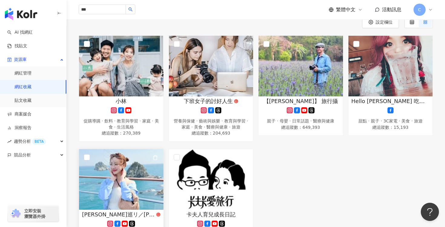
scroll to position [89, 0]
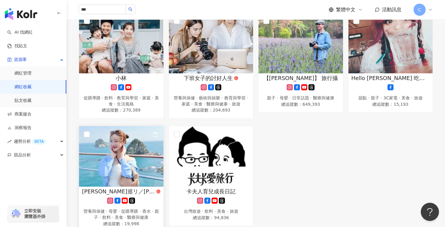
click at [117, 165] on img at bounding box center [121, 156] width 84 height 61
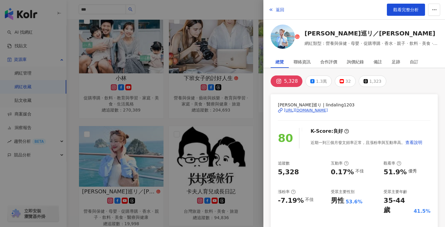
click at [229, 129] on div at bounding box center [222, 113] width 445 height 227
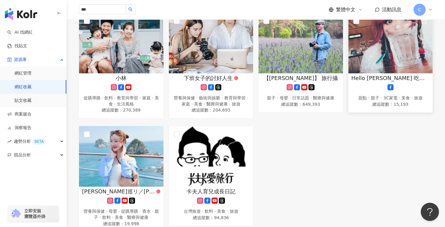
click at [401, 48] on img at bounding box center [390, 43] width 84 height 61
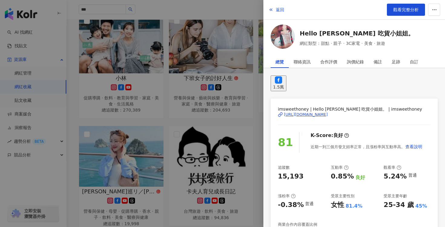
click at [215, 106] on div at bounding box center [222, 113] width 445 height 227
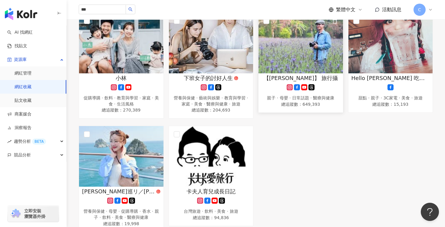
click at [305, 53] on img at bounding box center [300, 43] width 84 height 61
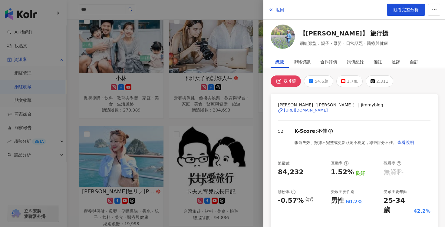
click at [226, 63] on div at bounding box center [222, 113] width 445 height 227
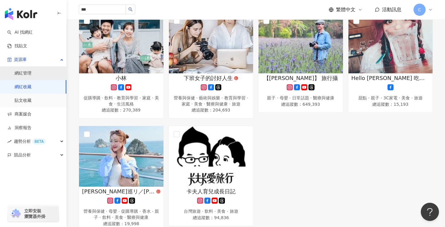
click at [31, 75] on link "網紅管理" at bounding box center [23, 73] width 17 height 6
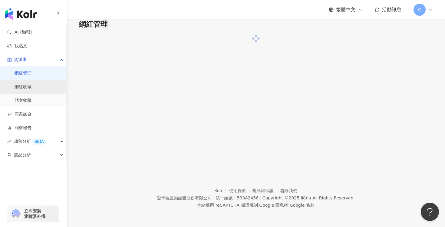
click at [31, 89] on link "網紅收藏" at bounding box center [23, 87] width 17 height 6
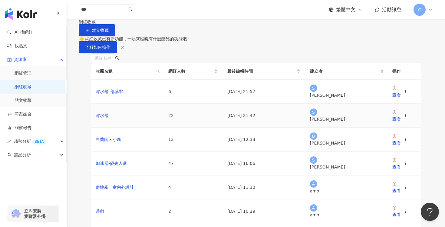
click at [116, 127] on td "濾水器" at bounding box center [127, 116] width 73 height 24
click at [401, 122] on div "查看" at bounding box center [396, 118] width 8 height 7
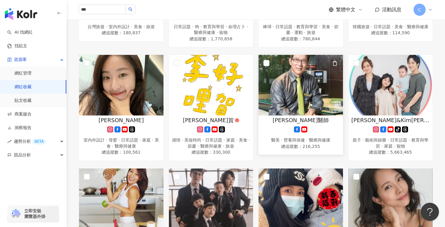
scroll to position [390, 0]
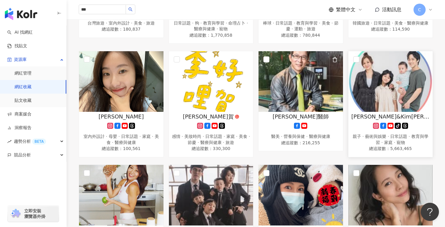
click at [396, 80] on img at bounding box center [390, 81] width 84 height 61
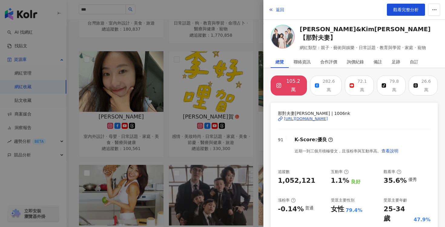
click at [203, 135] on div at bounding box center [222, 113] width 445 height 227
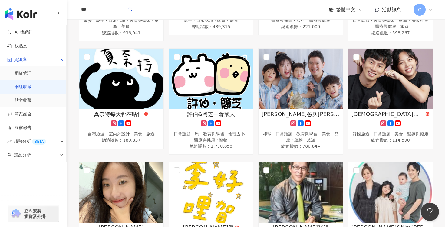
scroll to position [262, 0]
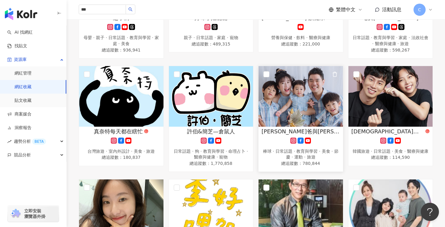
click at [316, 103] on img at bounding box center [300, 96] width 84 height 61
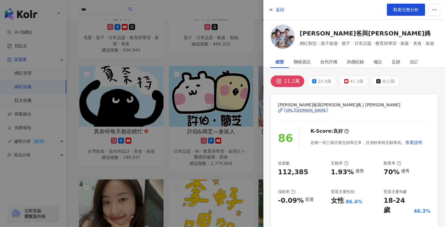
click at [223, 87] on div at bounding box center [222, 113] width 445 height 227
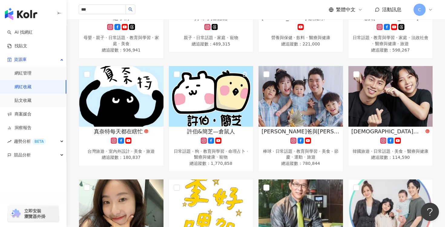
click at [227, 101] on img at bounding box center [211, 96] width 84 height 61
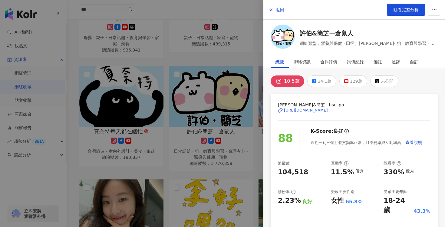
click at [186, 117] on div at bounding box center [222, 113] width 445 height 227
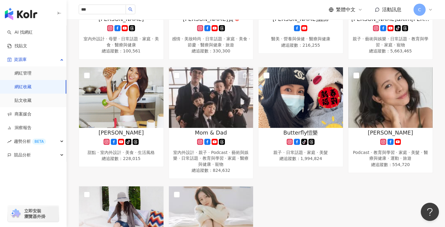
scroll to position [508, 0]
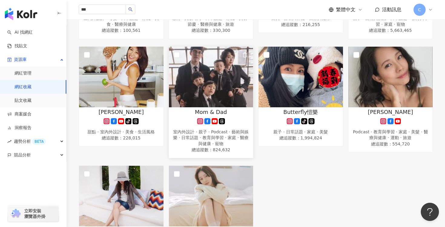
click at [211, 74] on img at bounding box center [211, 77] width 84 height 61
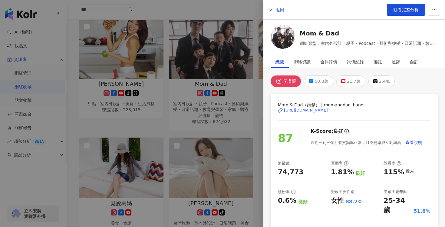
click at [235, 137] on div at bounding box center [222, 113] width 445 height 227
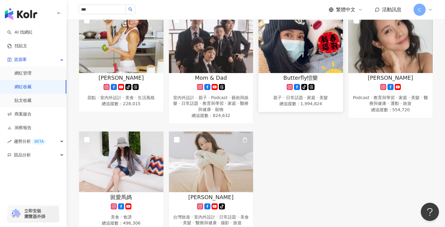
scroll to position [529, 0]
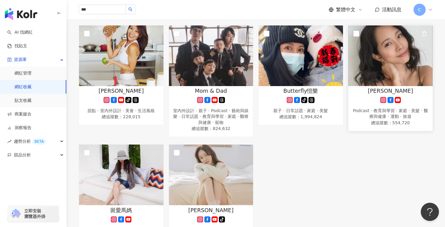
click at [389, 57] on img at bounding box center [390, 55] width 84 height 61
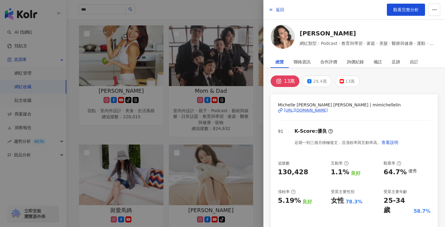
click at [238, 127] on div at bounding box center [222, 113] width 445 height 227
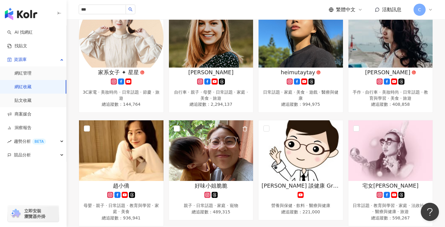
scroll to position [94, 0]
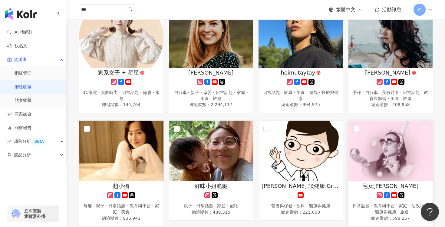
click at [386, 147] on img at bounding box center [390, 150] width 84 height 61
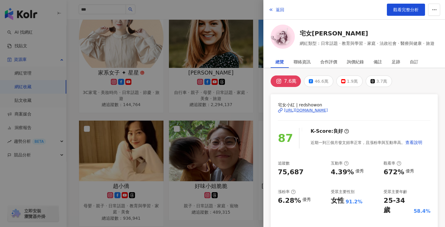
click at [238, 124] on div at bounding box center [222, 113] width 445 height 227
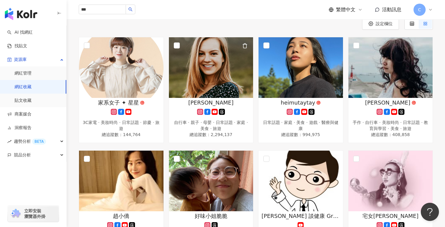
scroll to position [67, 0]
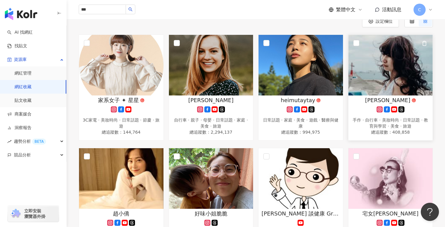
click at [396, 83] on img at bounding box center [390, 65] width 84 height 61
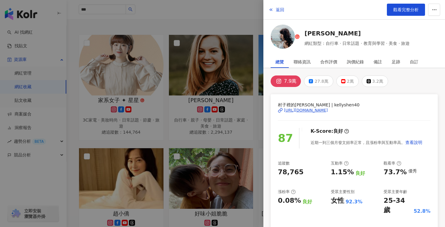
click at [177, 106] on div at bounding box center [222, 113] width 445 height 227
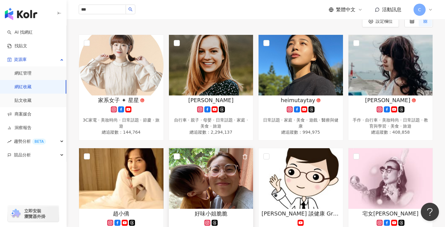
click at [200, 165] on img at bounding box center [211, 178] width 84 height 61
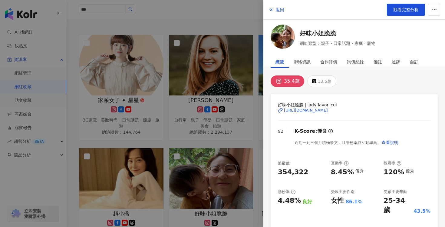
click at [205, 171] on div at bounding box center [222, 113] width 445 height 227
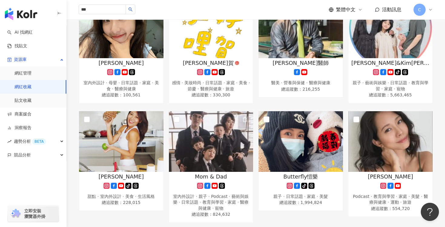
scroll to position [449, 0]
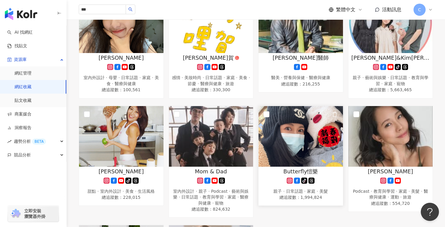
click at [299, 152] on img at bounding box center [300, 136] width 84 height 61
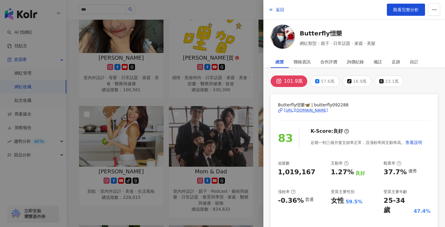
click at [238, 118] on div at bounding box center [222, 113] width 445 height 227
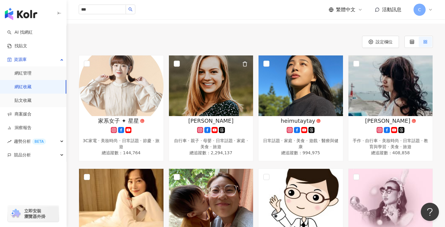
scroll to position [46, 0]
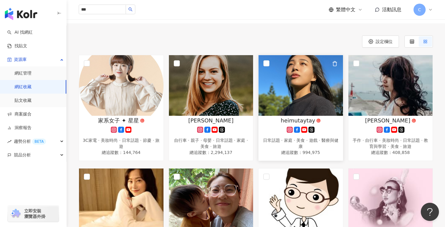
click at [323, 89] on img at bounding box center [300, 85] width 84 height 61
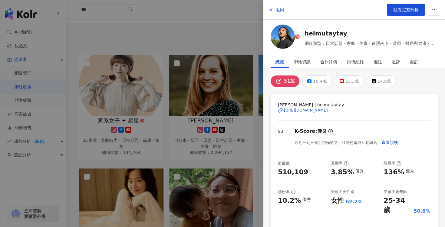
click at [211, 140] on div at bounding box center [222, 113] width 445 height 227
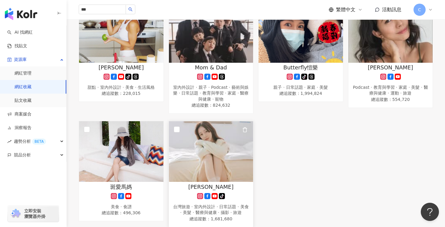
scroll to position [554, 0]
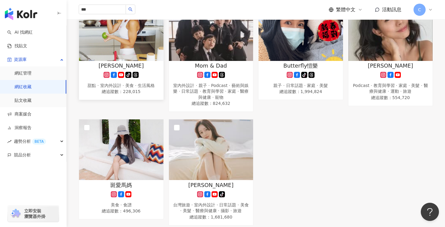
click at [140, 62] on div "Monica 小Mo" at bounding box center [121, 66] width 78 height 8
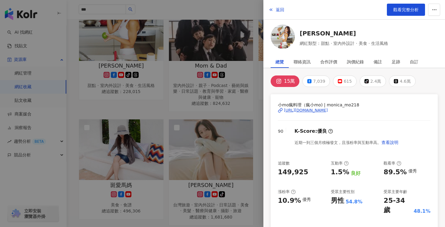
click at [196, 129] on div at bounding box center [222, 113] width 445 height 227
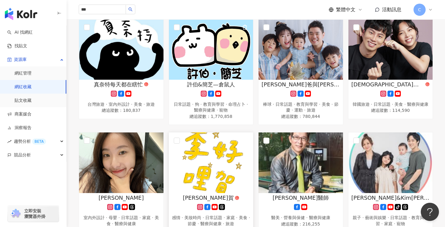
scroll to position [328, 0]
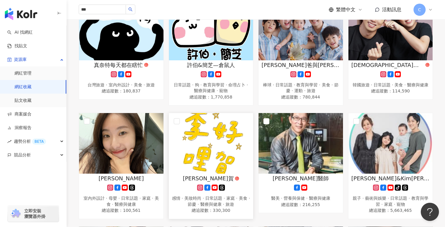
click at [217, 137] on img at bounding box center [211, 143] width 84 height 61
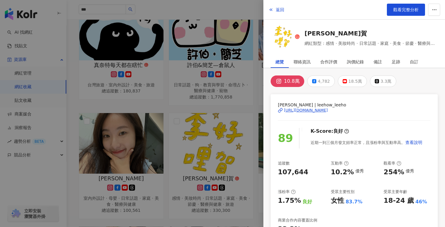
click at [215, 114] on div at bounding box center [222, 113] width 445 height 227
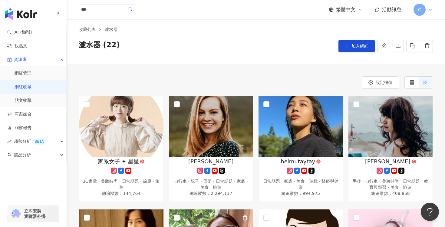
scroll to position [0, 0]
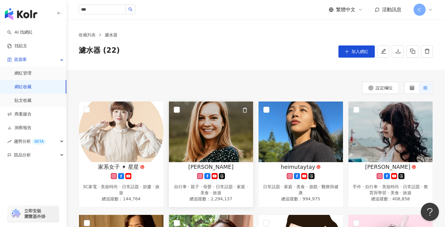
click at [211, 134] on img at bounding box center [211, 131] width 84 height 61
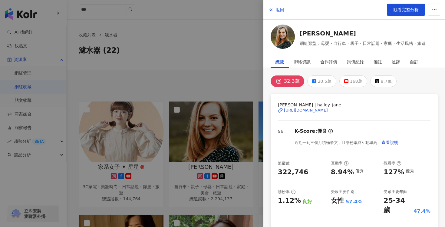
click at [219, 117] on div at bounding box center [222, 113] width 445 height 227
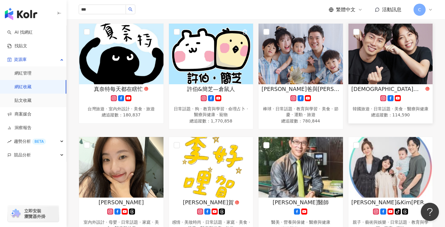
scroll to position [279, 0]
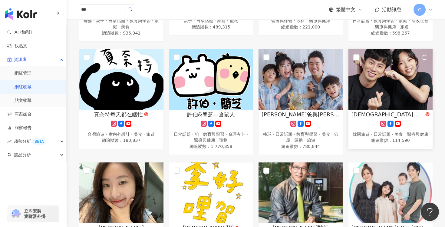
click at [392, 85] on img at bounding box center [390, 79] width 84 height 61
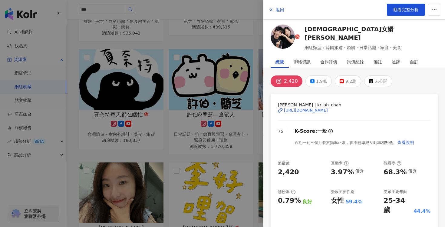
click at [285, 35] on img at bounding box center [283, 37] width 24 height 24
click at [173, 156] on div at bounding box center [222, 113] width 445 height 227
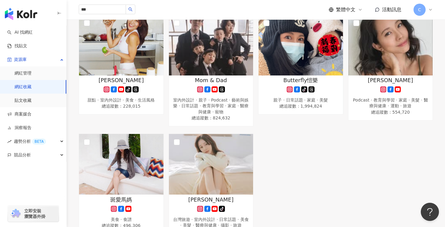
scroll to position [557, 0]
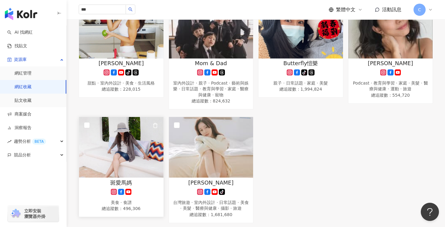
click at [135, 160] on img at bounding box center [121, 147] width 84 height 61
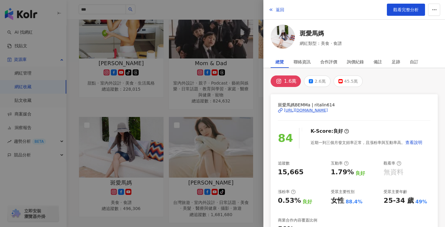
click at [221, 88] on div at bounding box center [222, 113] width 445 height 227
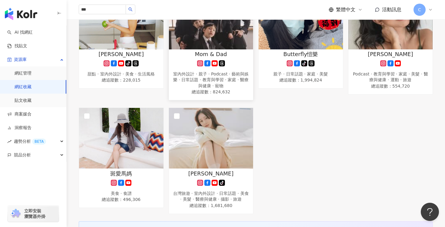
scroll to position [589, 0]
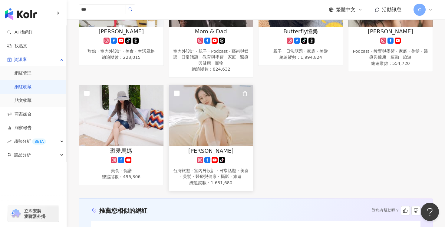
click at [220, 107] on img at bounding box center [211, 115] width 84 height 61
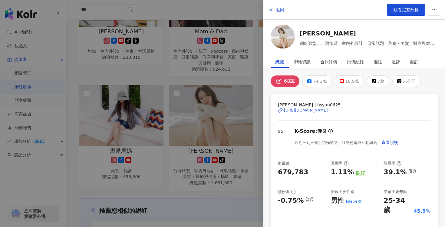
click at [235, 137] on div at bounding box center [222, 113] width 445 height 227
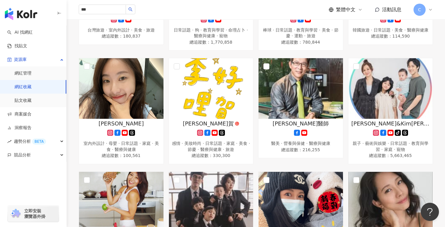
scroll to position [292, 0]
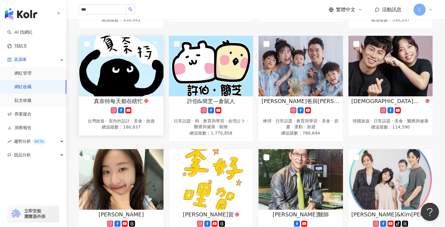
click at [134, 70] on img at bounding box center [121, 66] width 84 height 61
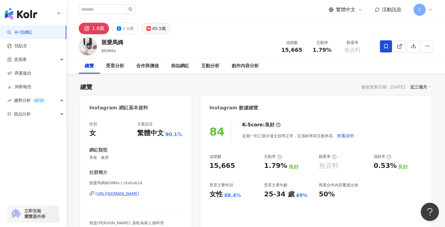
click at [157, 30] on div "45.5萬" at bounding box center [159, 28] width 14 height 8
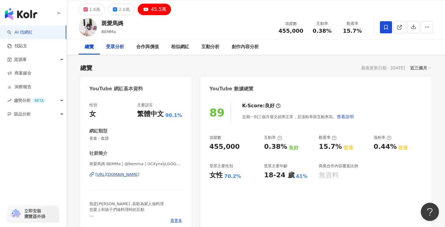
click at [123, 49] on div "受眾分析" at bounding box center [115, 46] width 18 height 7
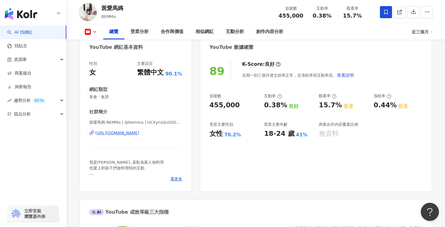
scroll to position [63, 0]
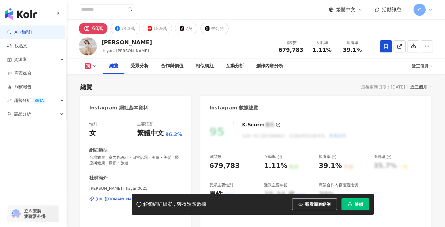
click at [357, 204] on span "解鎖" at bounding box center [358, 204] width 8 height 5
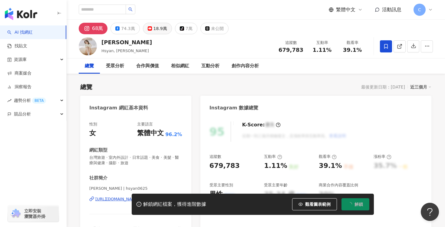
click at [158, 32] on div "18.9萬" at bounding box center [160, 28] width 14 height 8
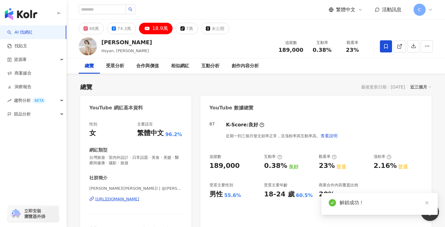
click at [146, 202] on div "篠崎 泫(Hsyan Hsiaochi) | @篠崎泫hsyanhsiaochi | UCBU6DEFmNrkMIee47_wExeg https://www…" at bounding box center [135, 203] width 93 height 35
click at [139, 200] on div "https://www.youtube.com/channel/UCBU6DEFmNrkMIee47_wExeg" at bounding box center [117, 198] width 44 height 5
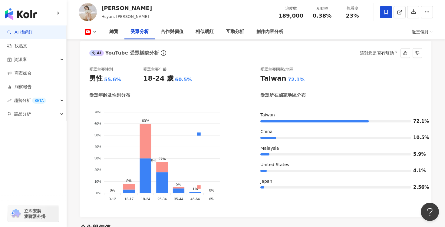
scroll to position [545, 0]
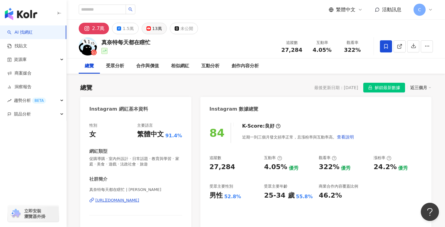
click at [153, 29] on div "13萬" at bounding box center [157, 28] width 10 height 8
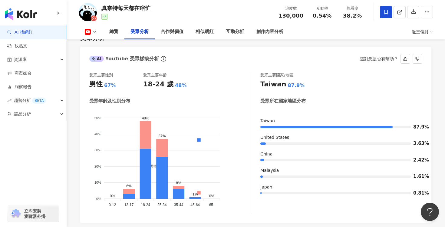
scroll to position [534, 0]
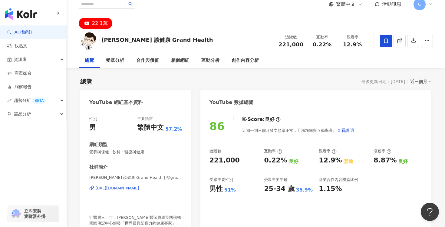
scroll to position [26, 0]
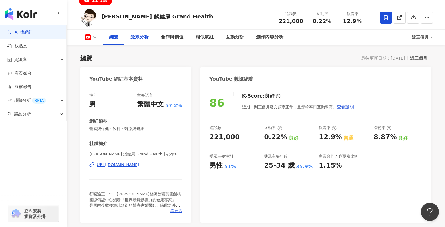
click at [141, 43] on div "受眾分析" at bounding box center [139, 37] width 30 height 15
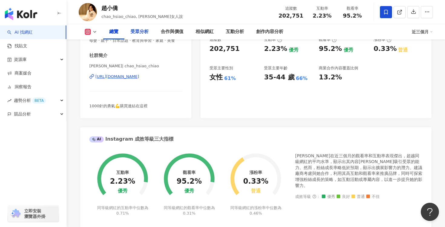
click at [134, 32] on div "受眾分析" at bounding box center [139, 31] width 18 height 7
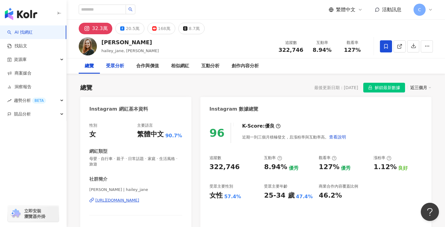
click at [122, 72] on div "受眾分析" at bounding box center [115, 65] width 30 height 15
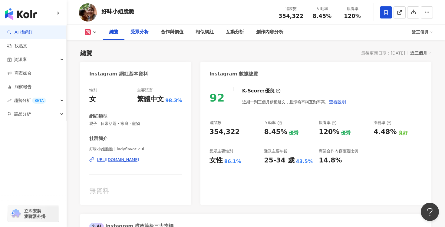
click at [142, 35] on div "受眾分析" at bounding box center [139, 31] width 18 height 7
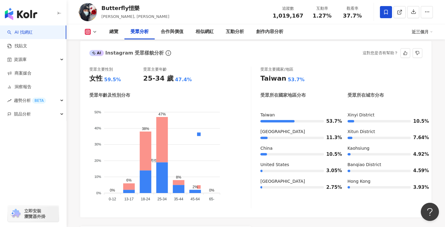
scroll to position [529, 0]
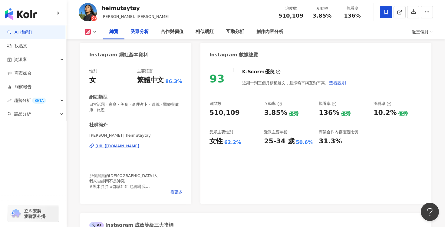
click at [132, 26] on div "受眾分析" at bounding box center [139, 31] width 30 height 15
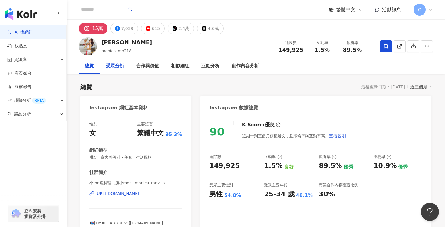
click at [104, 67] on div "受眾分析" at bounding box center [115, 65] width 30 height 15
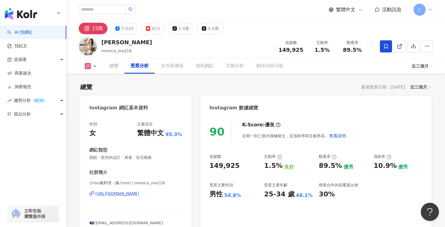
scroll to position [500, 0]
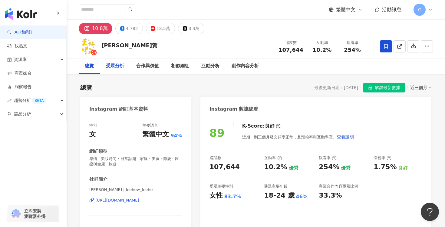
click at [119, 67] on div "受眾分析" at bounding box center [115, 65] width 18 height 7
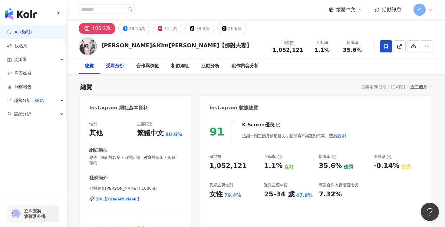
click at [113, 67] on div "受眾分析" at bounding box center [115, 65] width 18 height 7
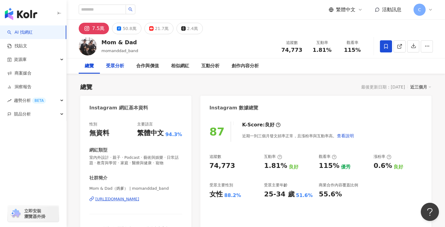
click at [110, 65] on div "受眾分析" at bounding box center [115, 65] width 18 height 7
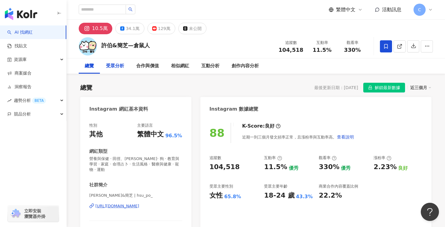
click at [122, 67] on div "受眾分析" at bounding box center [115, 65] width 18 height 7
click at [129, 28] on div "34.1萬" at bounding box center [133, 28] width 14 height 8
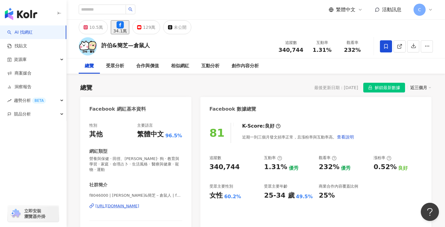
click at [212, 105] on div "Facebook 數據總覽" at bounding box center [232, 108] width 47 height 9
click at [116, 67] on div "受眾分析" at bounding box center [115, 65] width 18 height 7
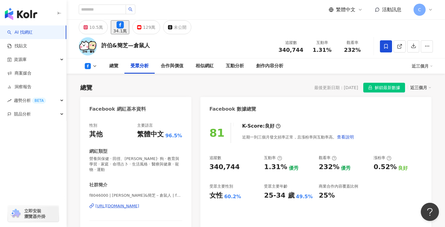
scroll to position [503, 0]
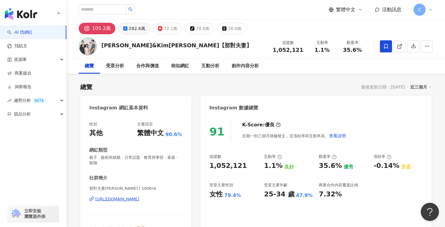
click at [137, 29] on div "282.6萬" at bounding box center [137, 28] width 16 height 8
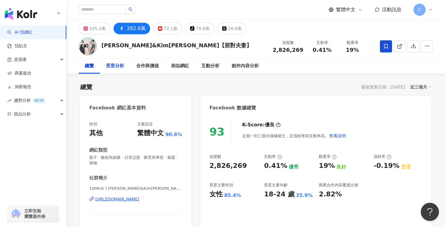
click at [120, 68] on div "受眾分析" at bounding box center [115, 65] width 18 height 7
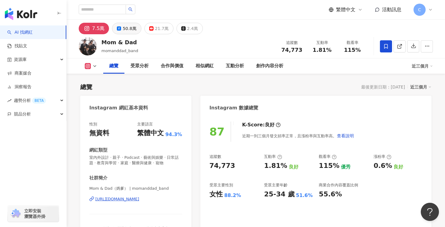
click at [127, 34] on button "50.8萬" at bounding box center [126, 29] width 29 height 12
click at [127, 29] on div "50.8萬" at bounding box center [130, 28] width 14 height 8
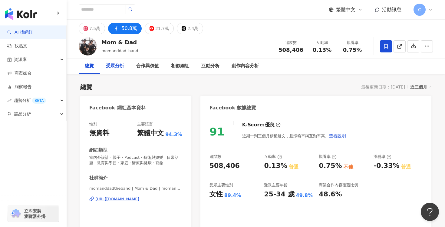
click at [114, 66] on div "受眾分析" at bounding box center [115, 65] width 18 height 7
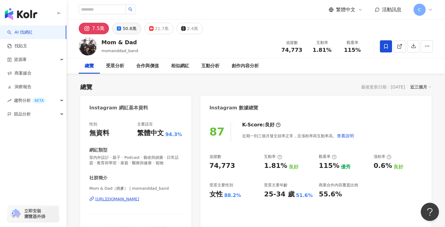
click at [120, 31] on button "50.8萬" at bounding box center [126, 29] width 29 height 12
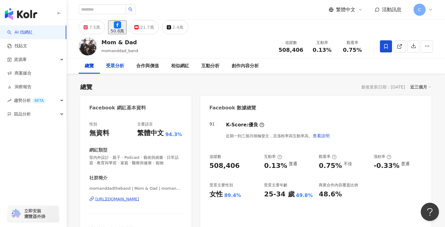
click at [115, 72] on div "受眾分析" at bounding box center [115, 65] width 30 height 15
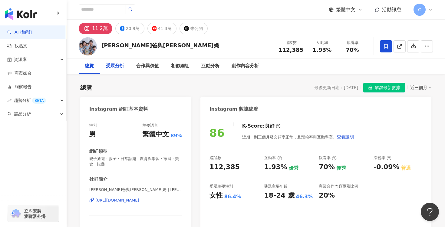
click at [118, 67] on div "受眾分析" at bounding box center [115, 65] width 18 height 7
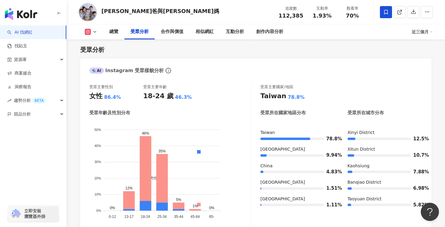
click at [90, 36] on div "總覽 受眾分析 合作與價值 相似網紅 互動分析 創作內容分析 近三個月" at bounding box center [256, 31] width 354 height 15
click at [94, 34] on button at bounding box center [91, 32] width 25 height 6
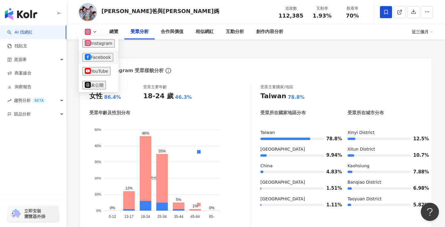
click at [97, 61] on button "Facebook" at bounding box center [97, 57] width 31 height 8
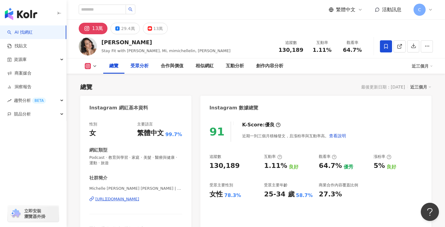
click at [133, 68] on div "受眾分析" at bounding box center [139, 65] width 18 height 7
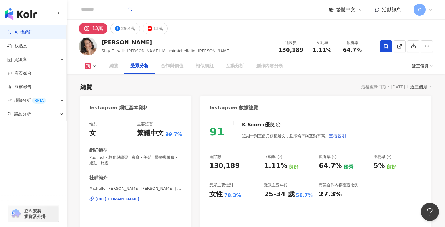
scroll to position [522, 0]
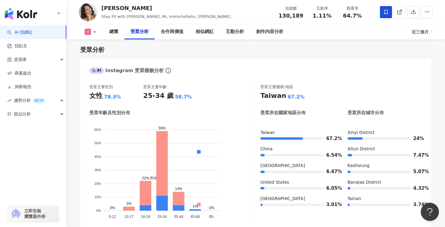
click at [96, 30] on icon at bounding box center [94, 31] width 5 height 5
click at [104, 60] on button "Facebook" at bounding box center [100, 57] width 36 height 8
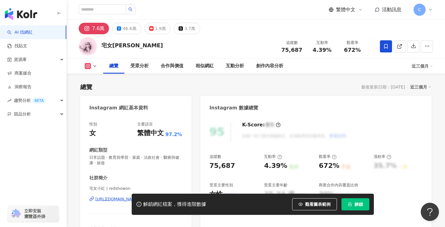
click at [349, 208] on button "解鎖" at bounding box center [355, 204] width 28 height 12
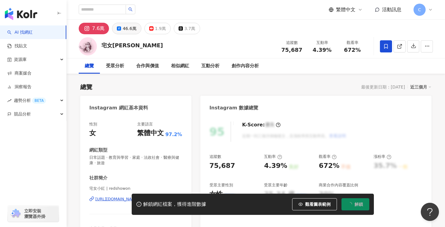
click at [124, 33] on button "46.6萬" at bounding box center [126, 29] width 29 height 12
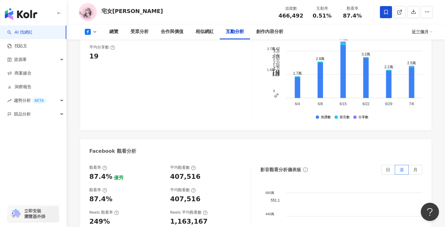
scroll to position [1114, 0]
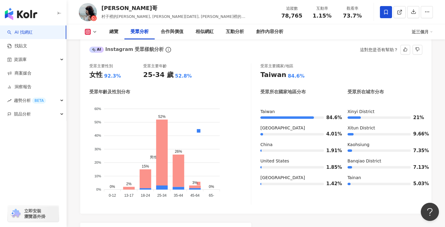
scroll to position [544, 0]
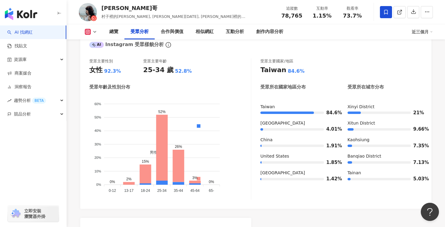
click at [87, 36] on div "總覽 受眾分析 合作與價值 相似網紅 互動分析 創作內容分析 近三個月" at bounding box center [256, 31] width 354 height 15
click at [95, 31] on icon at bounding box center [94, 31] width 5 height 5
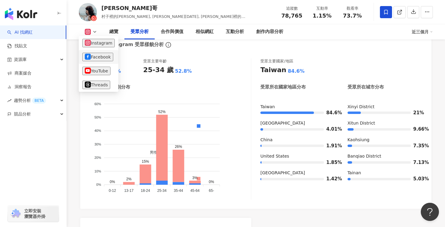
click at [106, 56] on button "Facebook" at bounding box center [97, 57] width 31 height 8
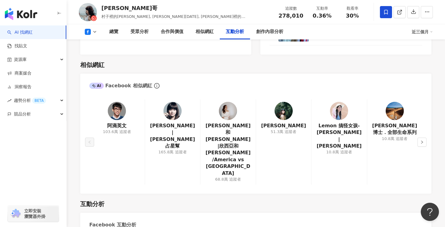
scroll to position [818, 0]
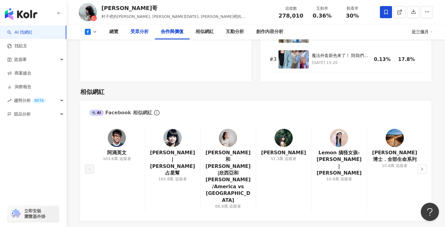
click at [135, 34] on div "受眾分析" at bounding box center [139, 31] width 18 height 7
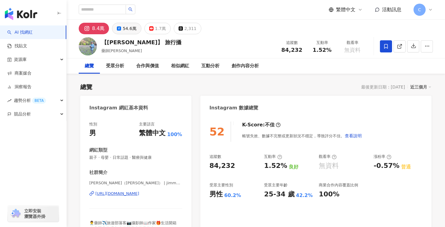
click at [123, 28] on div "54.6萬" at bounding box center [130, 28] width 14 height 8
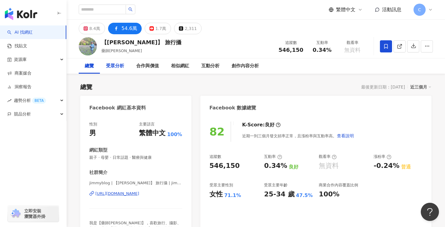
click at [121, 69] on div "受眾分析" at bounding box center [115, 65] width 18 height 7
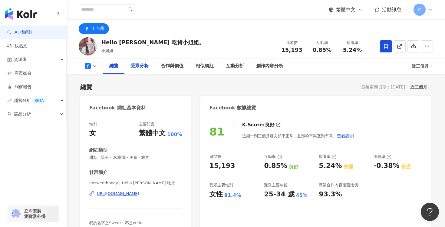
click at [144, 72] on div "受眾分析" at bounding box center [139, 65] width 30 height 15
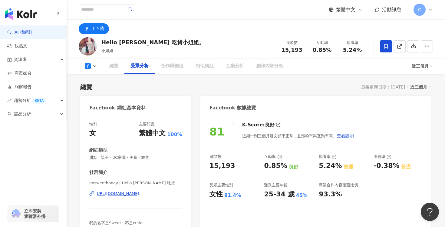
scroll to position [517, 0]
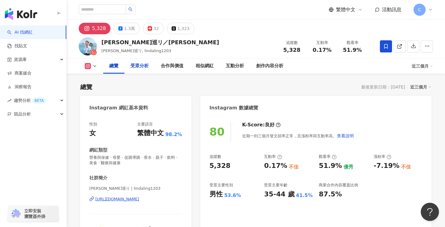
click at [146, 68] on div "受眾分析" at bounding box center [139, 65] width 18 height 7
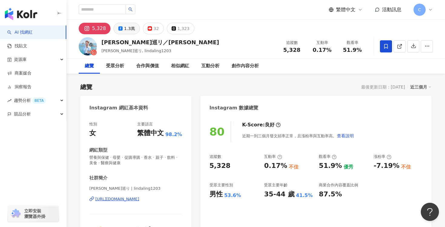
click at [119, 32] on button "1.3萬" at bounding box center [126, 29] width 26 height 12
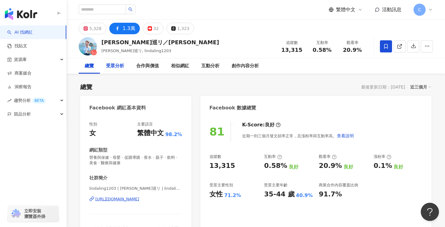
click at [118, 64] on div "受眾分析" at bounding box center [115, 65] width 18 height 7
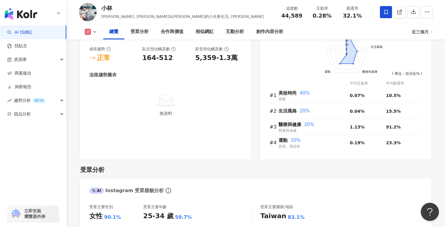
scroll to position [385, 0]
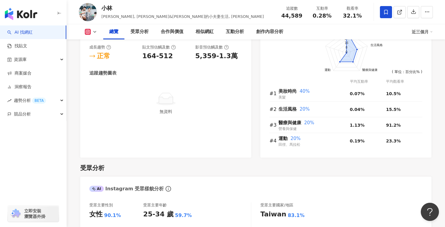
click at [90, 32] on icon at bounding box center [88, 32] width 6 height 6
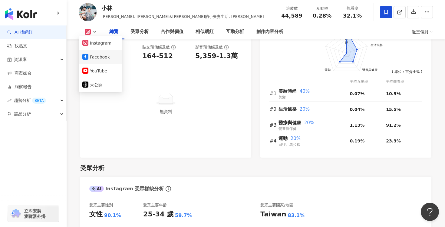
click at [100, 57] on button "Facebook" at bounding box center [100, 57] width 36 height 8
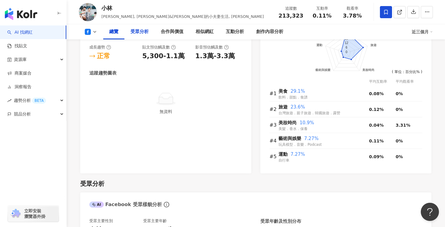
click at [143, 34] on div "受眾分析" at bounding box center [139, 31] width 18 height 7
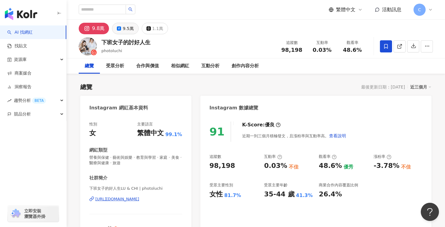
click at [121, 31] on button "9.5萬" at bounding box center [125, 29] width 26 height 12
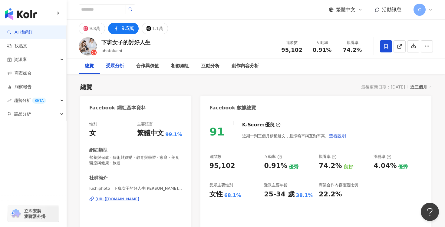
click at [120, 64] on div "受眾分析" at bounding box center [115, 65] width 18 height 7
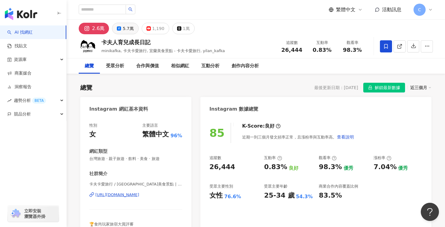
click at [130, 31] on div "5.7萬" at bounding box center [128, 28] width 11 height 8
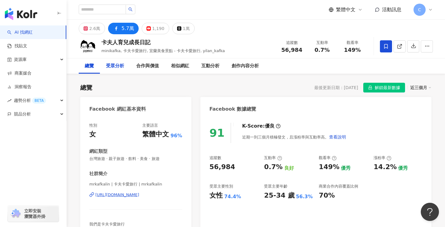
click at [120, 70] on div "受眾分析" at bounding box center [115, 65] width 30 height 15
